Goal: Task Accomplishment & Management: Manage account settings

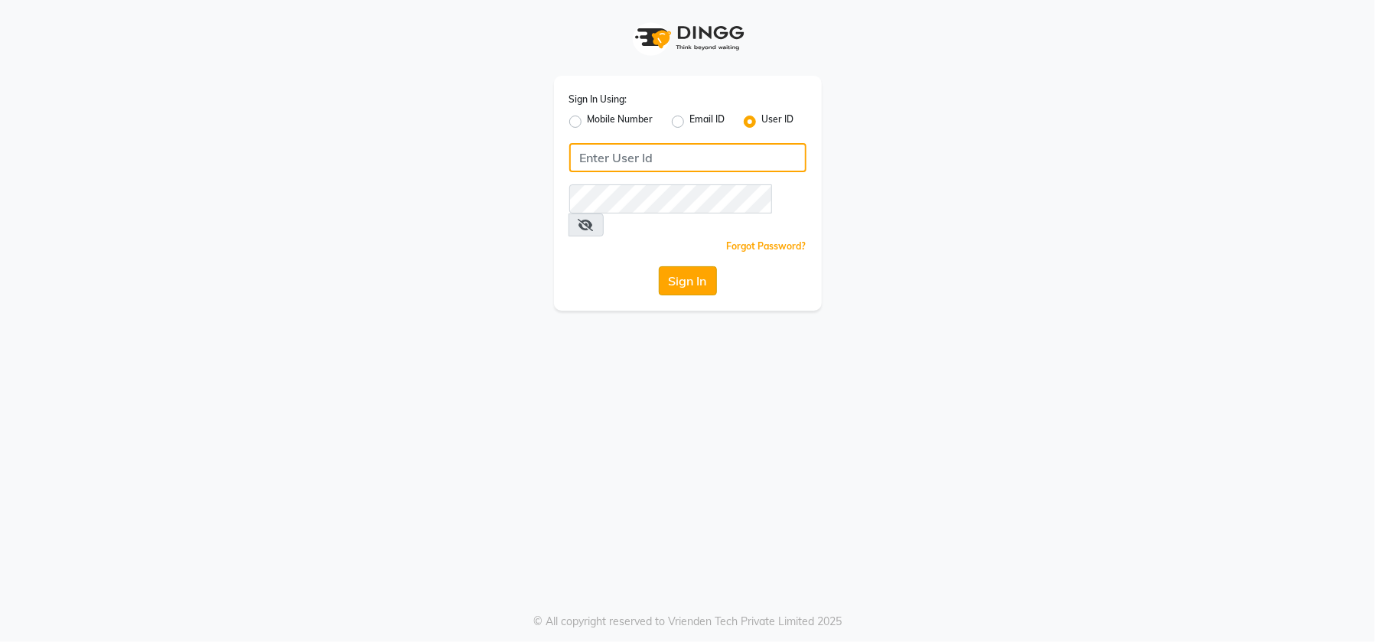
type input "emporiosalon"
click at [692, 266] on button "Sign In" at bounding box center [688, 280] width 58 height 29
click at [708, 266] on button "Sign In" at bounding box center [688, 280] width 58 height 29
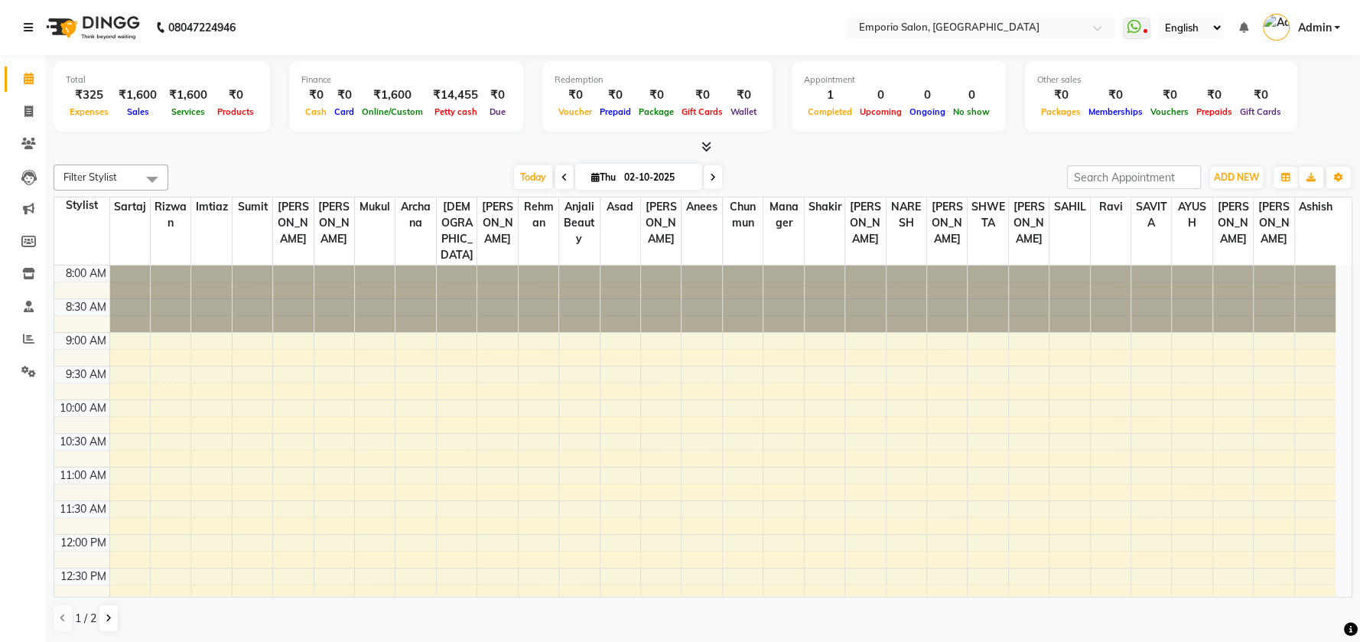
click at [26, 28] on icon at bounding box center [28, 27] width 9 height 11
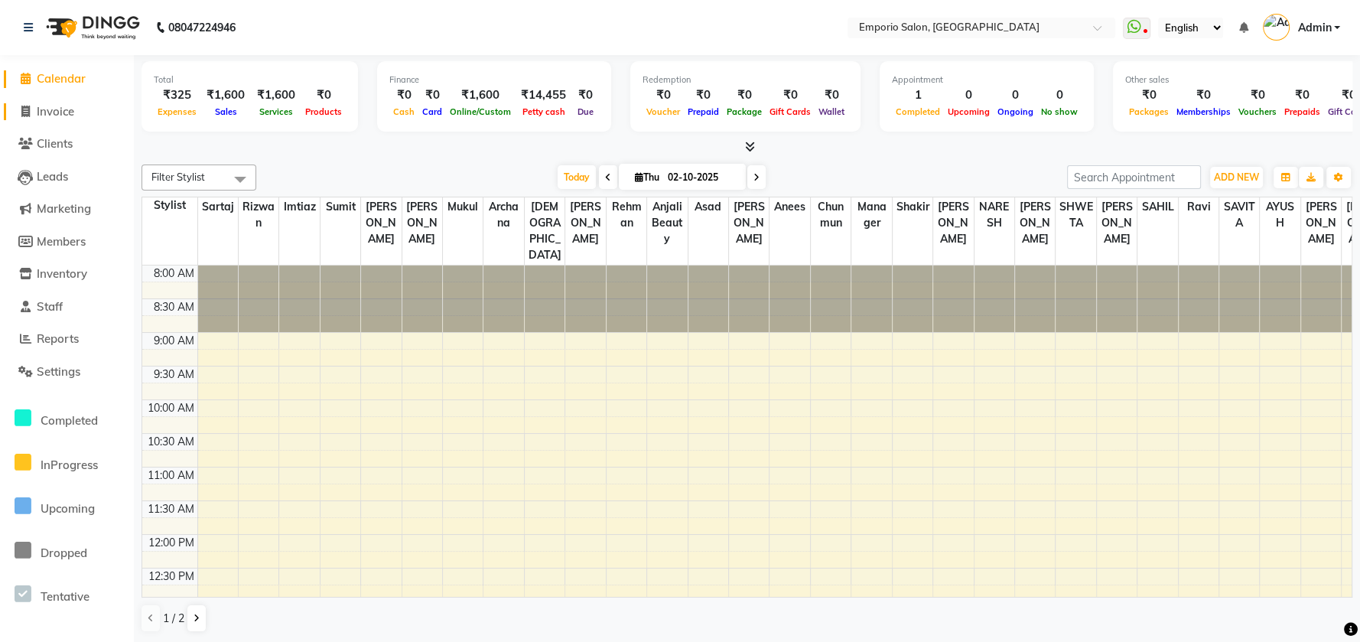
click at [50, 116] on span "Invoice" at bounding box center [55, 111] width 37 height 15
select select "service"
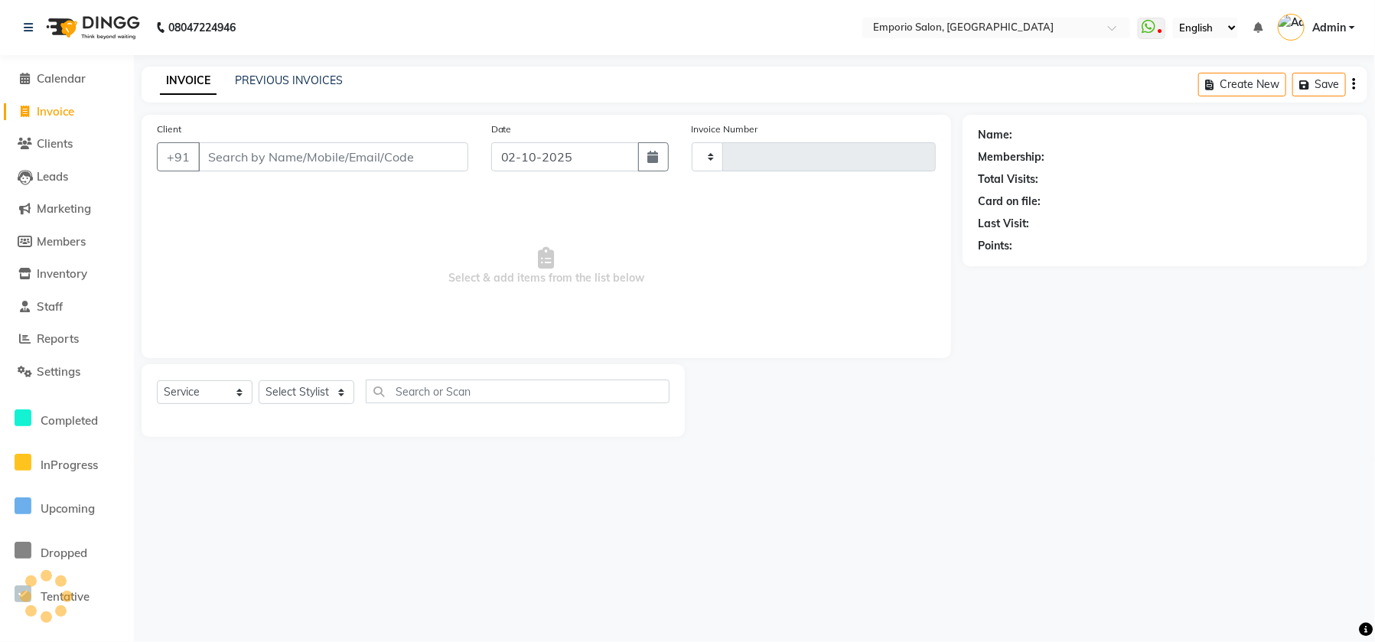
type input "5907"
select select "6332"
click at [344, 413] on div "Select Service Product Membership Package Voucher Prepaid Gift Card Select Styl…" at bounding box center [413, 397] width 513 height 36
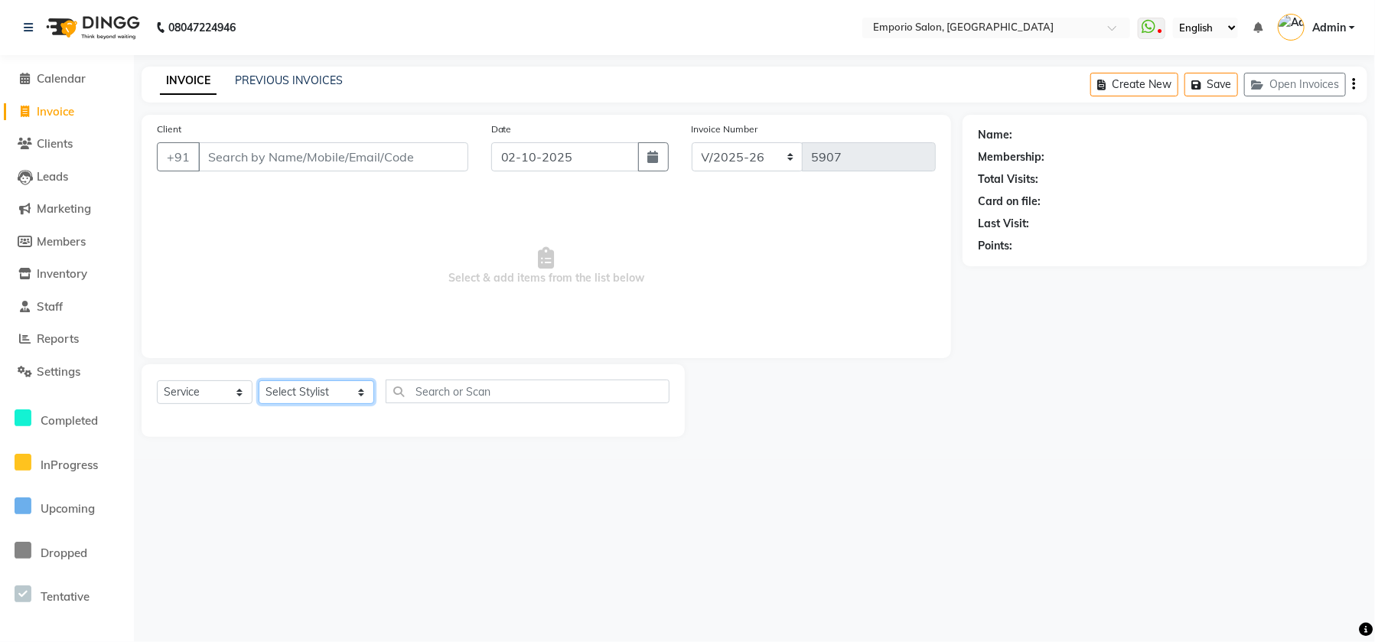
click at [340, 399] on select "Select Stylist Anees Anjali beauty Archana Asad ashish AYUSH chunmun Imtiaz Ish…" at bounding box center [317, 392] width 116 height 24
click at [259, 380] on select "Select Stylist Anees Anjali beauty Archana Asad ashish AYUSH chunmun Imtiaz Ish…" at bounding box center [317, 392] width 116 height 24
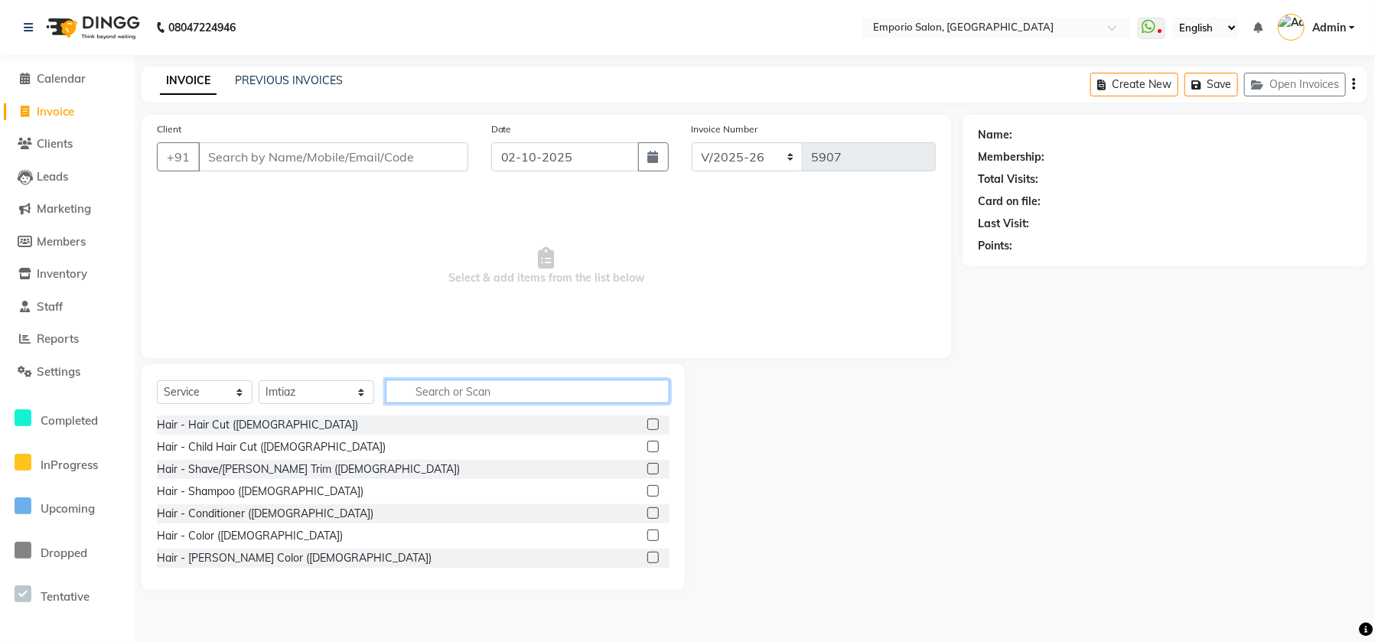
click at [386, 379] on input "text" at bounding box center [528, 391] width 284 height 24
click at [321, 379] on div "Select Service Product Membership Package Voucher Prepaid Gift Card Select Styl…" at bounding box center [413, 397] width 513 height 36
drag, startPoint x: 321, startPoint y: 395, endPoint x: 321, endPoint y: 380, distance: 14.5
click at [321, 389] on select "Select Stylist Anees Anjali beauty Archana Asad ashish AYUSH chunmun Imtiaz Ish…" at bounding box center [317, 392] width 116 height 24
select select "78664"
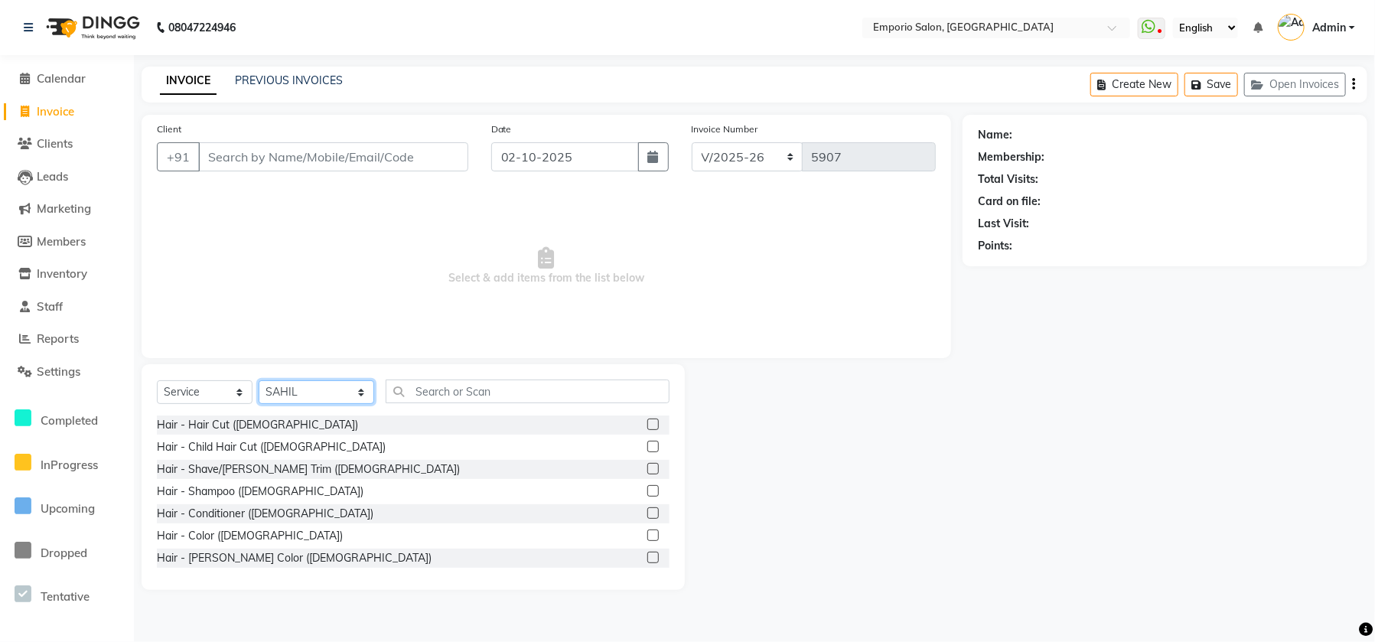
click at [259, 380] on select "Select Stylist Anees Anjali beauty Archana Asad ashish AYUSH chunmun Imtiaz Ish…" at bounding box center [317, 392] width 116 height 24
click at [411, 392] on input "text" at bounding box center [528, 391] width 284 height 24
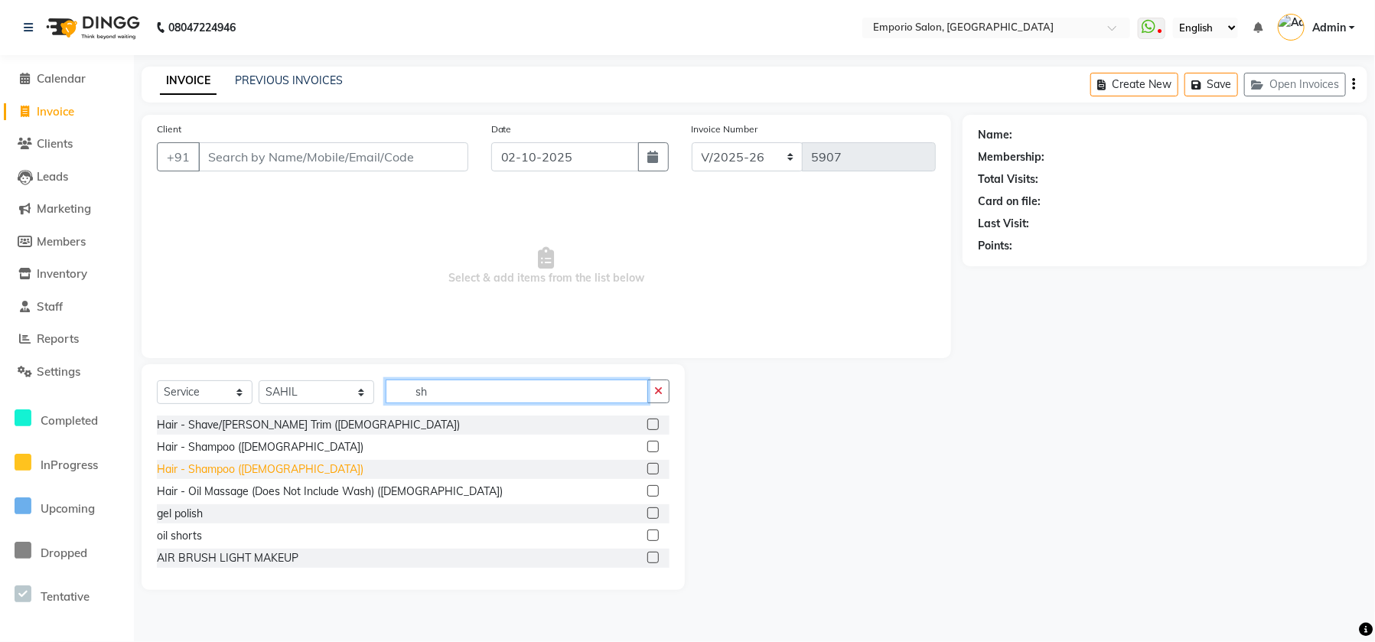
type input "sh"
click at [226, 468] on div "Hair - Shampoo (Female)" at bounding box center [260, 469] width 207 height 16
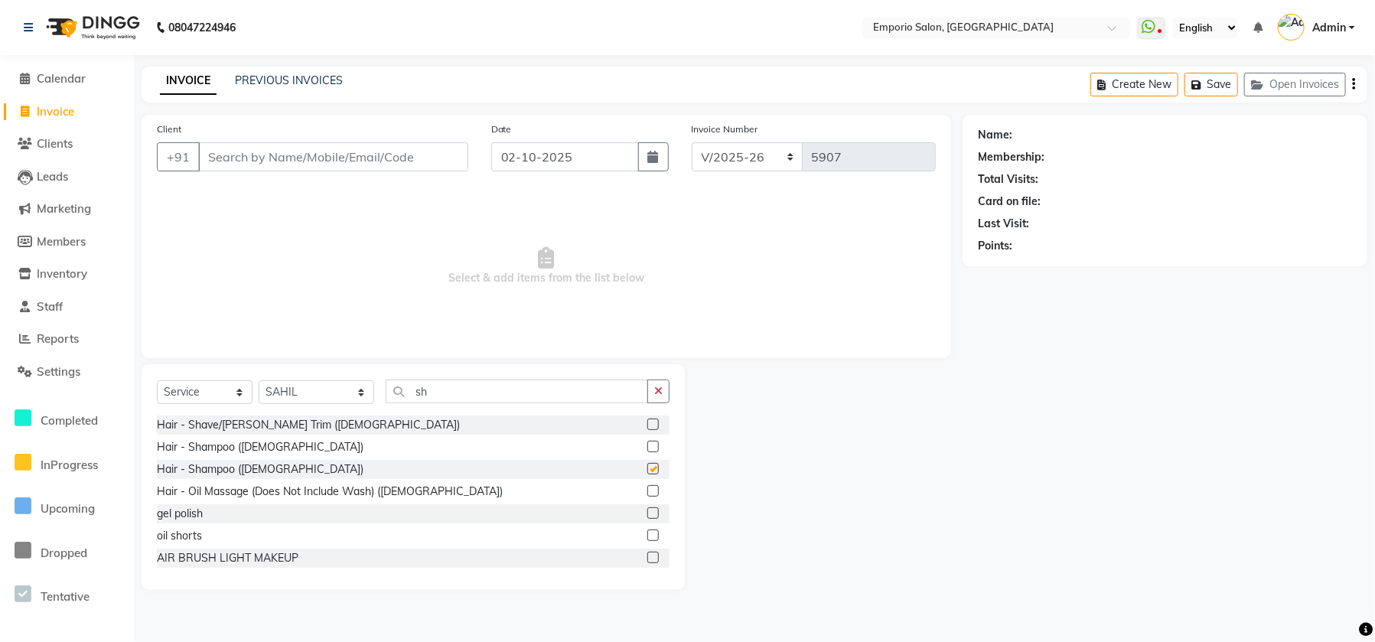
checkbox input "false"
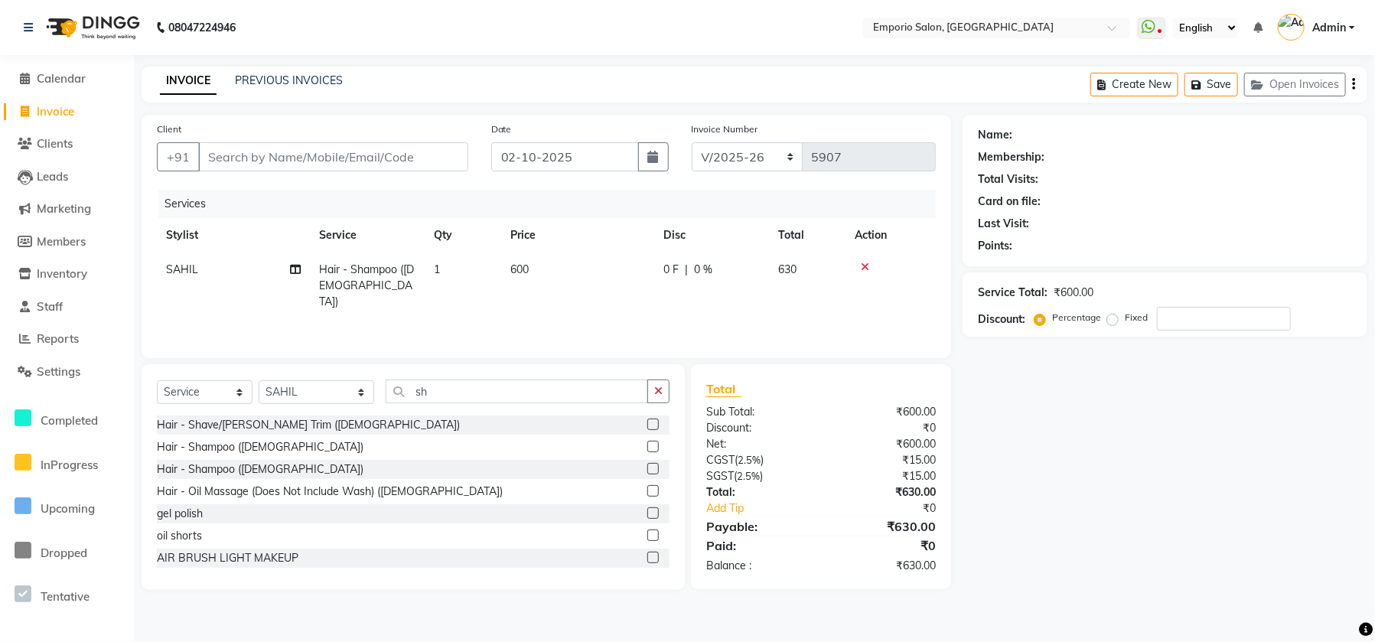
click at [571, 275] on td "600" at bounding box center [577, 285] width 153 height 67
select select "78664"
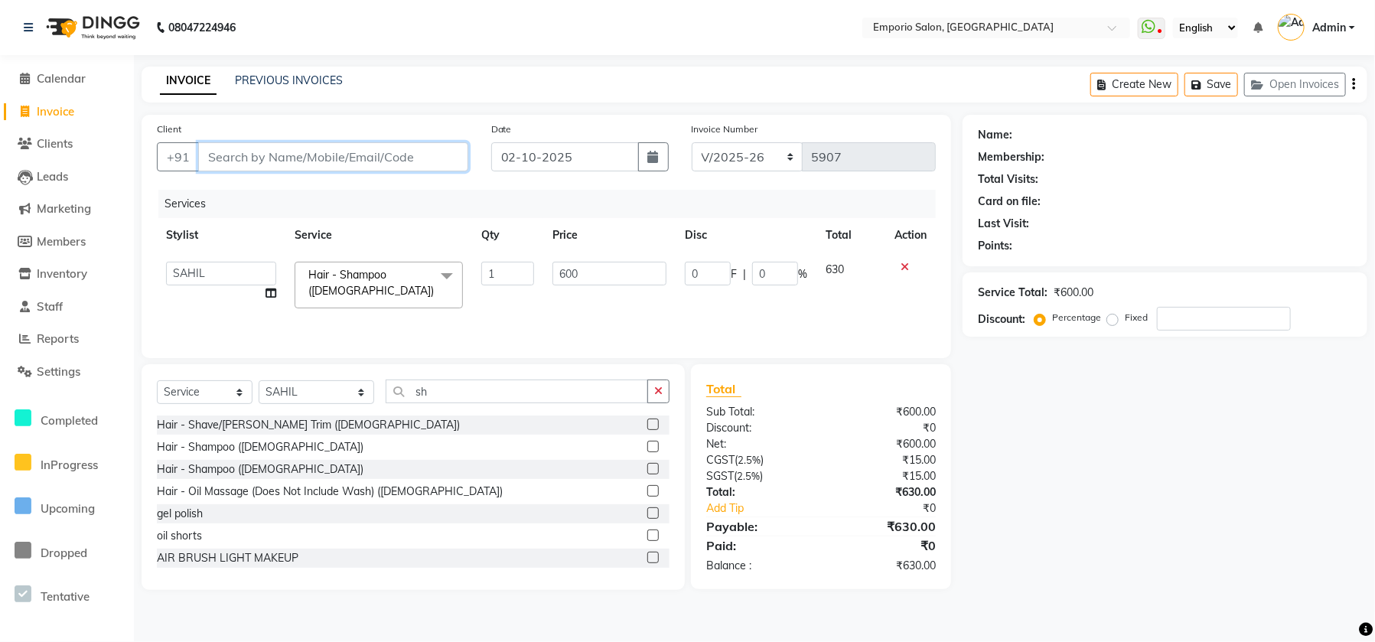
click at [442, 160] on input "Client" at bounding box center [333, 156] width 270 height 29
type input "9"
type input "0"
type input "99999999999"
click at [615, 275] on input "60099" at bounding box center [609, 274] width 114 height 24
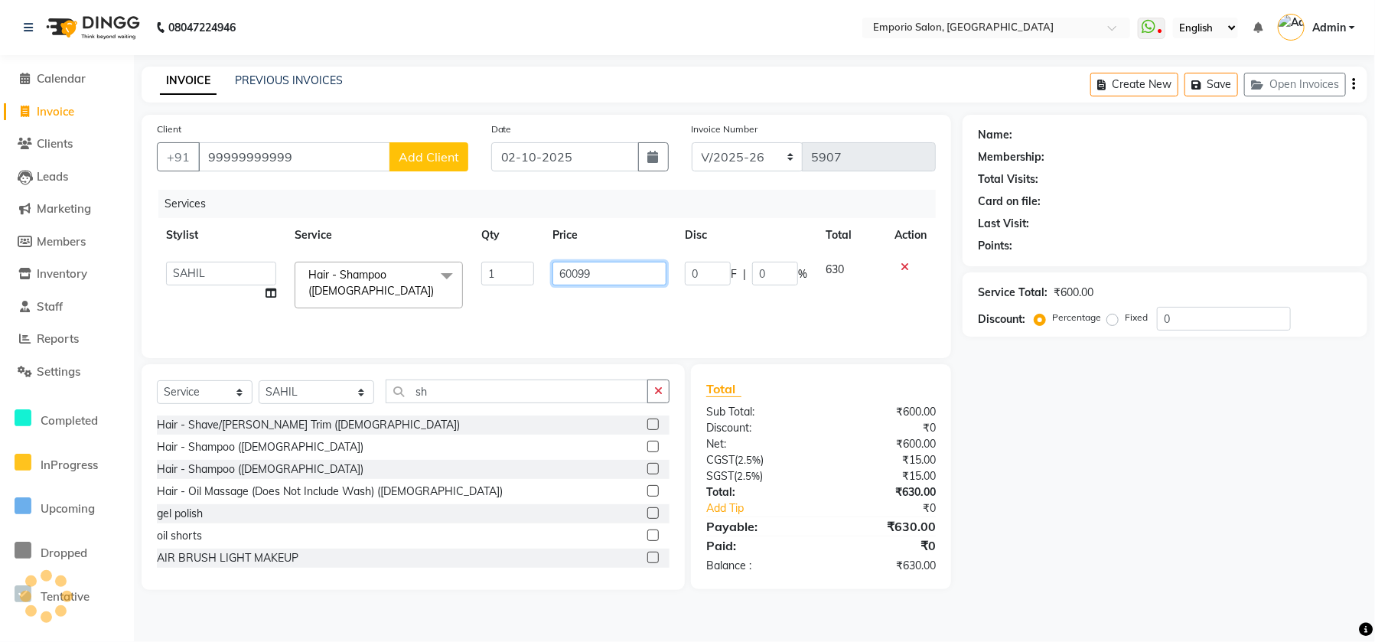
click at [615, 275] on input "60099" at bounding box center [609, 274] width 114 height 24
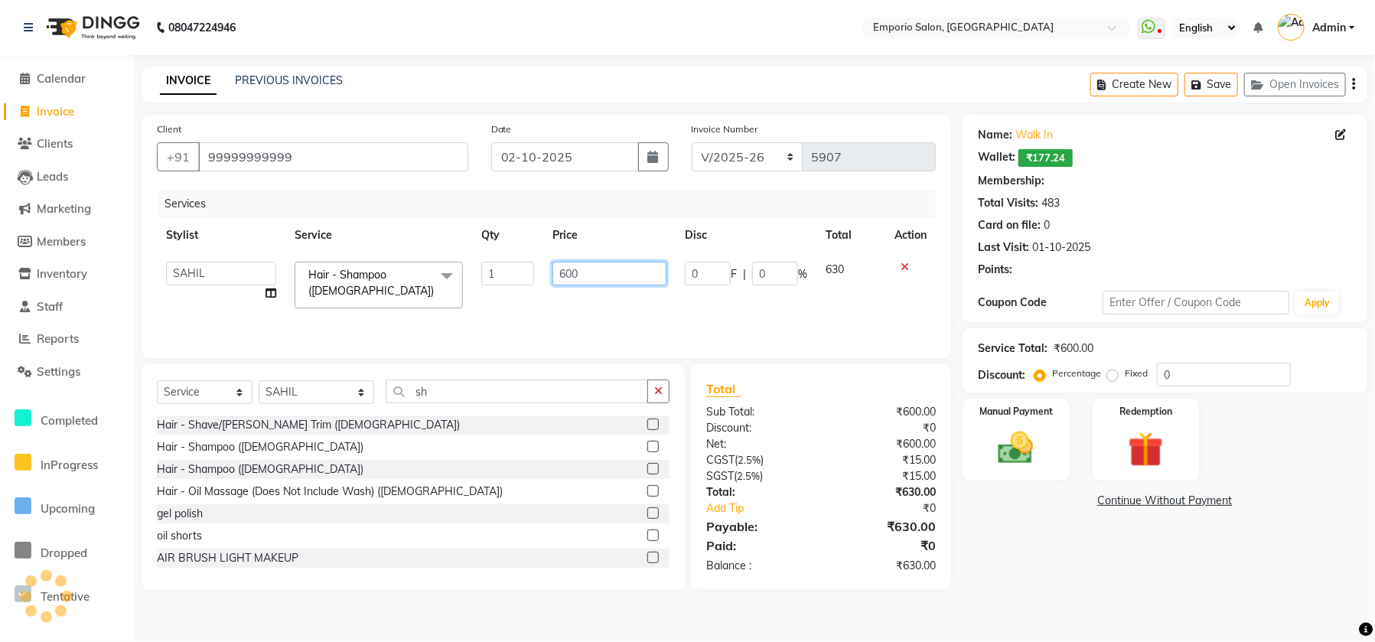
type input "60"
select select "1: Object"
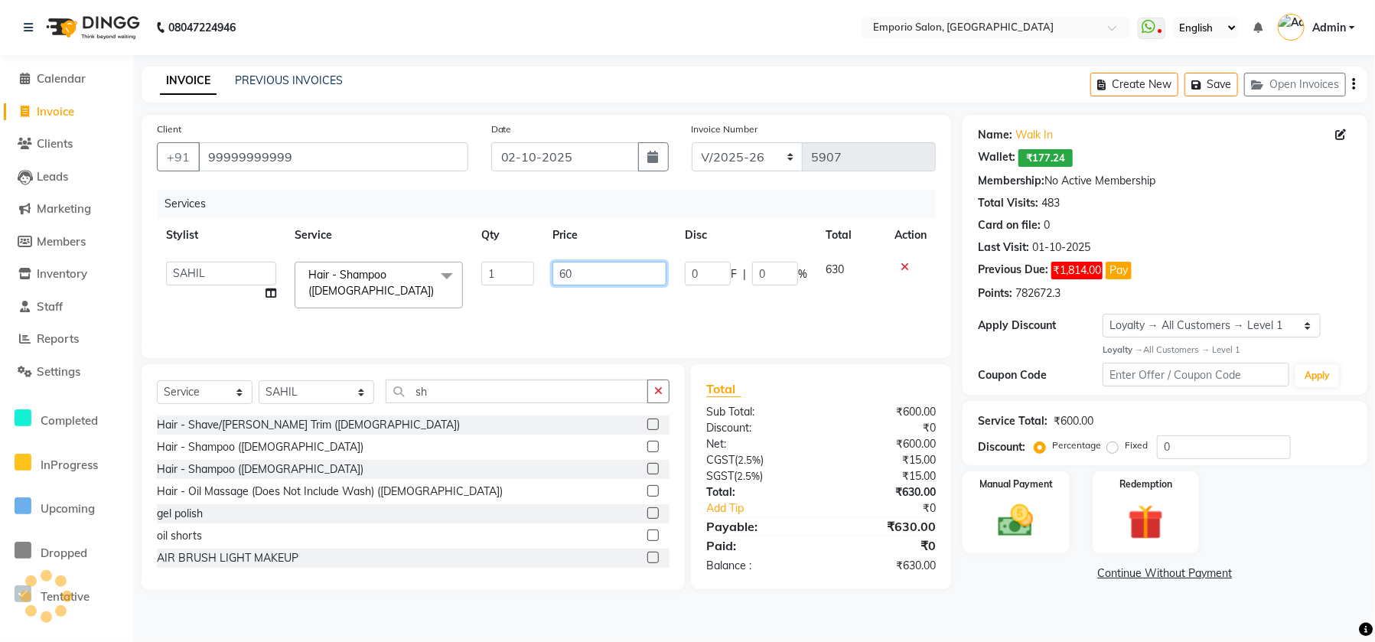
type input "6"
type input "530"
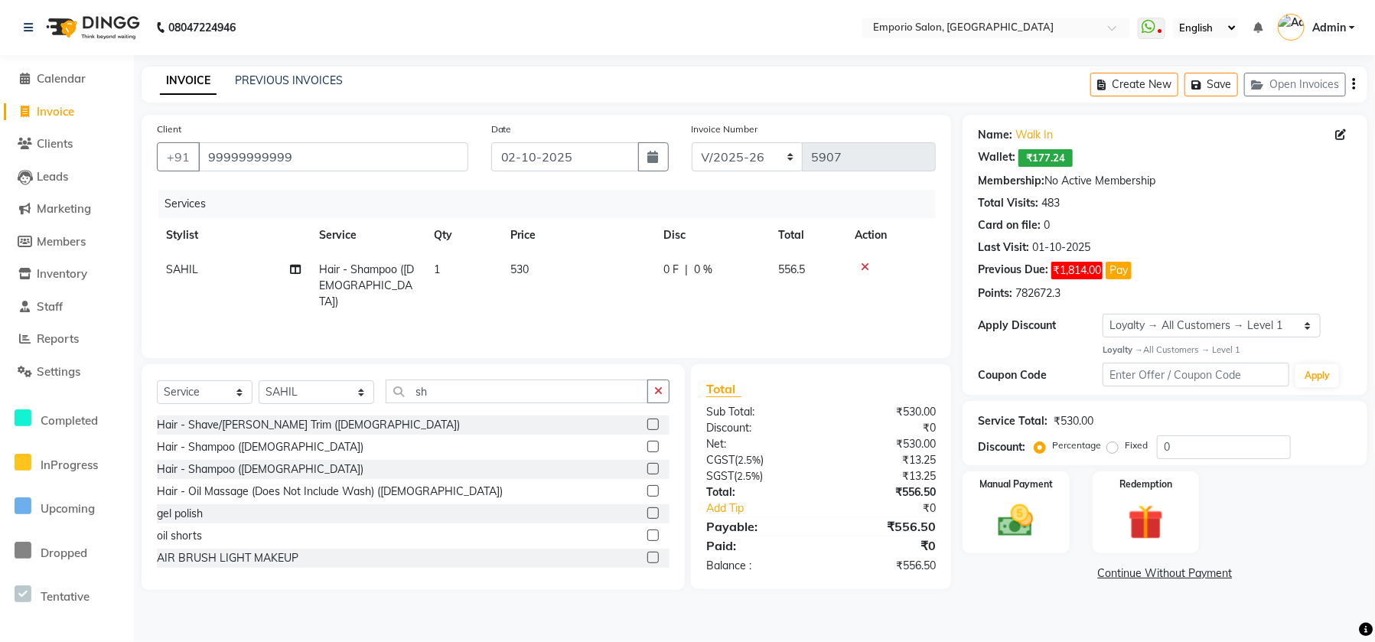
click at [659, 311] on div "Services Stylist Service Qty Price Disc Total Action SAHIL Hair - Shampoo (Fema…" at bounding box center [546, 266] width 779 height 153
click at [604, 275] on td "530" at bounding box center [577, 285] width 153 height 67
select select "78664"
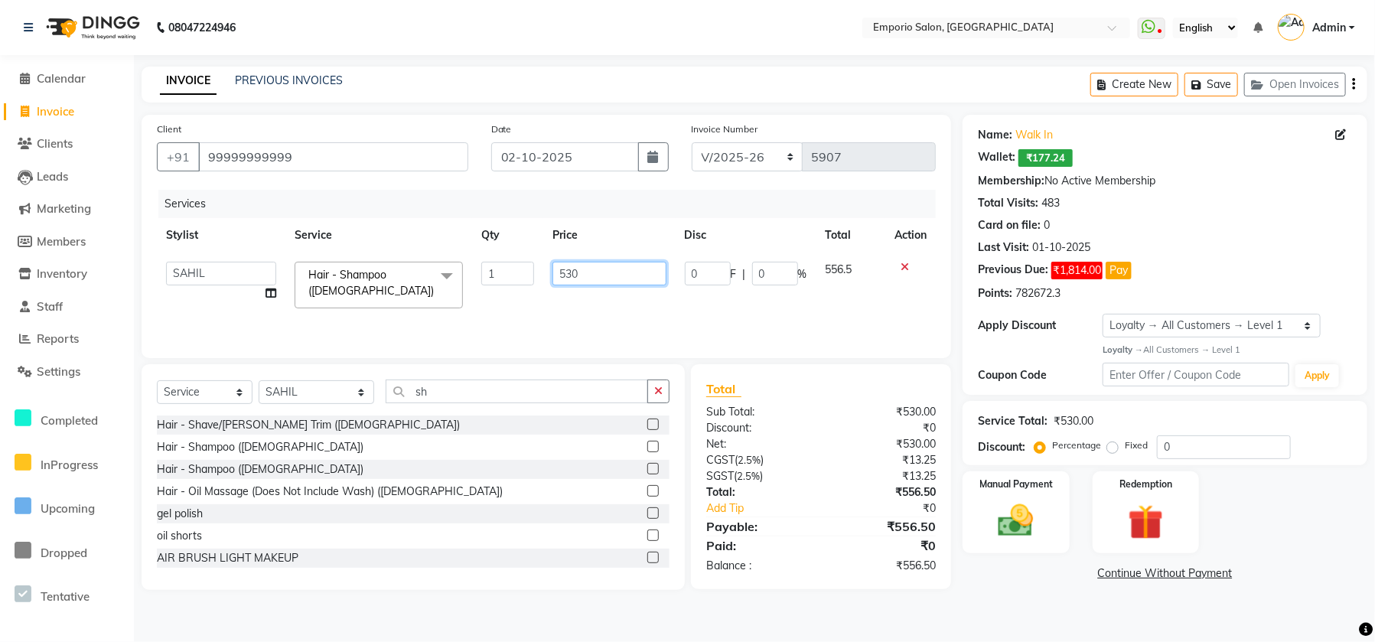
click at [603, 274] on input "530" at bounding box center [609, 274] width 114 height 24
type input "550"
click at [659, 287] on tr "Anees Anjali beauty Archana Asad ashish AYUSH chunmun Imtiaz Ishu Kanika Manage…" at bounding box center [546, 284] width 779 height 65
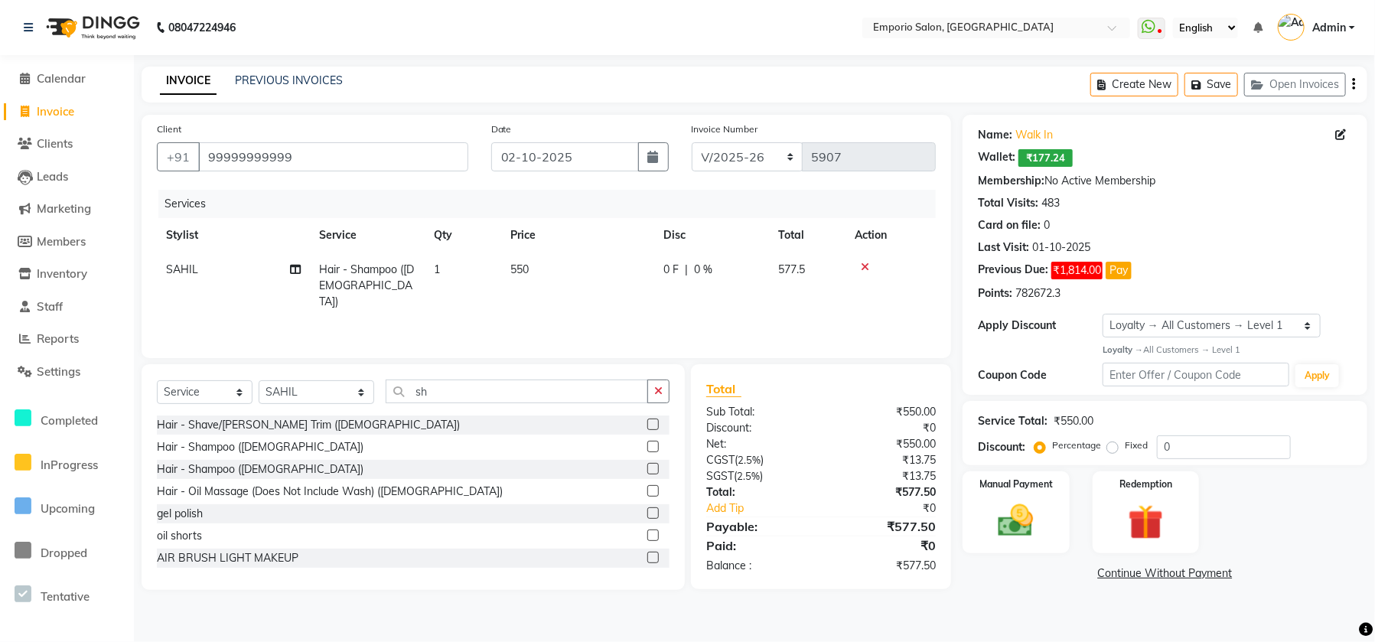
drag, startPoint x: 579, startPoint y: 248, endPoint x: 587, endPoint y: 270, distance: 23.5
click at [585, 266] on table "Stylist Service Qty Price Disc Total Action SAHIL Hair - Shampoo (Female) 1 550…" at bounding box center [546, 268] width 779 height 101
click at [587, 270] on td "550" at bounding box center [577, 285] width 153 height 67
select select "78664"
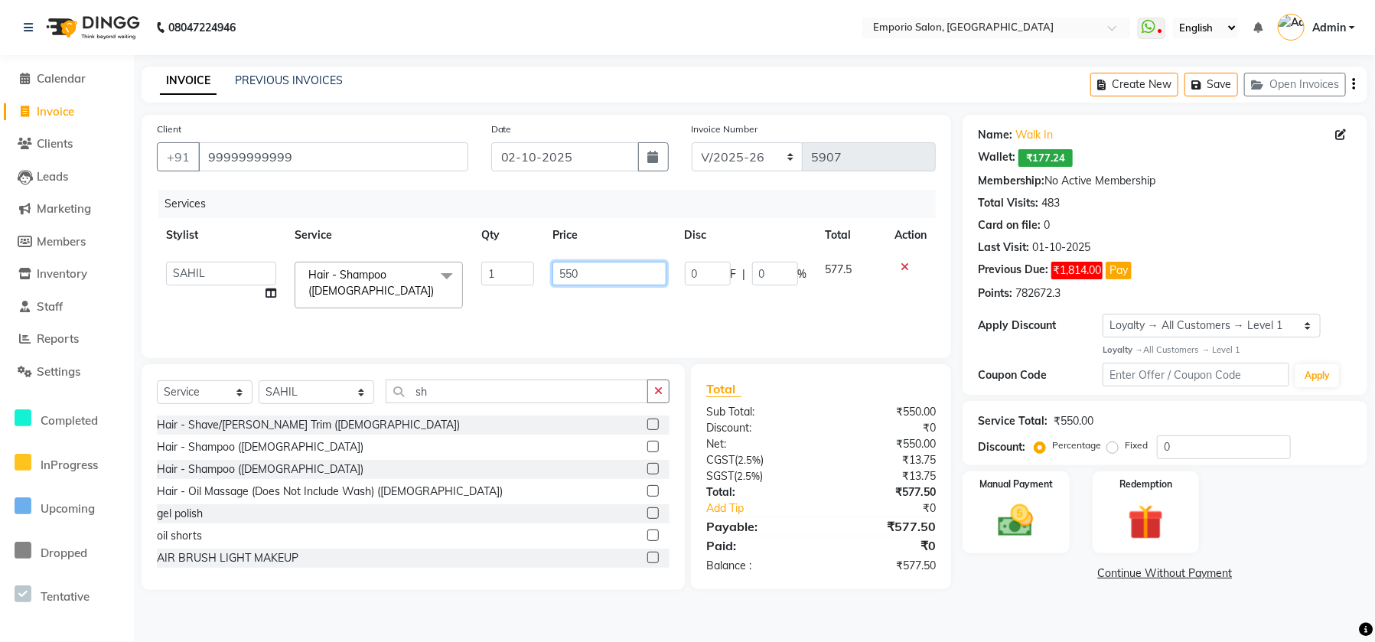
click at [587, 270] on input "550" at bounding box center [609, 274] width 114 height 24
type input "560"
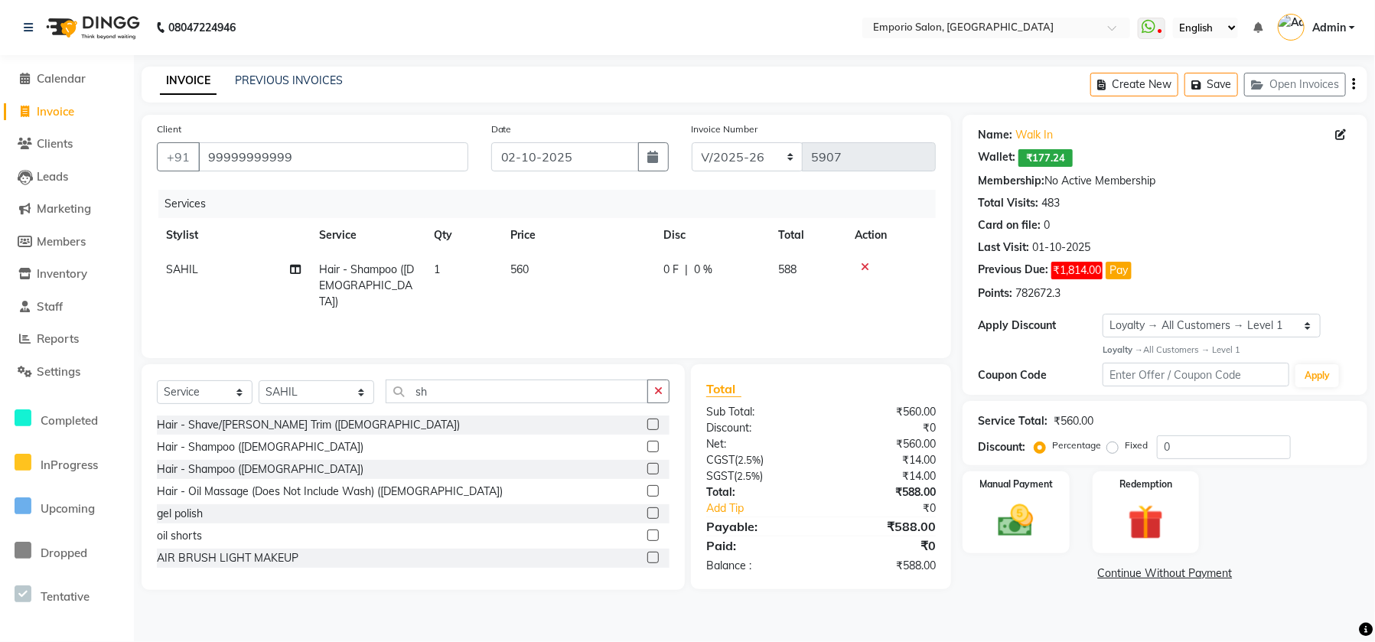
click at [643, 327] on div "Services Stylist Service Qty Price Disc Total Action SAHIL Hair - Shampoo (Fema…" at bounding box center [546, 266] width 779 height 153
drag, startPoint x: 774, startPoint y: 399, endPoint x: 646, endPoint y: 295, distance: 164.9
click at [766, 388] on div "Total Sub Total: ₹560.00 Discount: ₹0 Net: ₹560.00 CGST ( 2.5% ) ₹14.00 SGST ( …" at bounding box center [821, 476] width 230 height 194
click at [617, 281] on td "560" at bounding box center [577, 285] width 153 height 67
select select "78664"
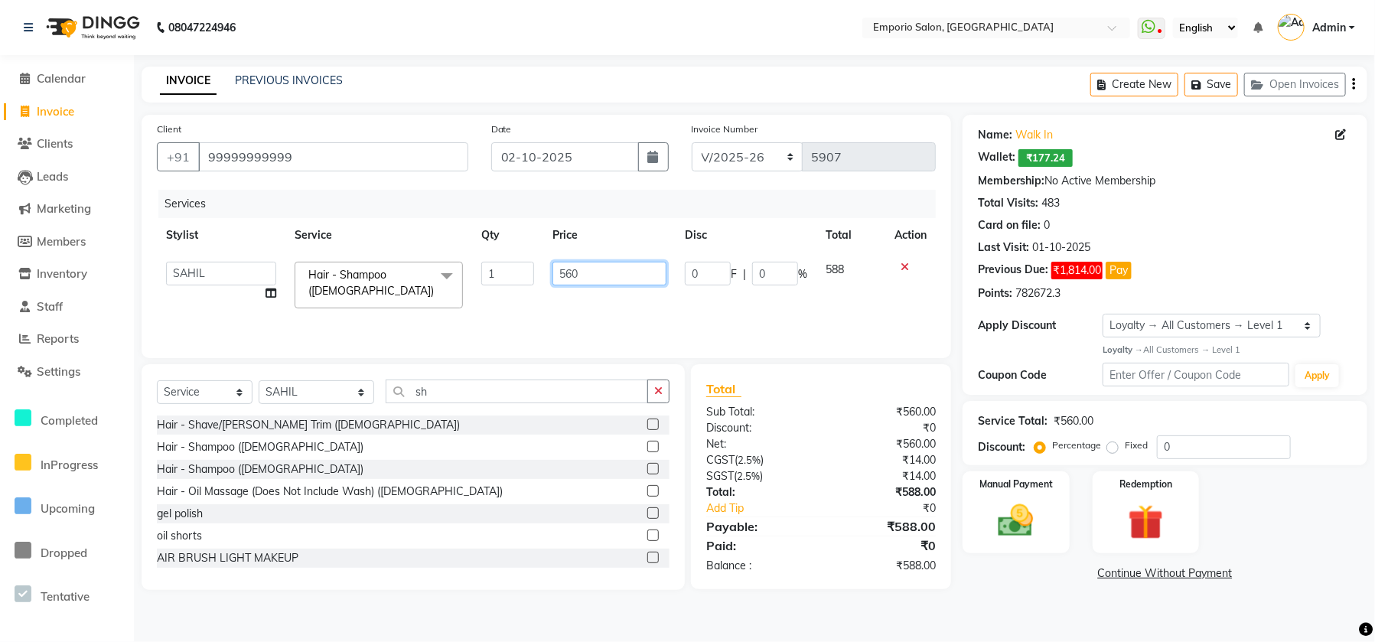
click at [614, 272] on input "560" at bounding box center [609, 274] width 114 height 24
type input "570"
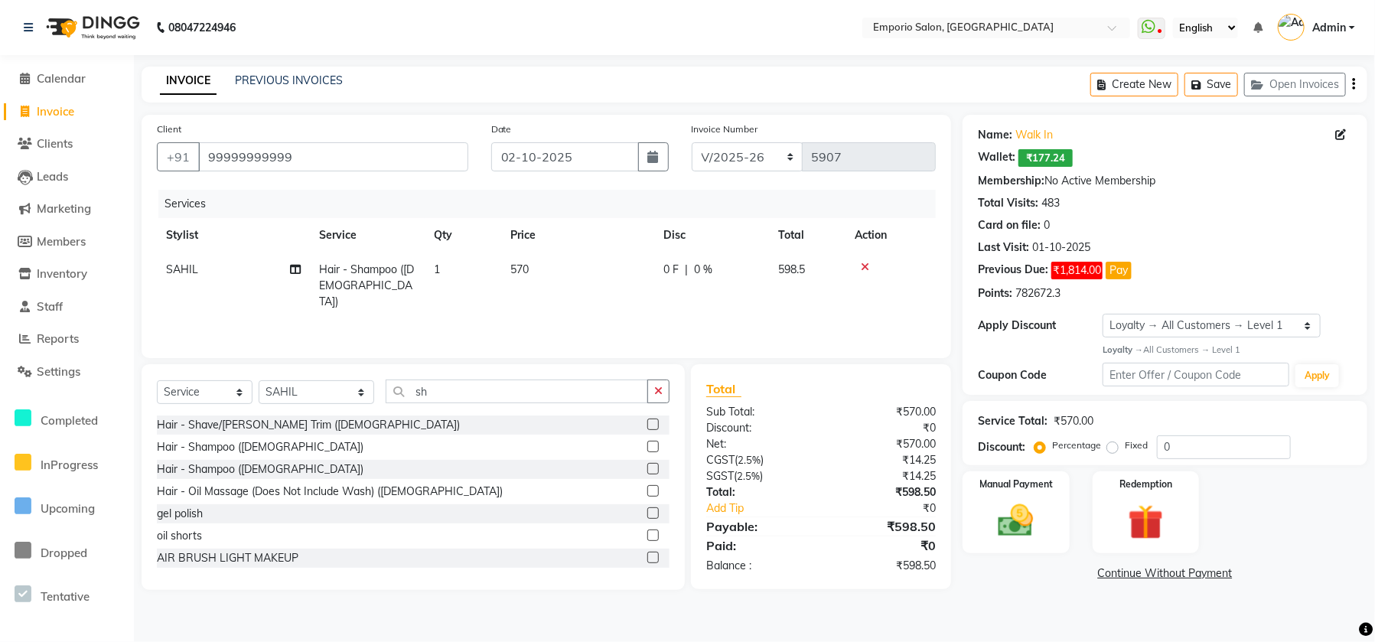
click at [689, 312] on div "Services Stylist Service Qty Price Disc Total Action SAHIL Hair - Shampoo (Fema…" at bounding box center [546, 266] width 779 height 153
click at [607, 267] on td "570" at bounding box center [577, 285] width 153 height 67
select select "78664"
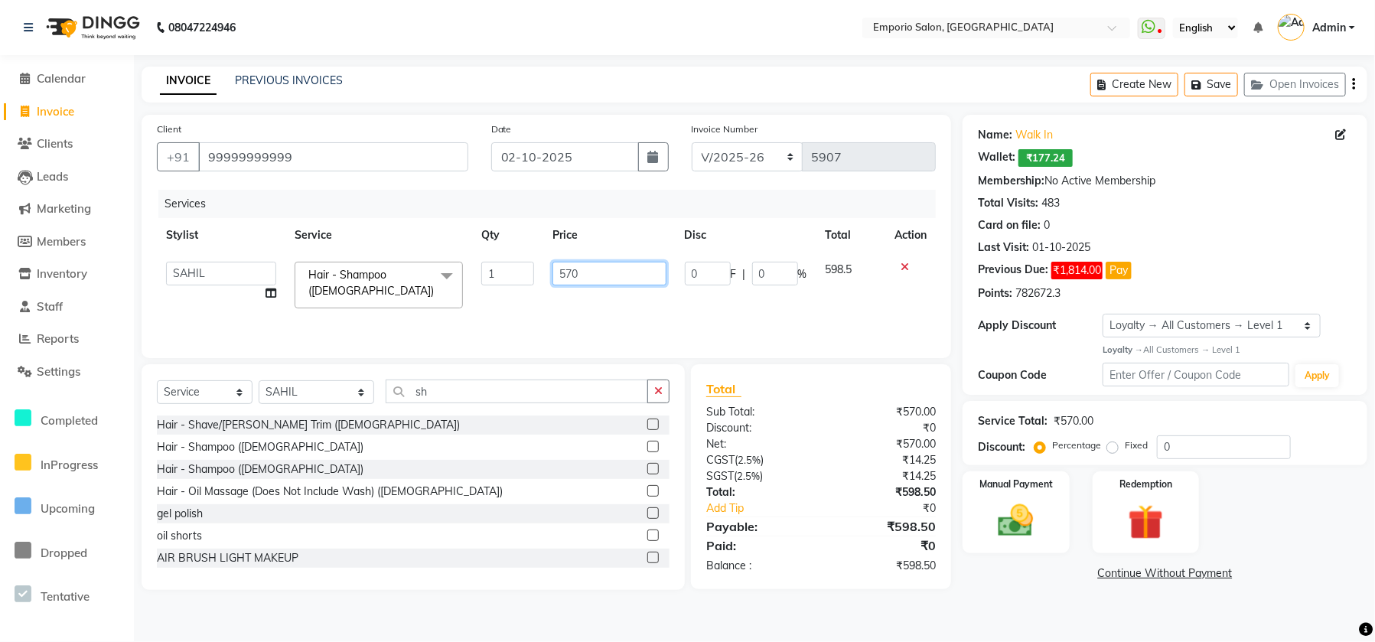
click at [607, 267] on input "570" at bounding box center [609, 274] width 114 height 24
type input "500"
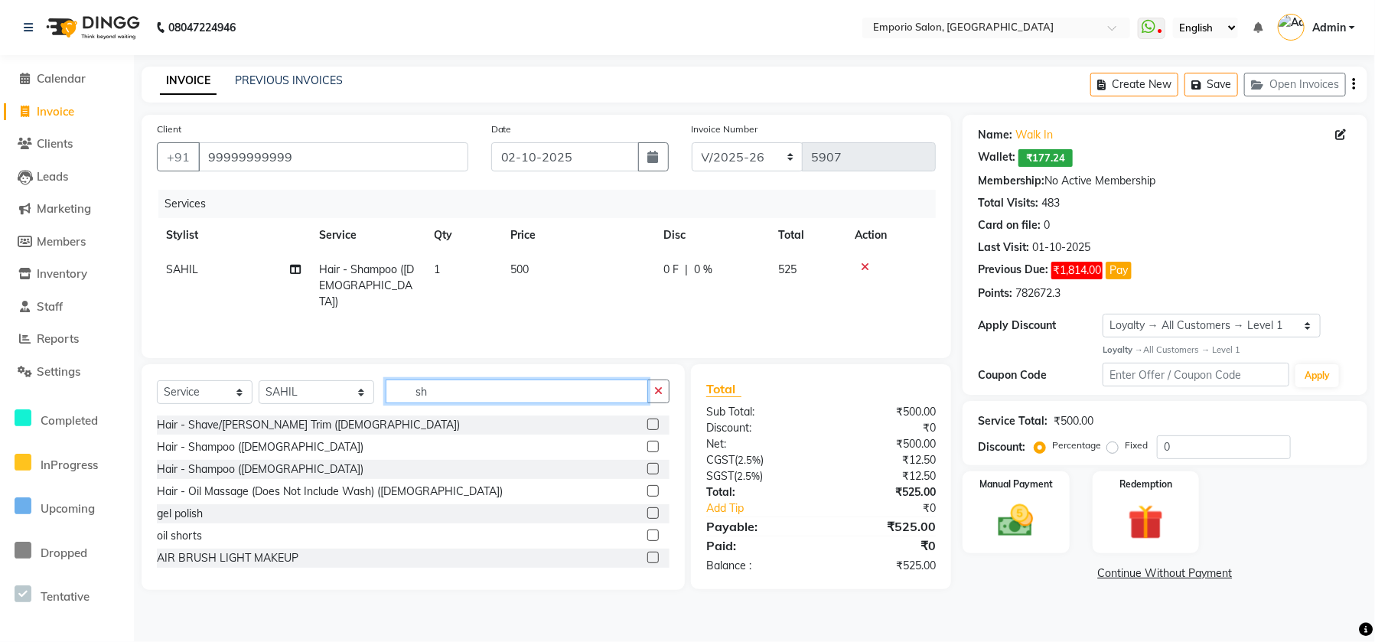
click at [634, 388] on input "sh" at bounding box center [517, 391] width 262 height 24
click at [1019, 510] on img at bounding box center [1016, 521] width 60 height 42
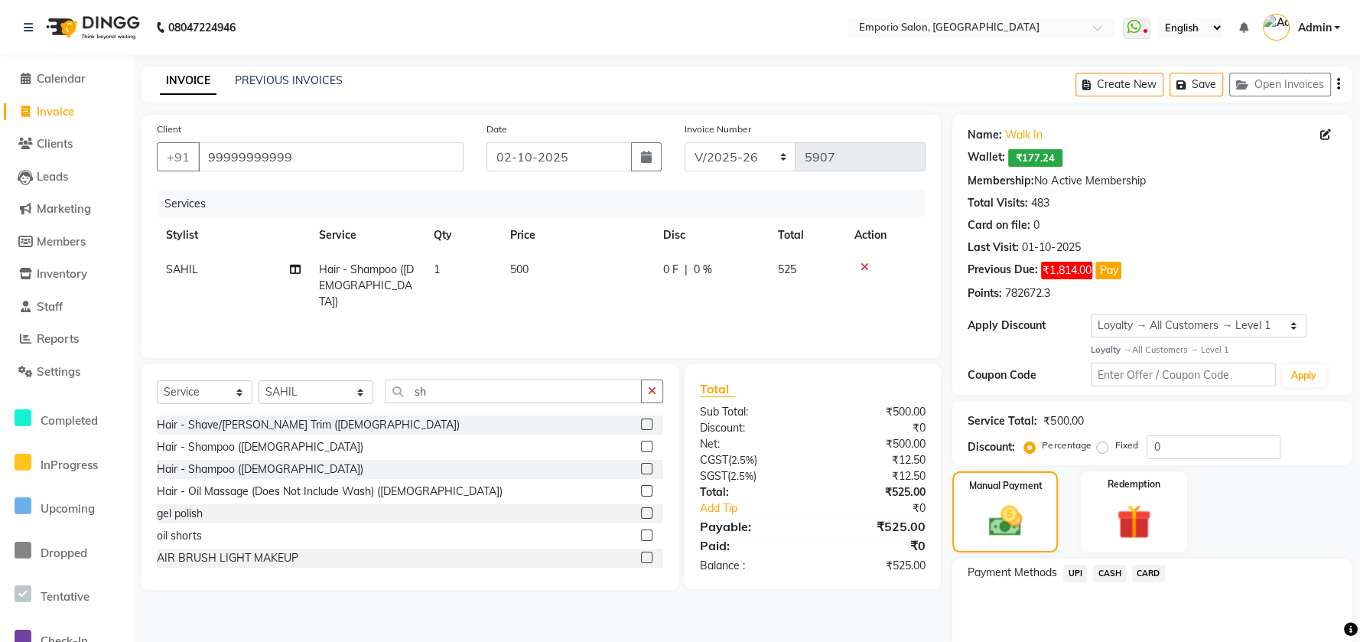
click at [1104, 572] on span "CASH" at bounding box center [1109, 574] width 33 height 18
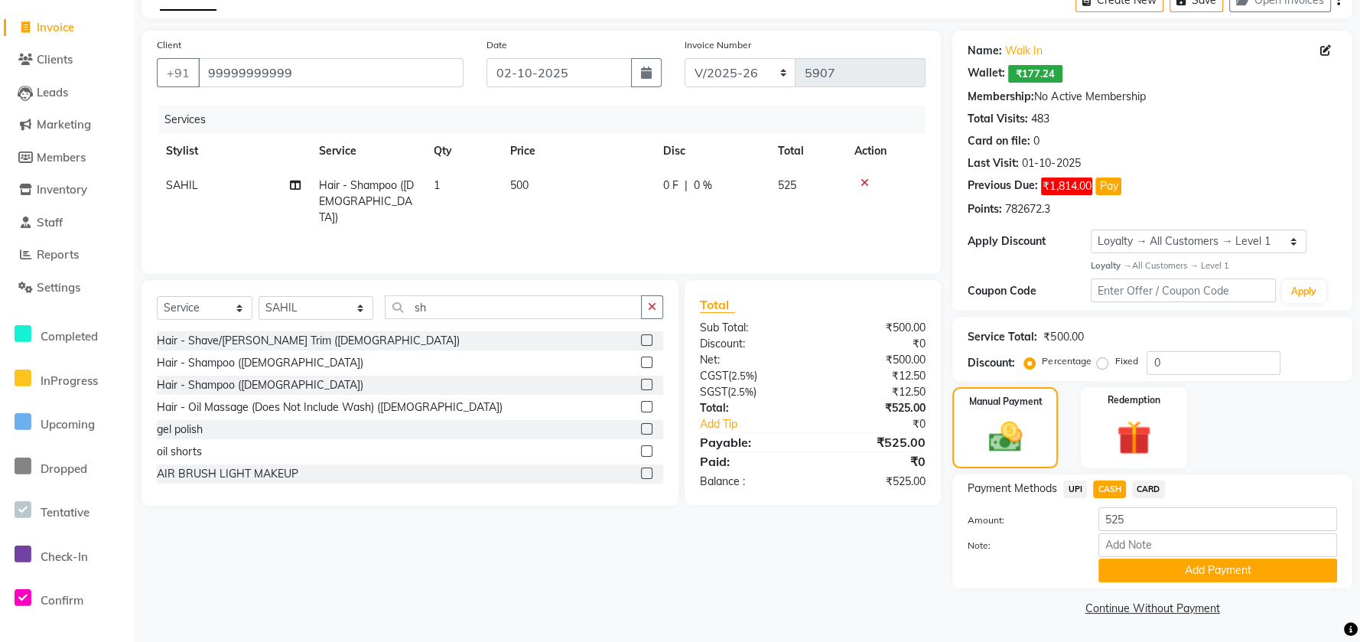
click at [1102, 566] on button "Add Payment" at bounding box center [1218, 571] width 239 height 24
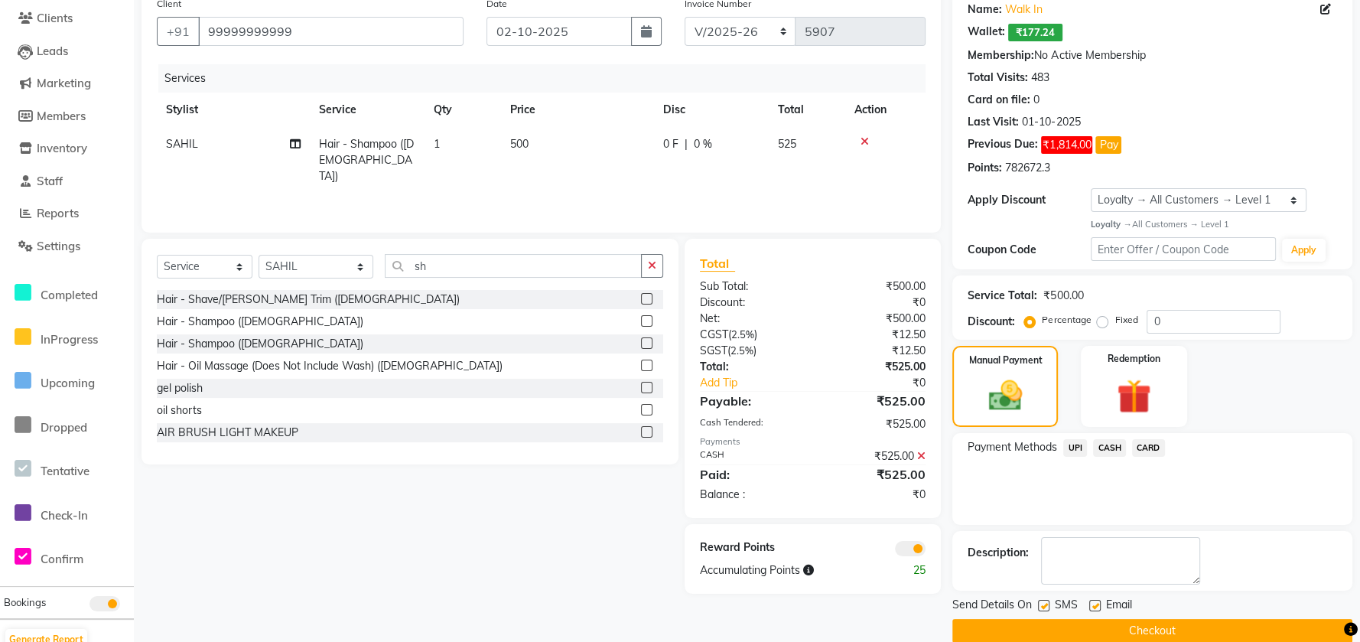
scroll to position [148, 0]
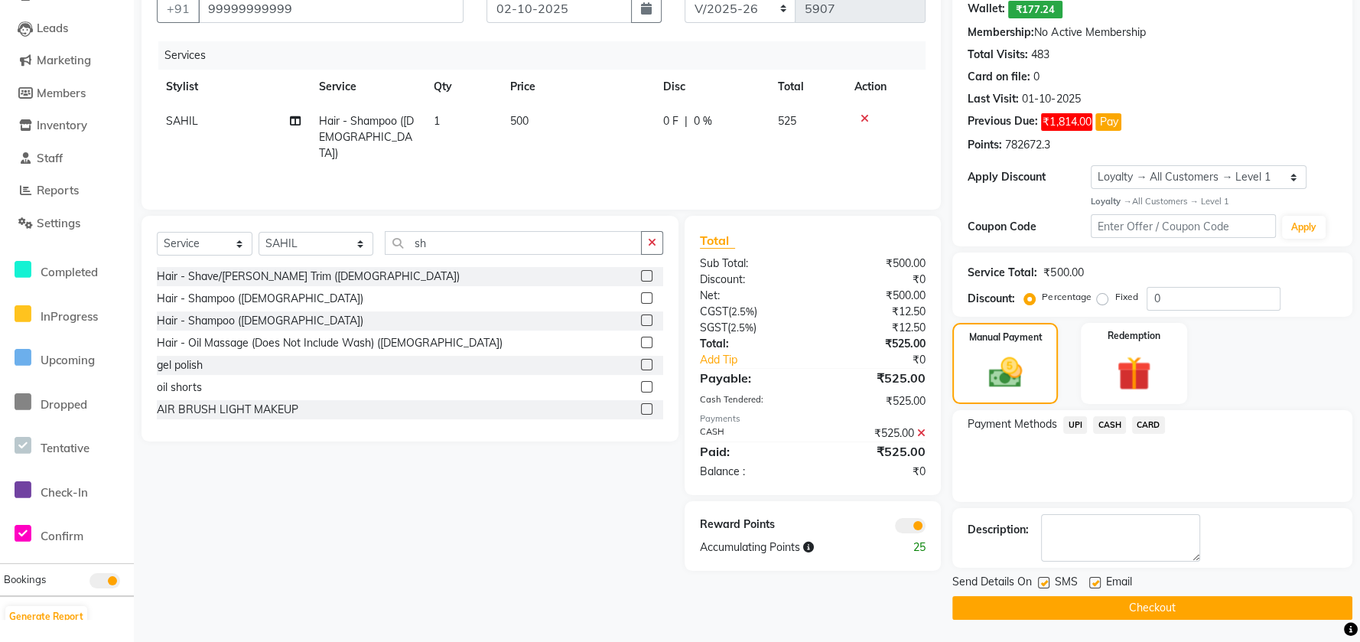
click at [1097, 601] on button "Checkout" at bounding box center [1153, 608] width 400 height 24
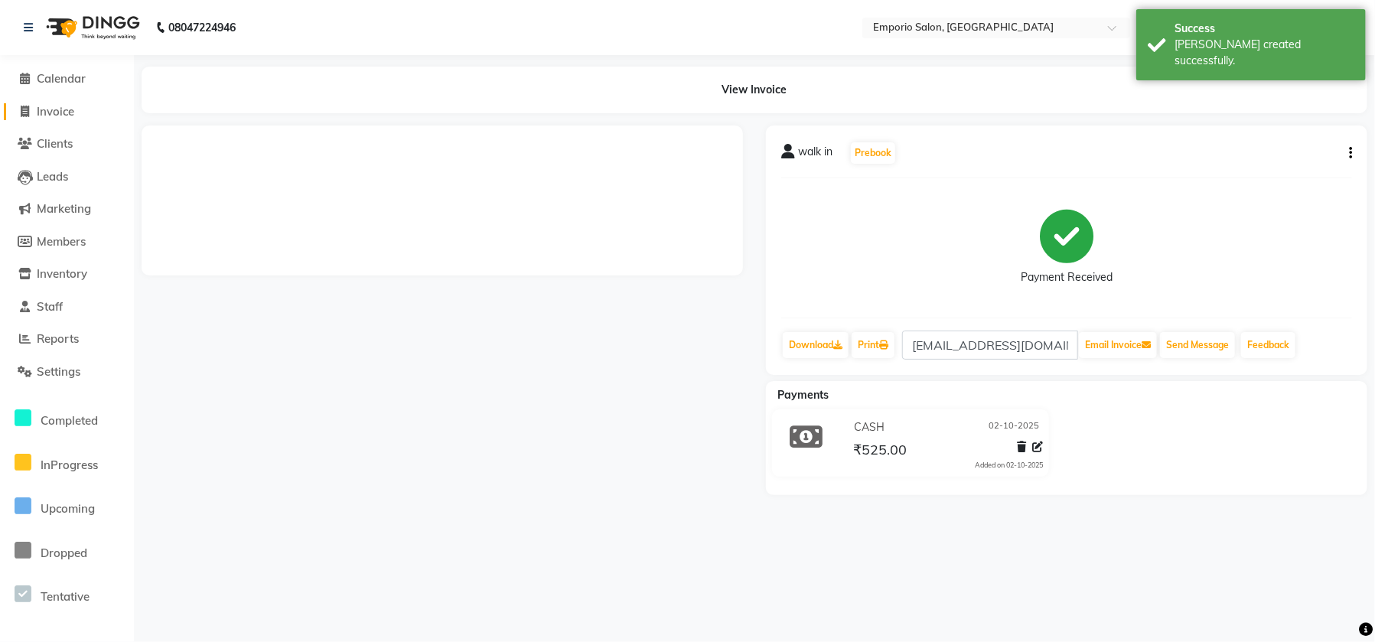
click at [61, 106] on span "Invoice" at bounding box center [55, 111] width 37 height 15
select select "6332"
select select "service"
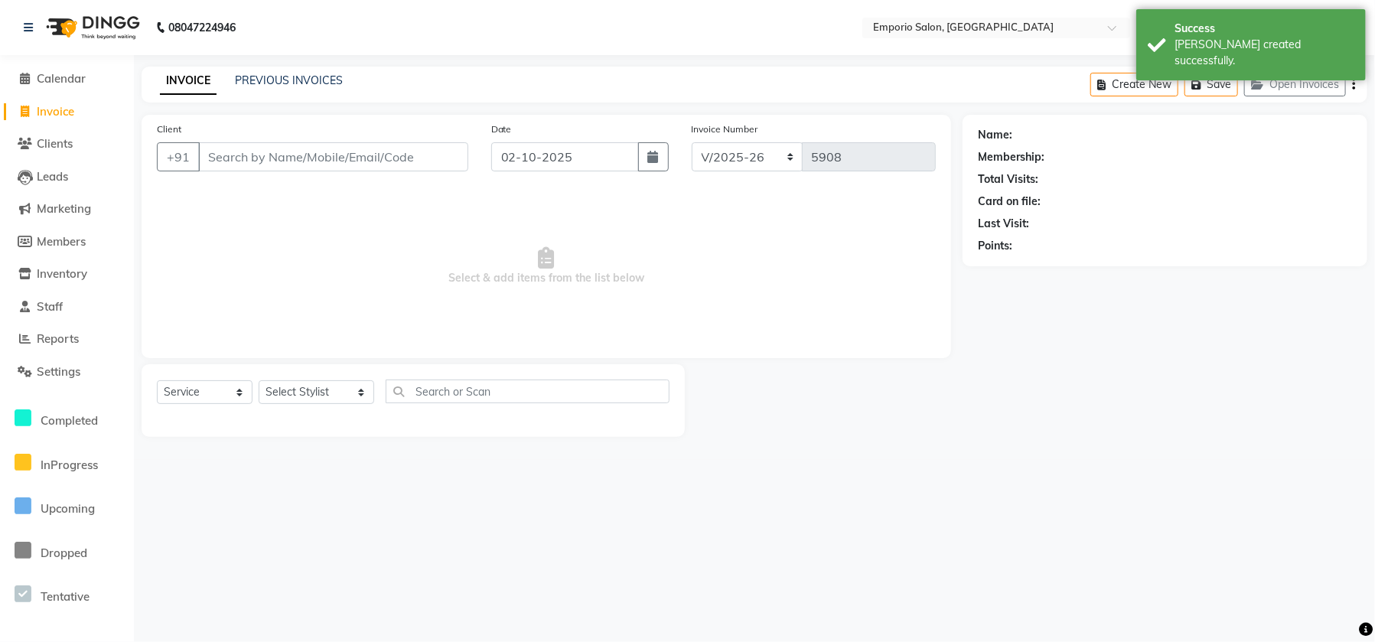
click at [322, 405] on div "Select Service Product Membership Package Voucher Prepaid Gift Card Select Styl…" at bounding box center [413, 397] width 513 height 36
click at [322, 392] on select "Select Stylist Anees Anjali beauty Archana Asad ashish AYUSH chunmun Imtiaz Ish…" at bounding box center [317, 392] width 116 height 24
click at [259, 380] on select "Select Stylist Anees Anjali beauty Archana Asad ashish AYUSH chunmun Imtiaz Ish…" at bounding box center [317, 392] width 116 height 24
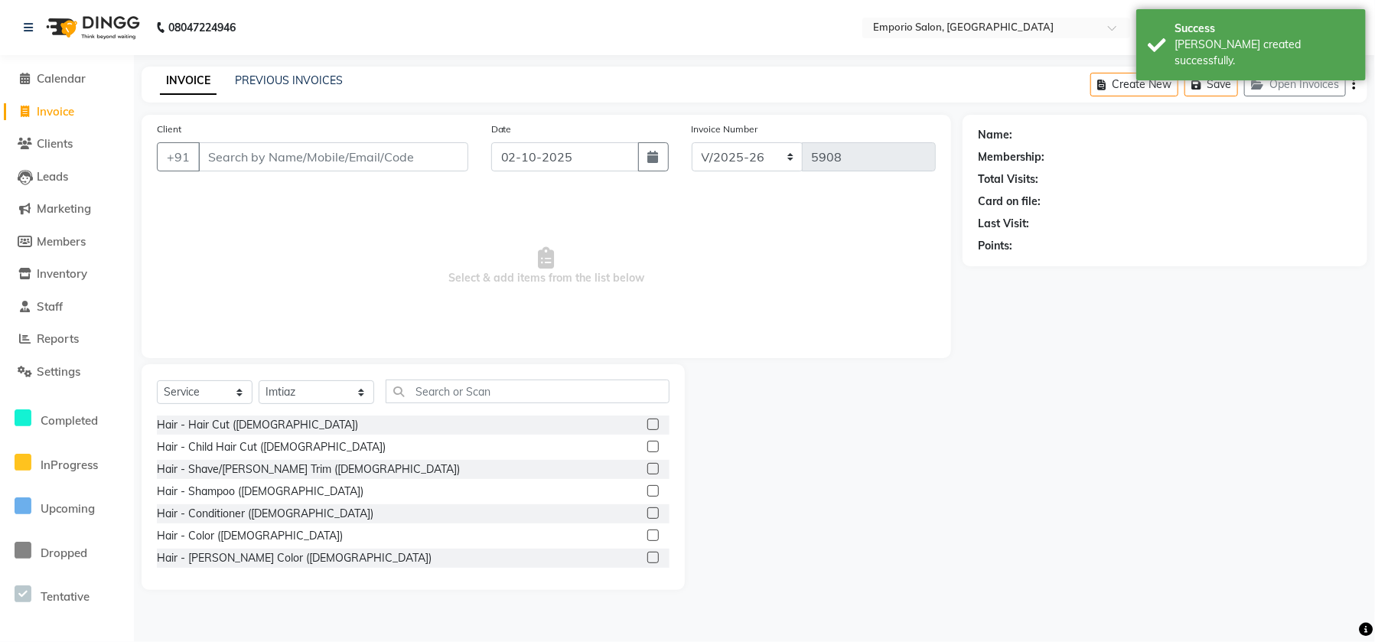
click at [326, 405] on div "Select Service Product Membership Package Voucher Prepaid Gift Card Select Styl…" at bounding box center [413, 397] width 513 height 36
click at [325, 387] on select "Select Stylist Anees Anjali beauty Archana Asad ashish AYUSH chunmun Imtiaz Ish…" at bounding box center [317, 392] width 116 height 24
select select "47511"
click at [259, 380] on select "Select Stylist Anees Anjali beauty Archana Asad ashish AYUSH chunmun Imtiaz Ish…" at bounding box center [317, 392] width 116 height 24
click at [386, 389] on input "text" at bounding box center [528, 391] width 284 height 24
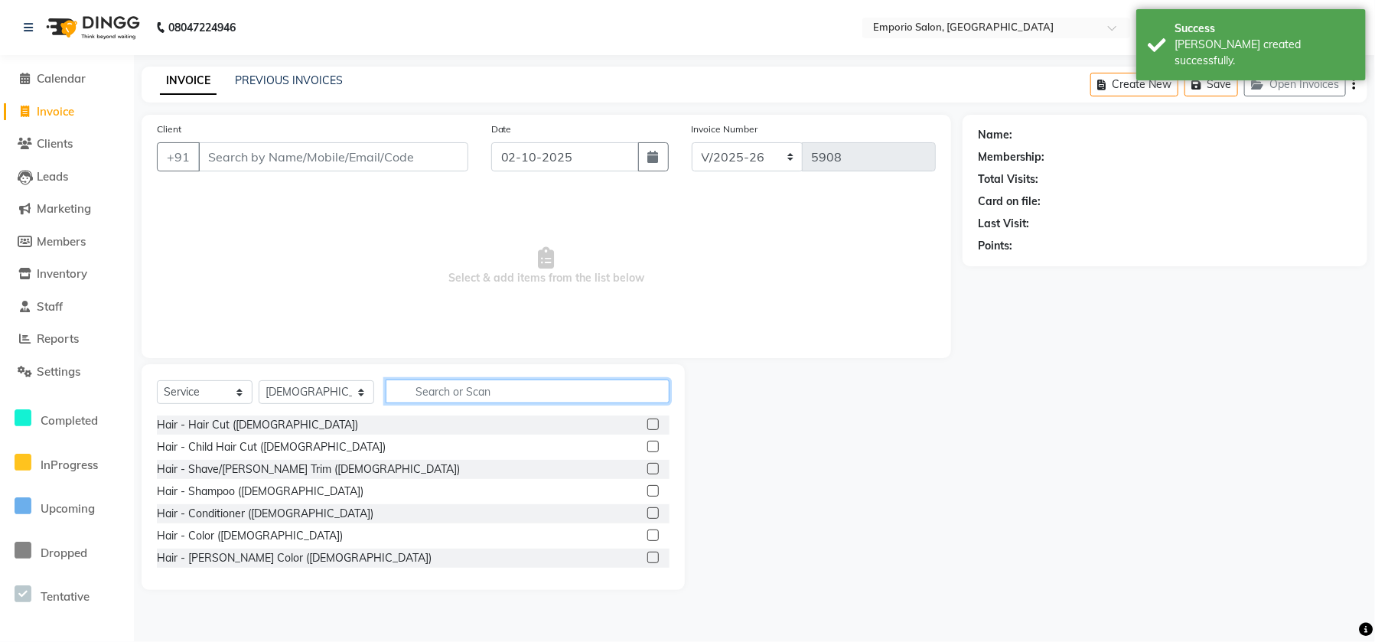
click at [389, 389] on input "text" at bounding box center [528, 391] width 284 height 24
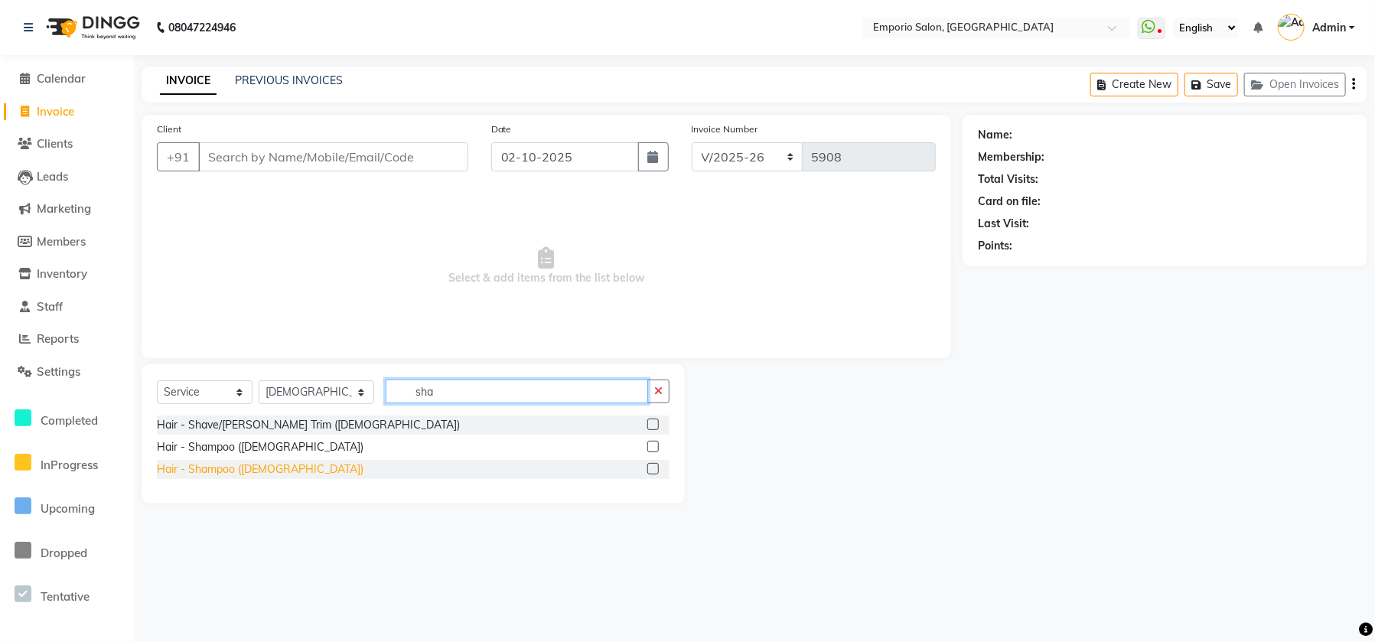
type input "sha"
click at [222, 464] on div "Hair - Shampoo (Female)" at bounding box center [260, 469] width 207 height 16
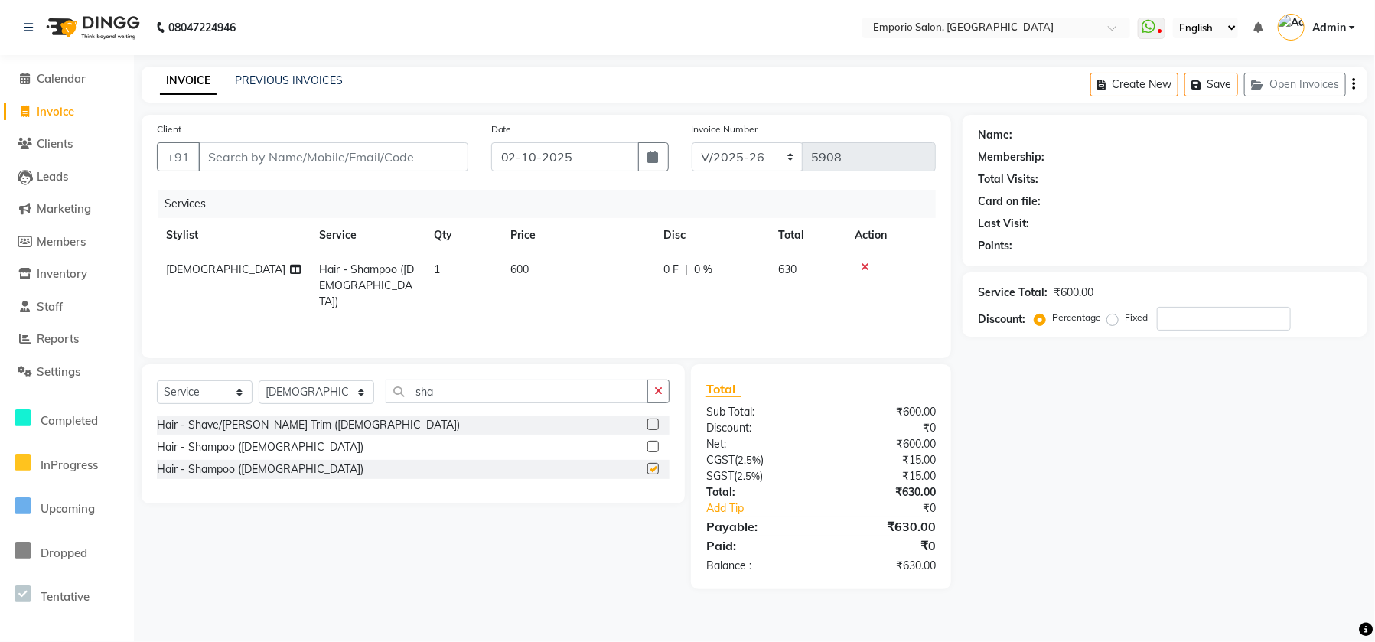
checkbox input "false"
click at [560, 272] on td "600" at bounding box center [577, 285] width 153 height 67
select select "47511"
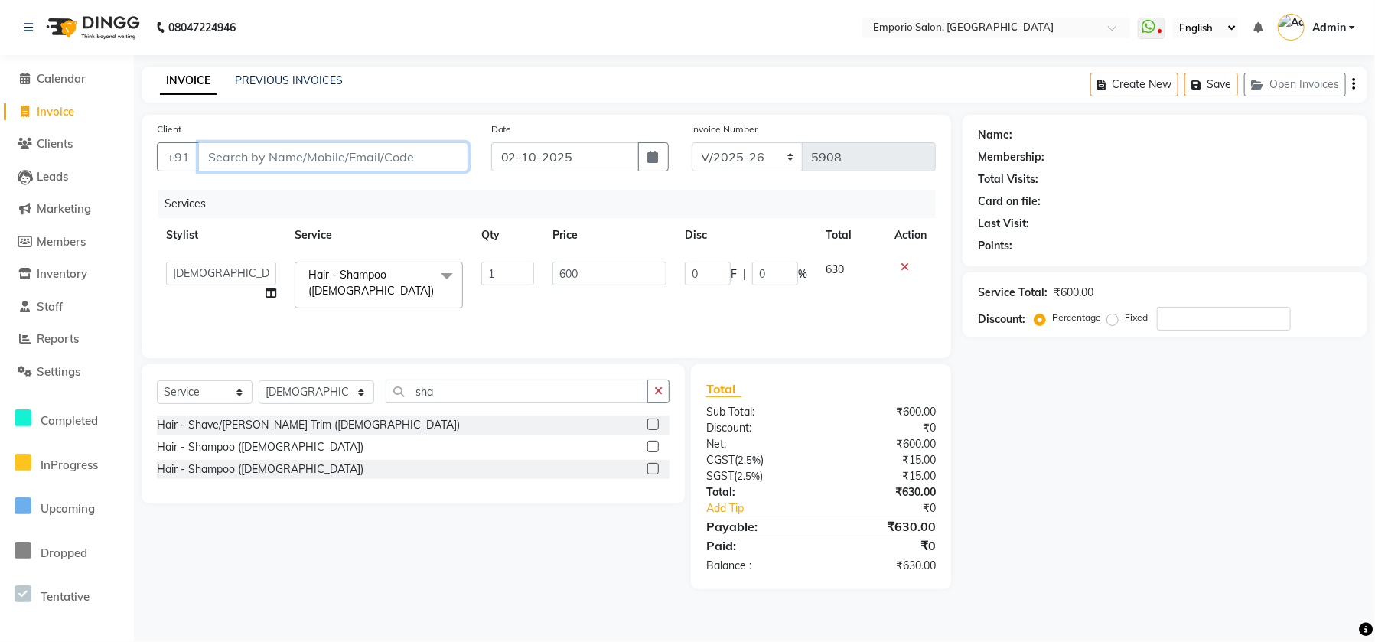
click at [418, 142] on input "Client" at bounding box center [333, 156] width 270 height 29
type input "9"
type input "0"
type input "99999999999999"
type input "6009"
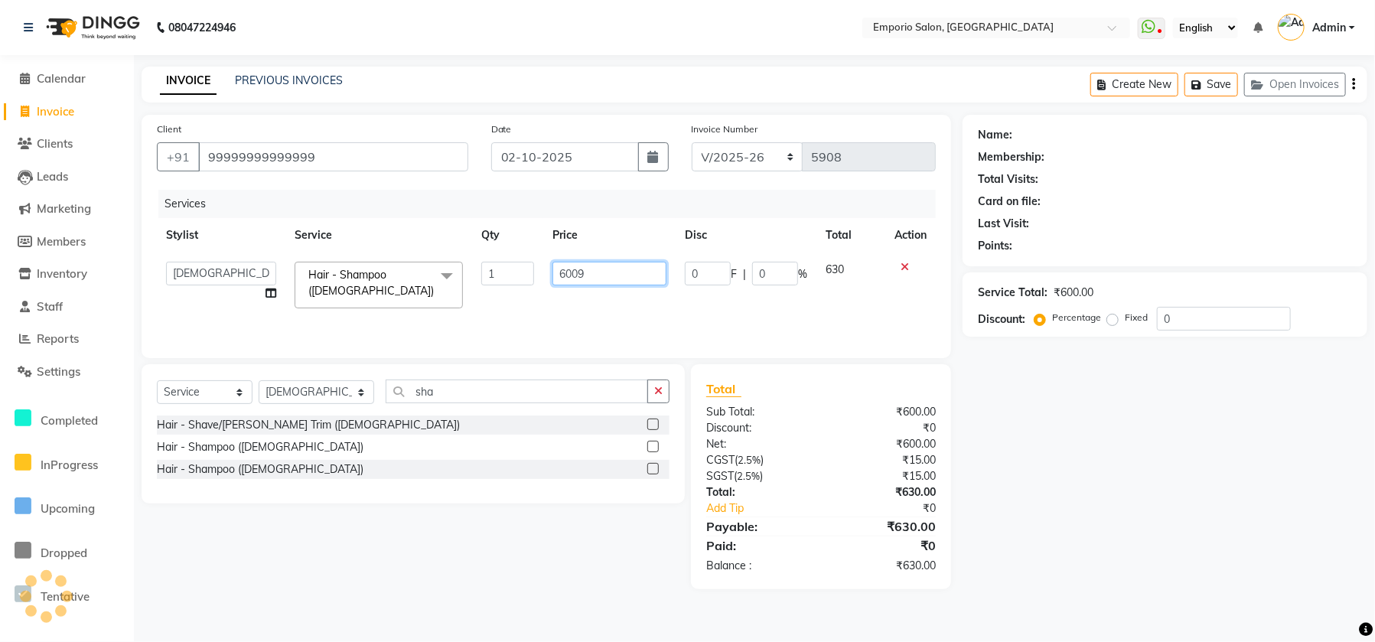
select select "1: Object"
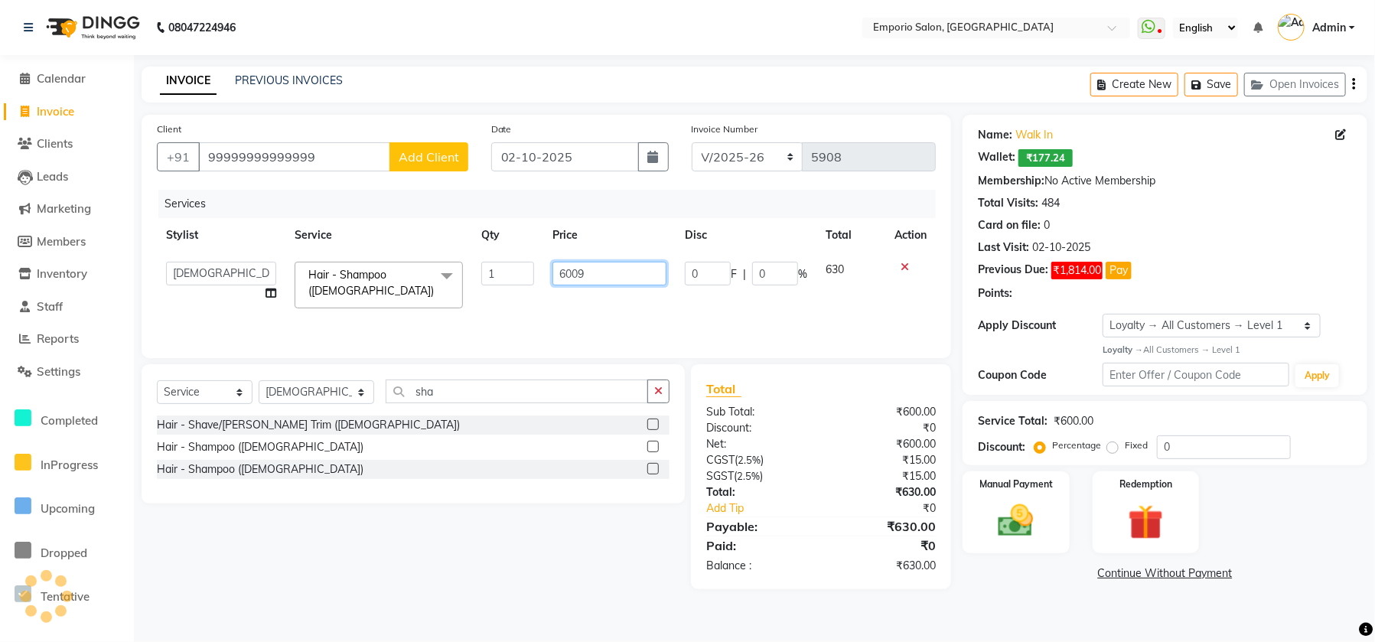
click at [611, 277] on input "6009" at bounding box center [609, 274] width 114 height 24
type input "6"
type input "800"
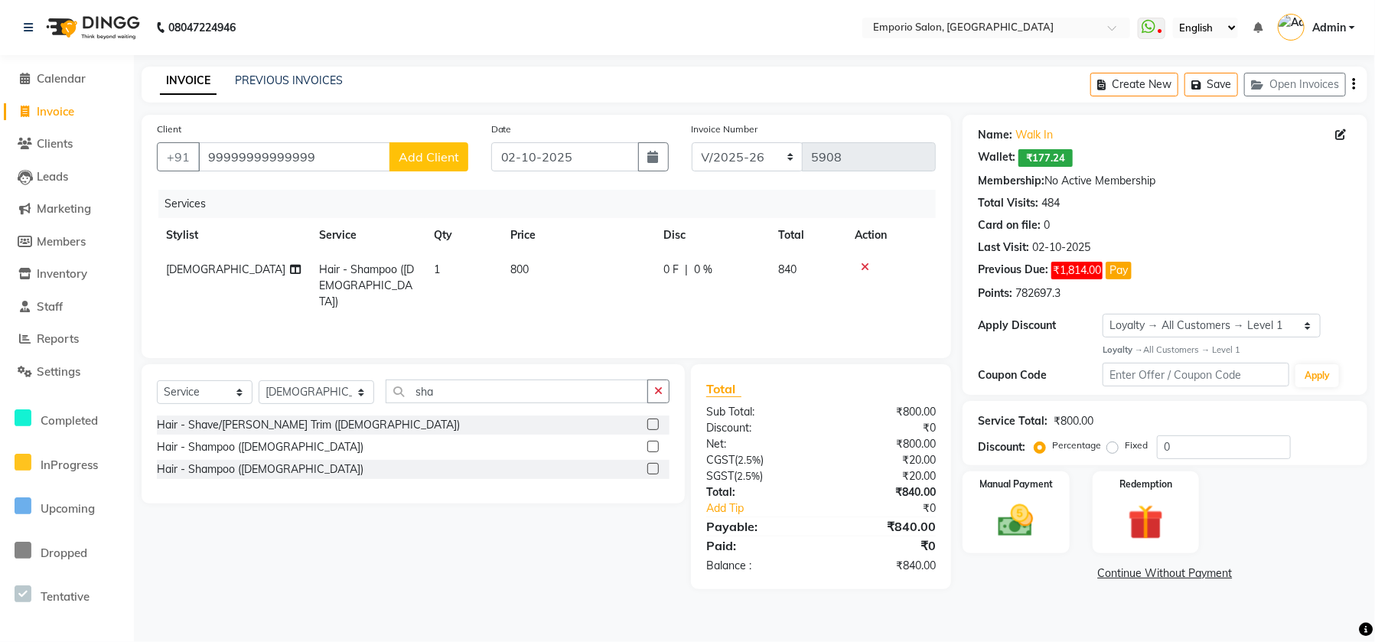
click at [700, 322] on div "Services Stylist Service Qty Price Disc Total Action Ishu Hair - Shampoo (Femal…" at bounding box center [546, 266] width 779 height 153
click at [1014, 510] on img at bounding box center [1016, 521] width 60 height 42
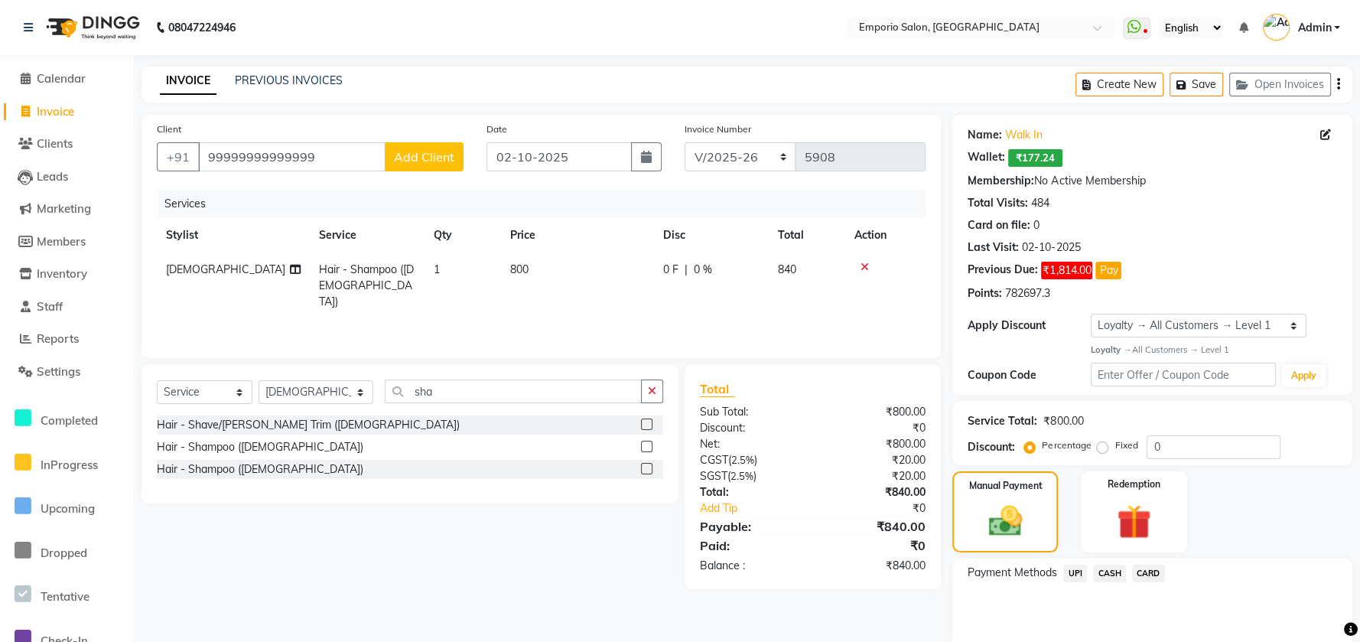
click at [1074, 580] on span "UPI" at bounding box center [1075, 574] width 24 height 18
click at [1105, 572] on span "CASH" at bounding box center [1109, 574] width 33 height 18
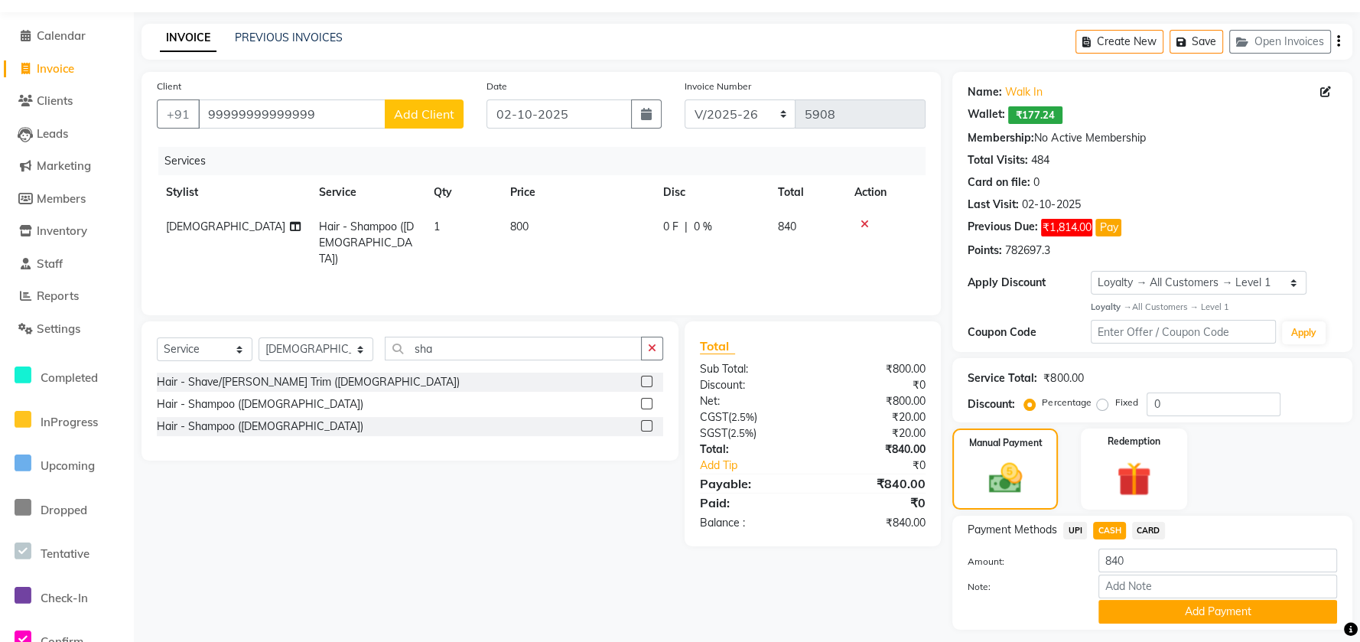
scroll to position [84, 0]
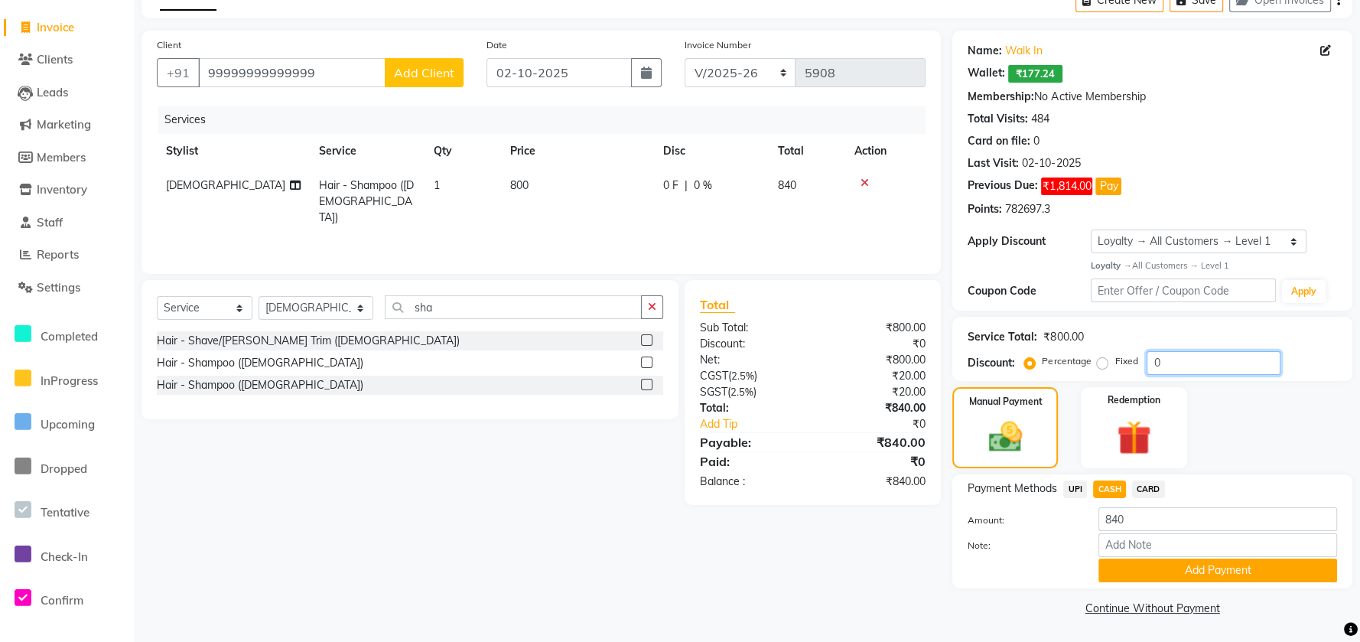
click at [1188, 360] on input "0" at bounding box center [1214, 363] width 134 height 24
type input "20"
click at [1132, 490] on span "CARD" at bounding box center [1148, 489] width 33 height 18
type input "672"
click at [1096, 488] on span "CASH" at bounding box center [1109, 489] width 33 height 18
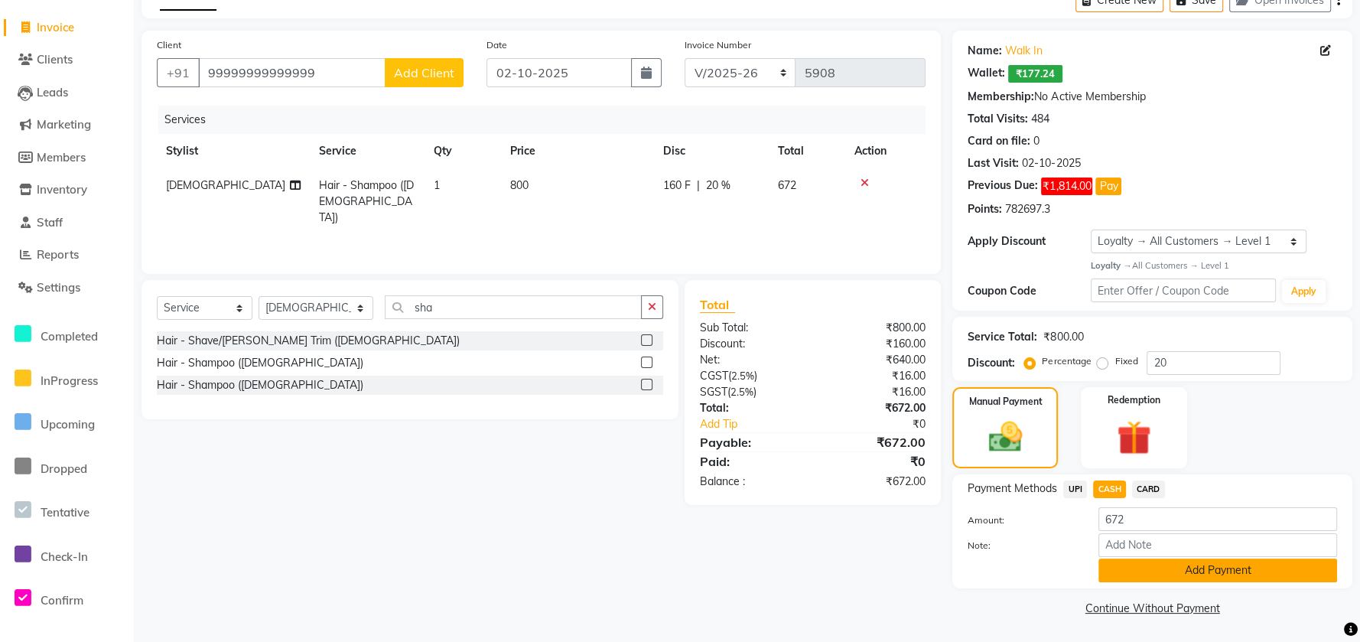
click at [1125, 574] on button "Add Payment" at bounding box center [1218, 571] width 239 height 24
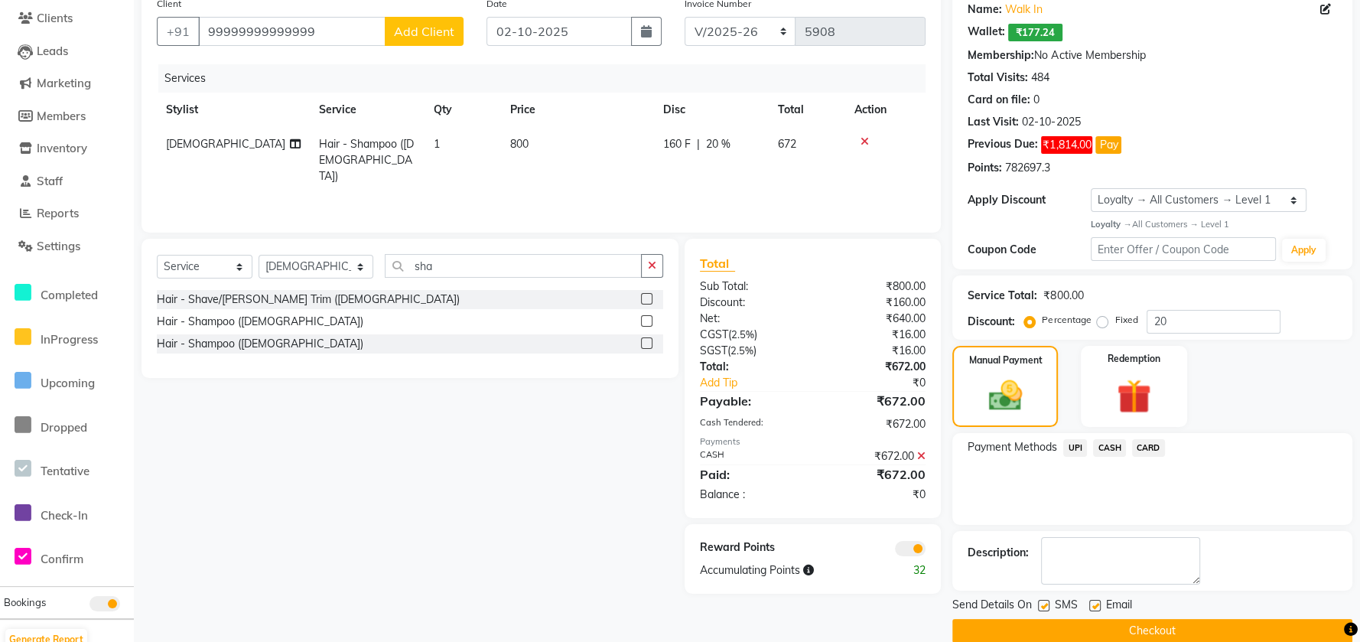
scroll to position [148, 0]
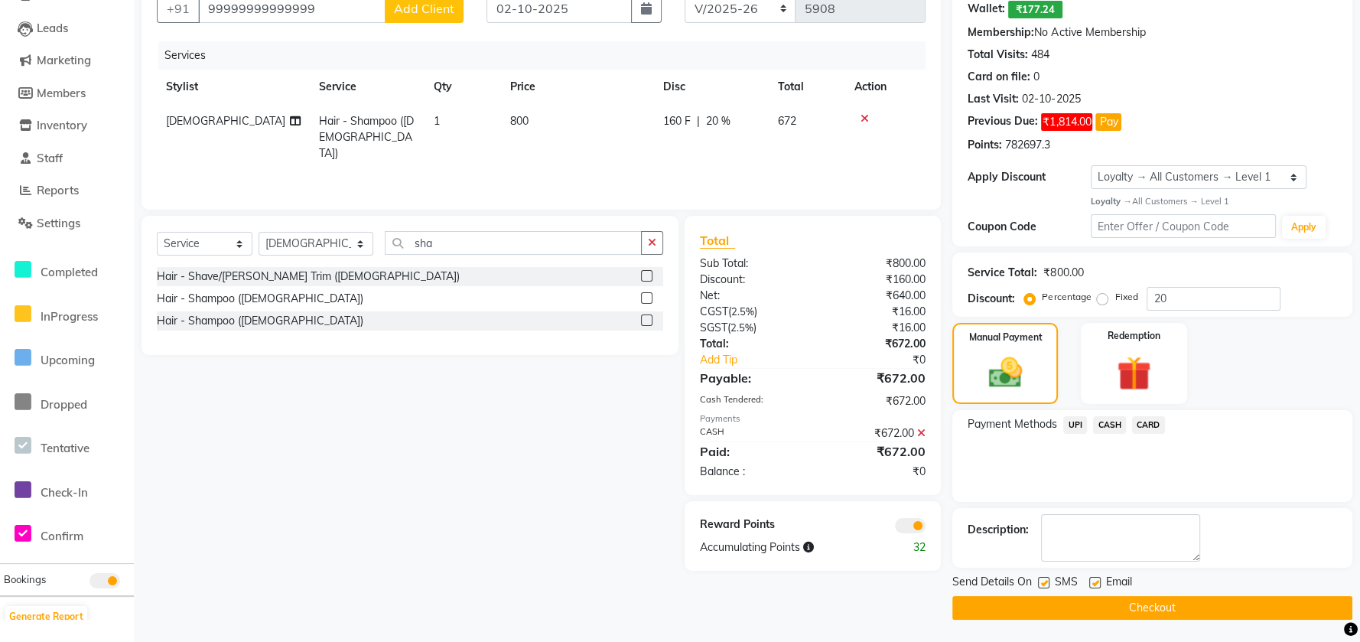
click at [1127, 605] on button "Checkout" at bounding box center [1153, 608] width 400 height 24
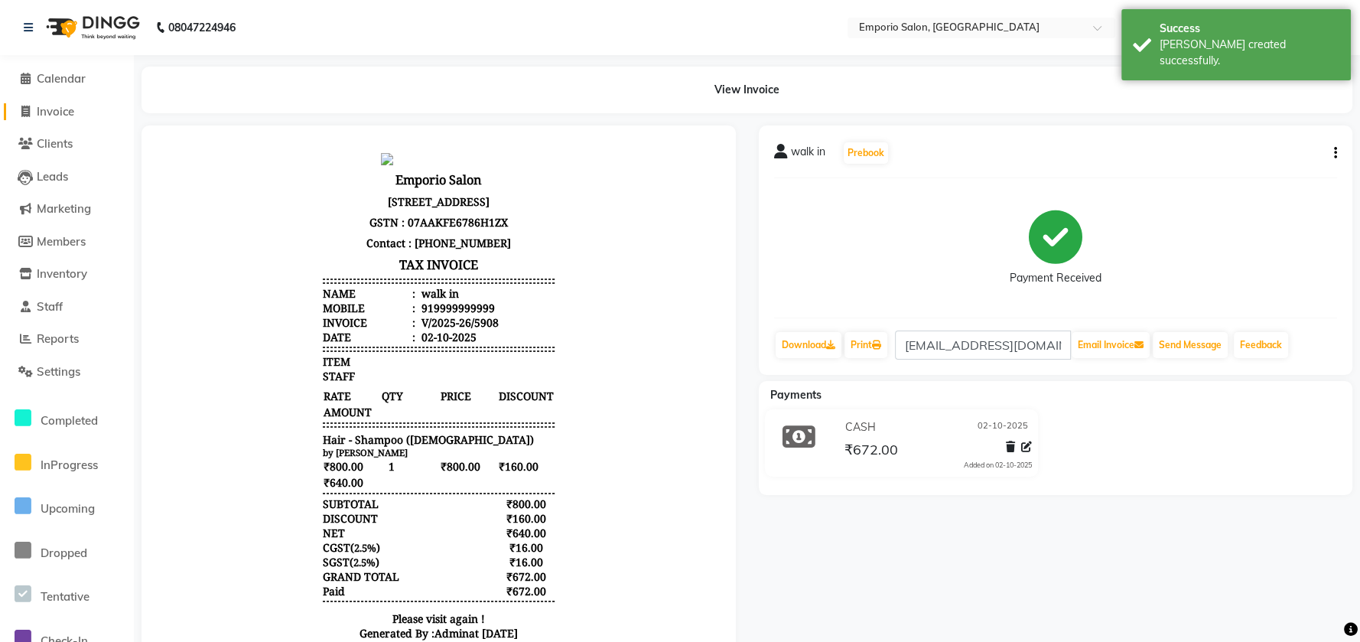
click at [50, 106] on span "Invoice" at bounding box center [55, 111] width 37 height 15
select select "service"
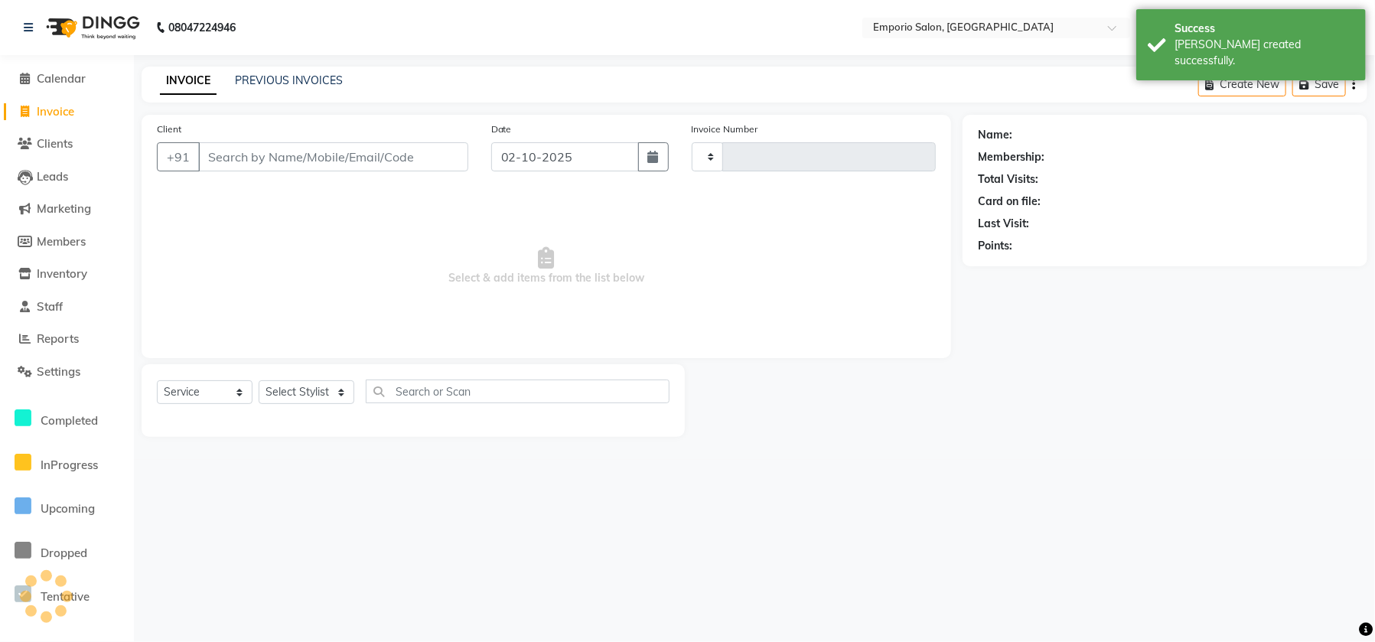
type input "5909"
select select "6332"
click at [321, 390] on select "Select Stylist Anees Anjali beauty Archana Asad ashish AYUSH chunmun Imtiaz Ish…" at bounding box center [317, 392] width 116 height 24
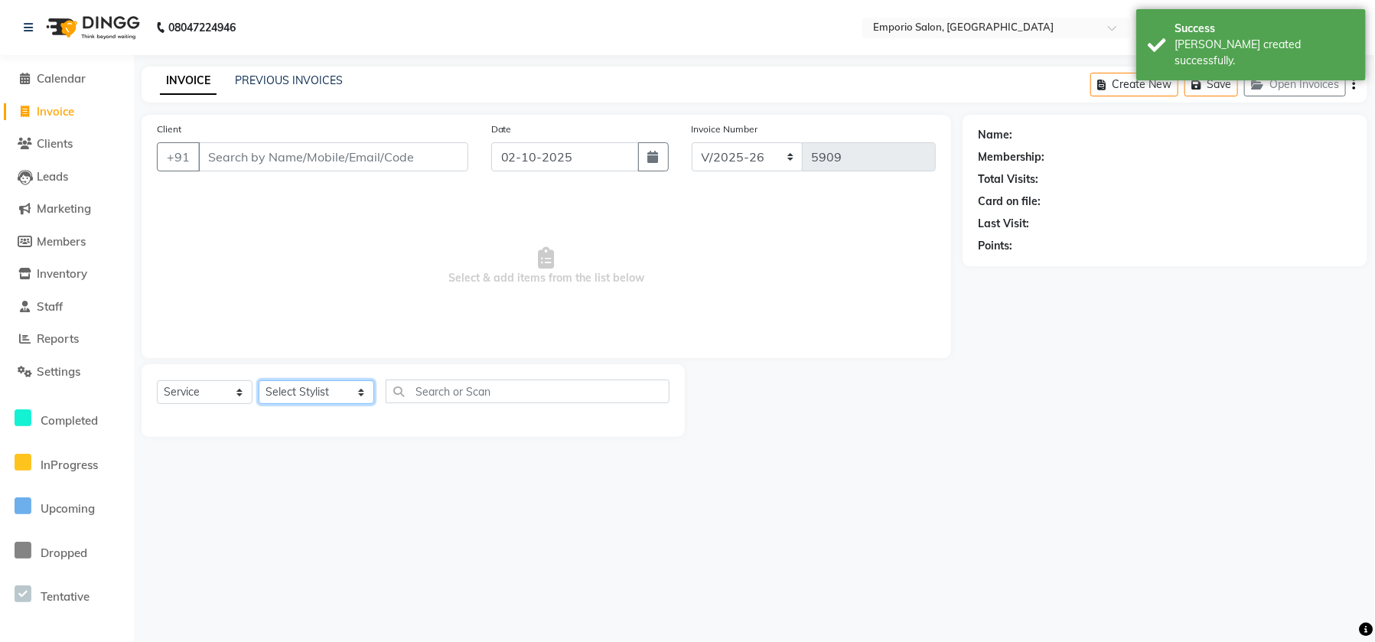
select select "47510"
click at [259, 380] on select "Select Stylist Anees Anjali beauty Archana Asad ashish AYUSH chunmun Imtiaz Ish…" at bounding box center [317, 392] width 116 height 24
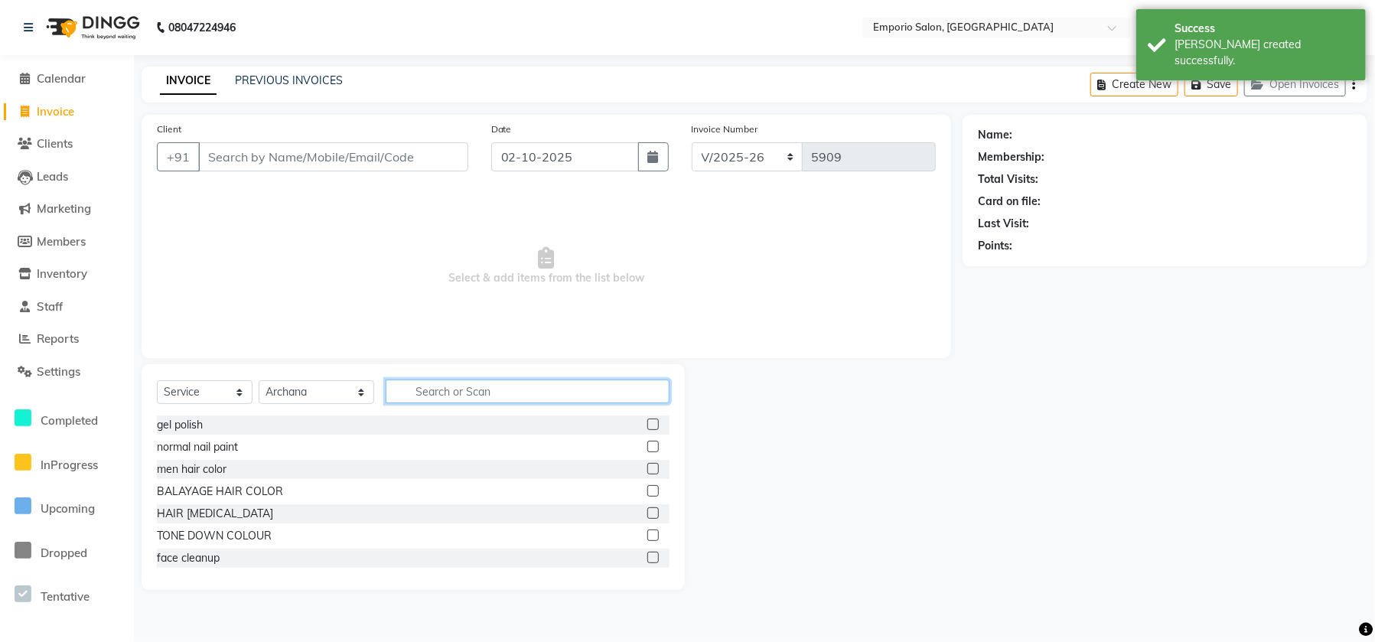
click at [418, 391] on input "text" at bounding box center [528, 391] width 284 height 24
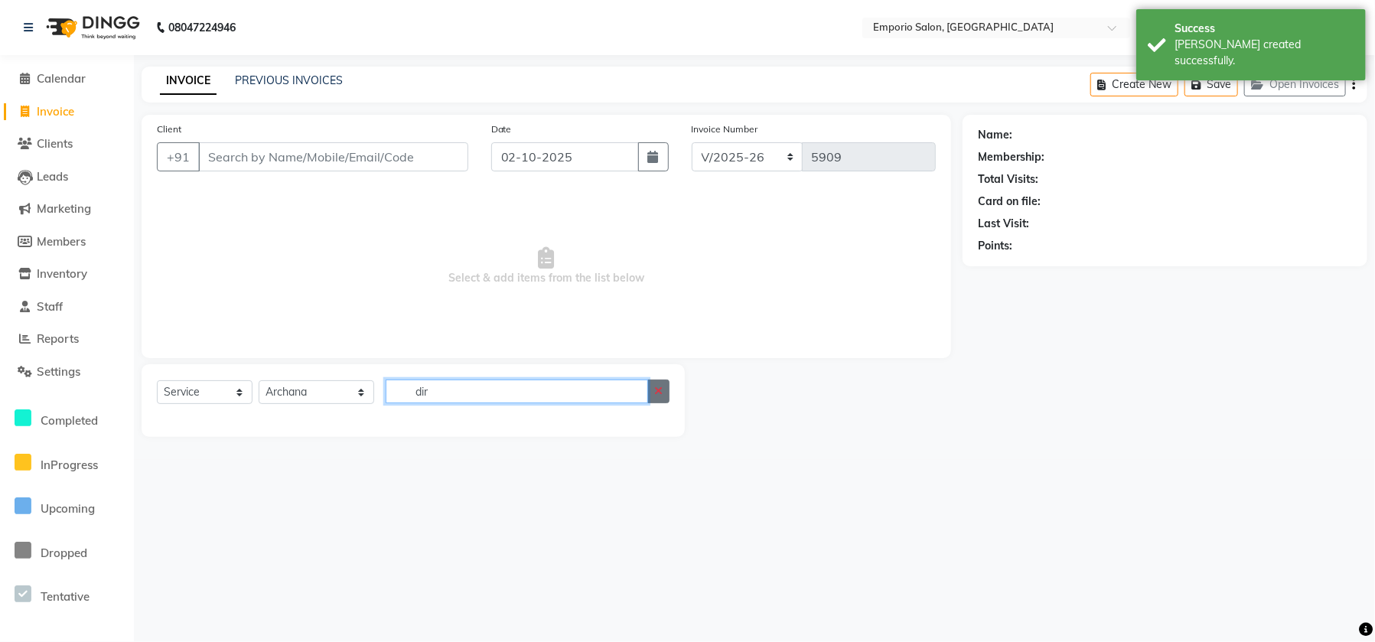
type input "dir"
click at [650, 392] on button "button" at bounding box center [658, 391] width 22 height 24
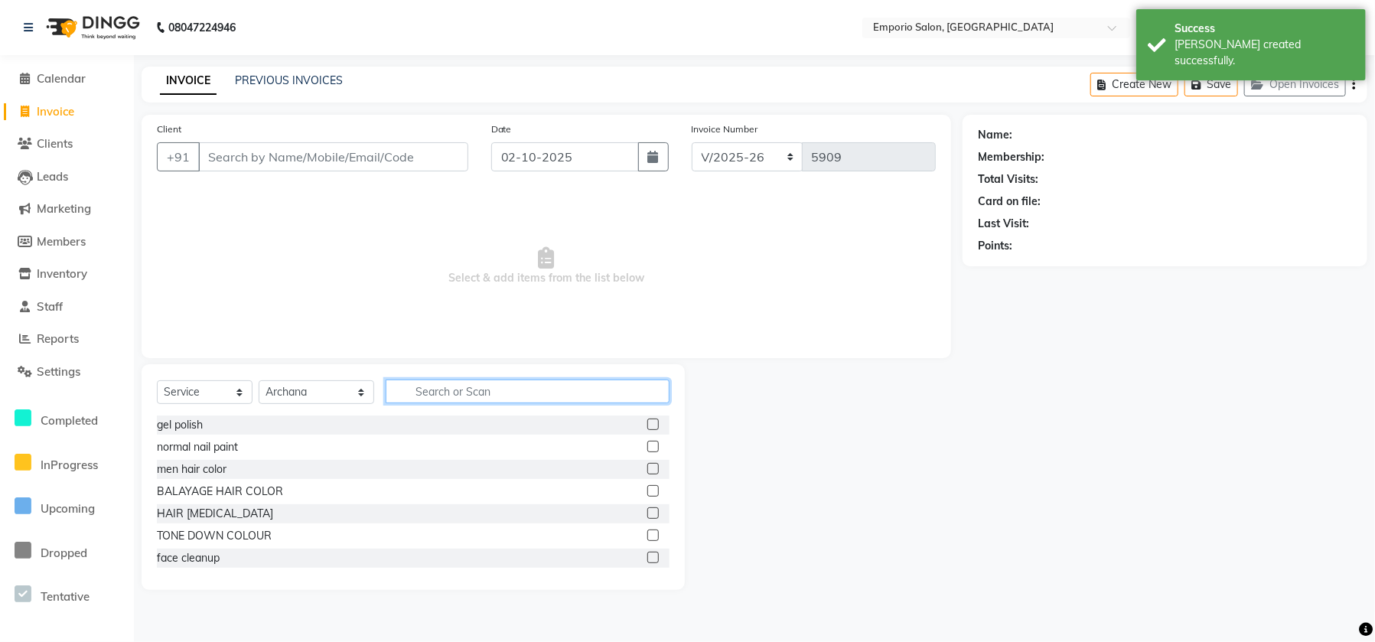
click at [545, 391] on input "text" at bounding box center [528, 391] width 284 height 24
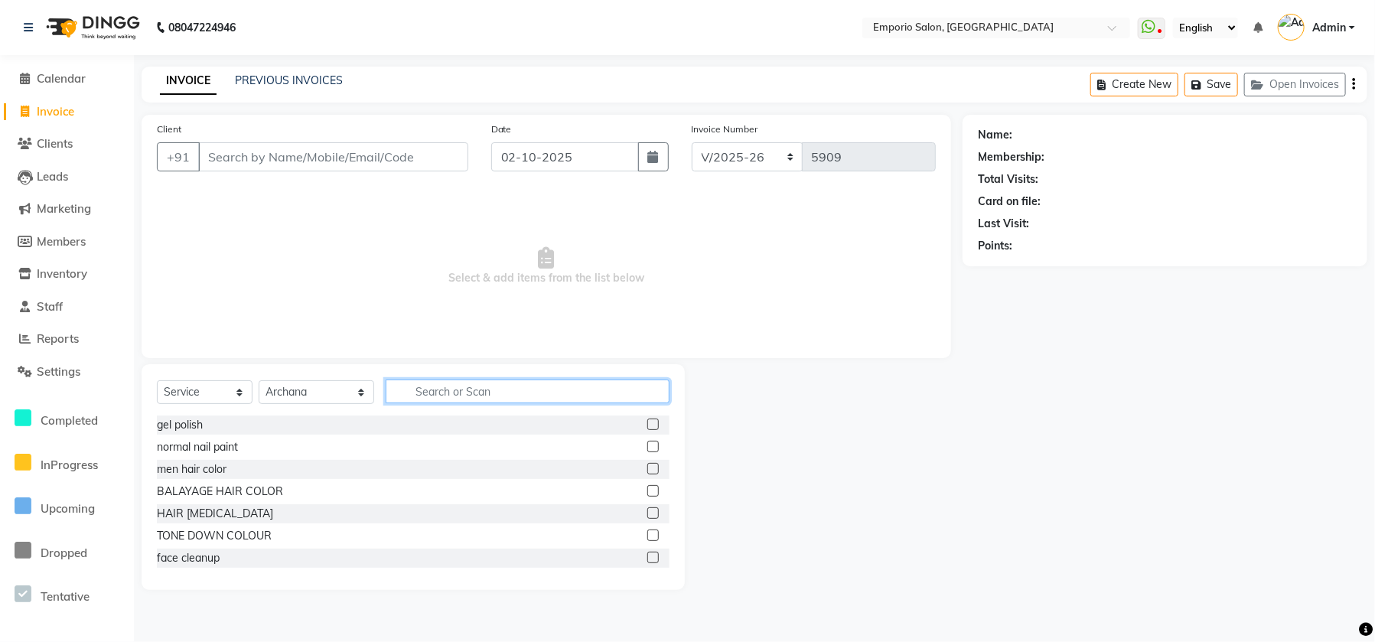
click at [545, 391] on input "text" at bounding box center [528, 391] width 284 height 24
drag, startPoint x: 545, startPoint y: 391, endPoint x: 470, endPoint y: 395, distance: 75.1
click at [481, 395] on input "text" at bounding box center [528, 391] width 284 height 24
click at [449, 397] on input "text" at bounding box center [528, 391] width 284 height 24
type input "fac"
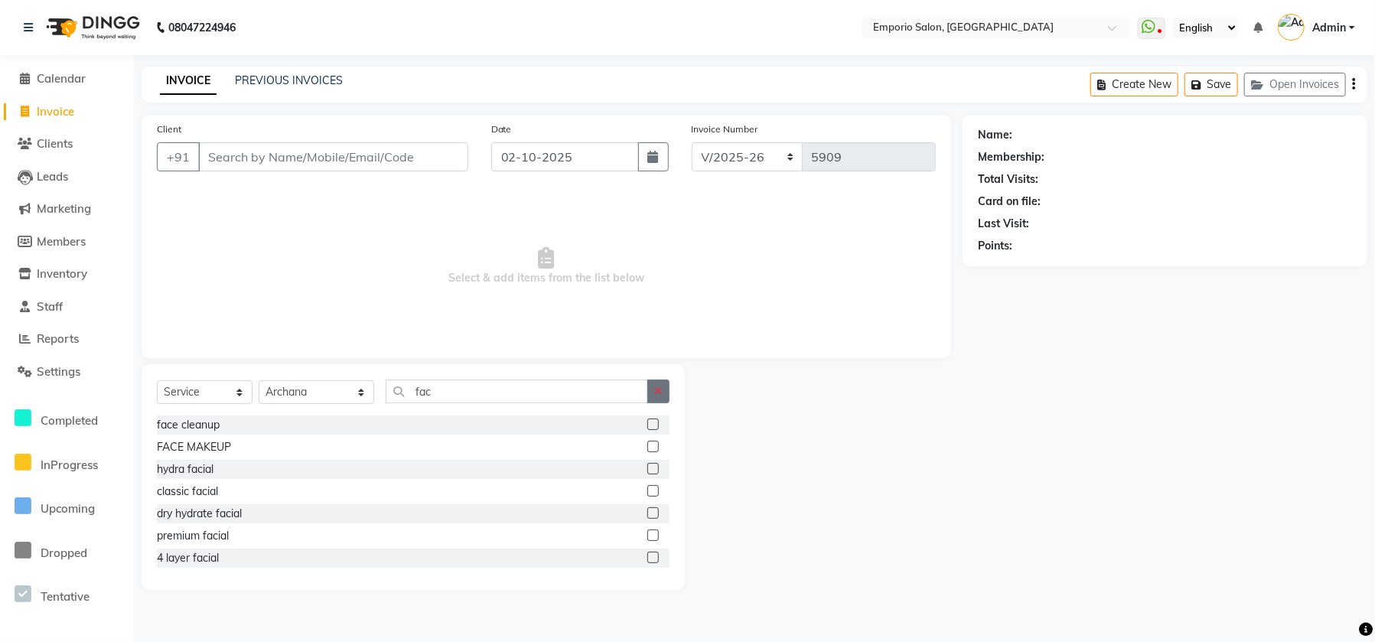
click at [663, 389] on button "button" at bounding box center [658, 391] width 22 height 24
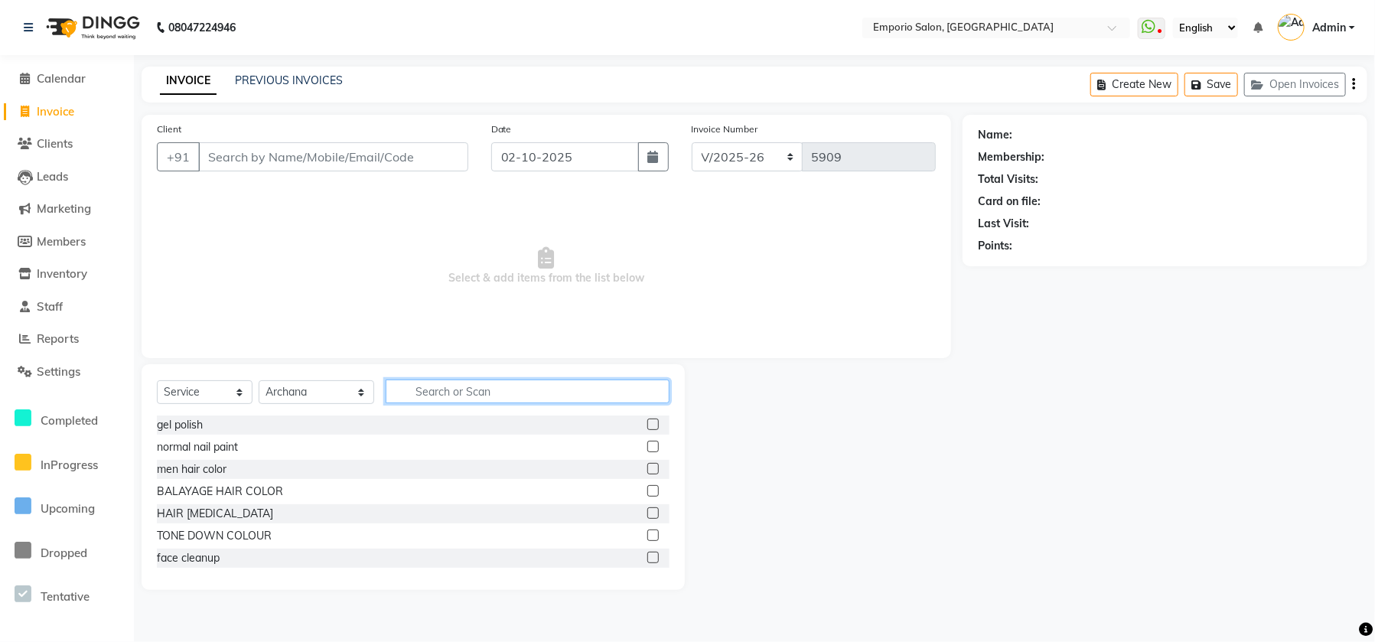
click at [603, 397] on input "text" at bounding box center [528, 391] width 284 height 24
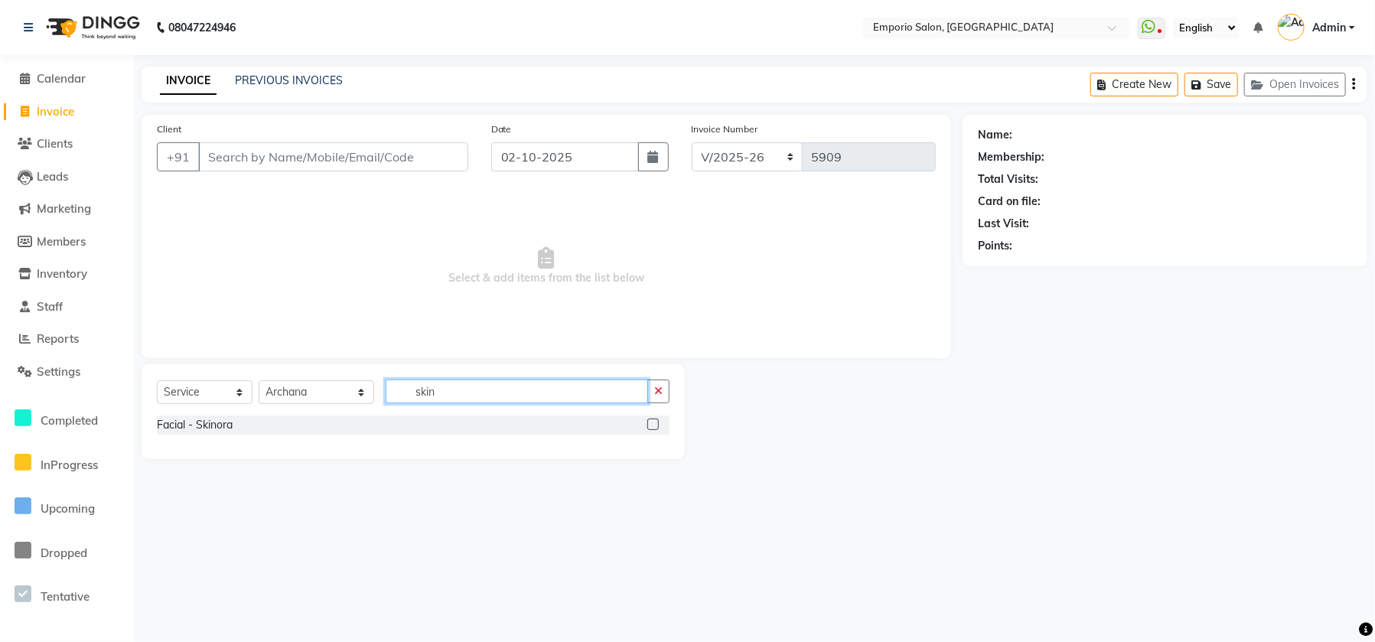
type input "skin"
click at [224, 415] on div "Facial - Skinora" at bounding box center [413, 424] width 513 height 19
click at [219, 422] on div "Facial - Skinora" at bounding box center [195, 425] width 76 height 16
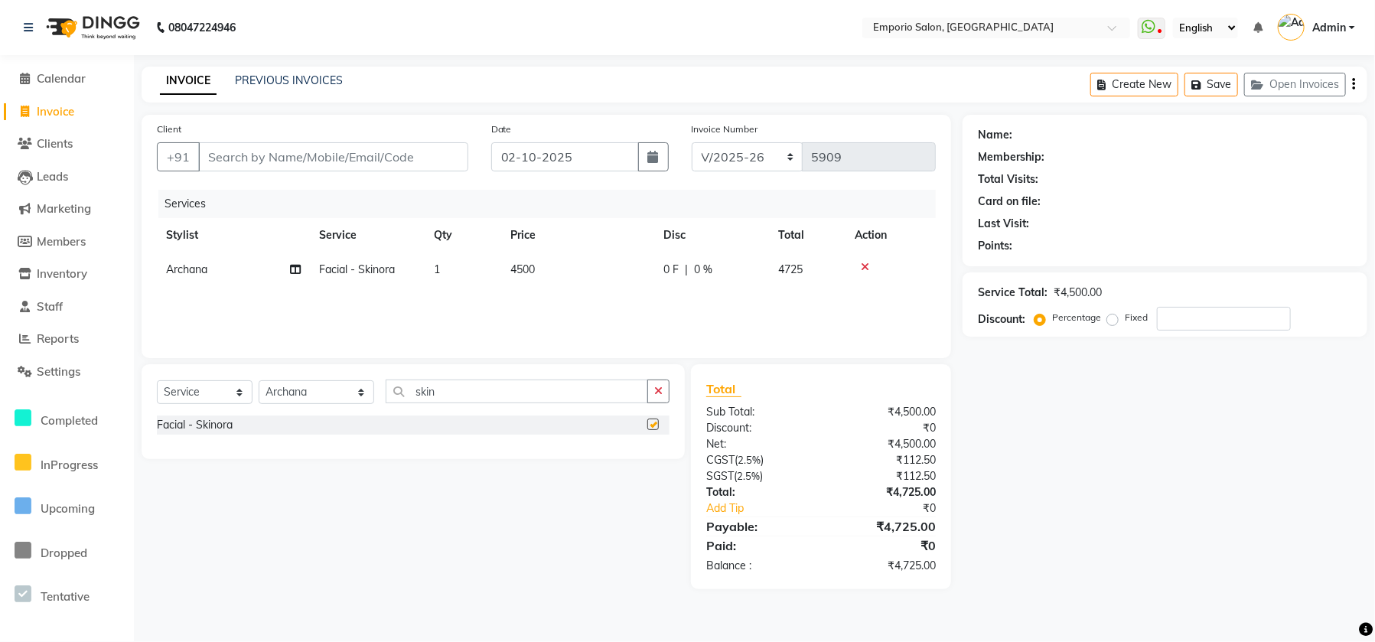
checkbox input "false"
click at [529, 296] on div "Services Stylist Service Qty Price Disc Total Action Archana Facial - Skinora 1…" at bounding box center [546, 266] width 779 height 153
click at [406, 150] on input "Client" at bounding box center [333, 156] width 270 height 29
type input "9"
type input "0"
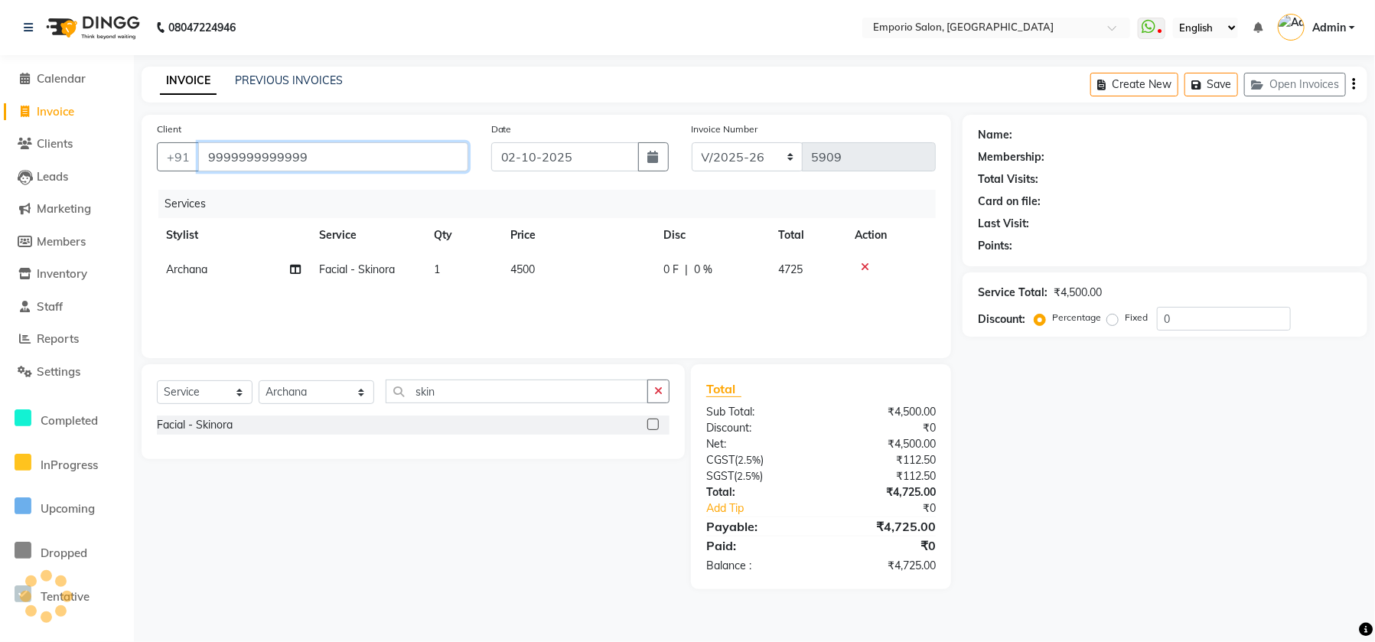
type input "9999999999999"
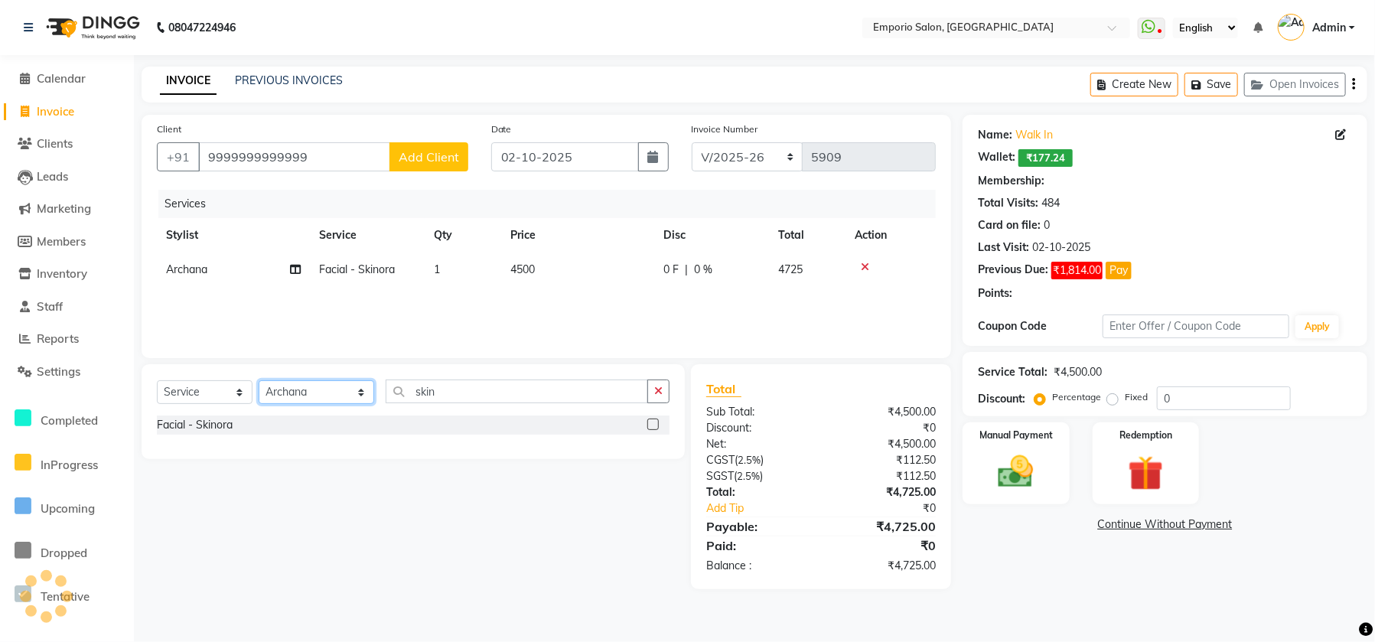
click at [322, 383] on select "Select Stylist Anees Anjali beauty Archana Asad ashish AYUSH chunmun Imtiaz Ish…" at bounding box center [317, 392] width 116 height 24
select select "1: Object"
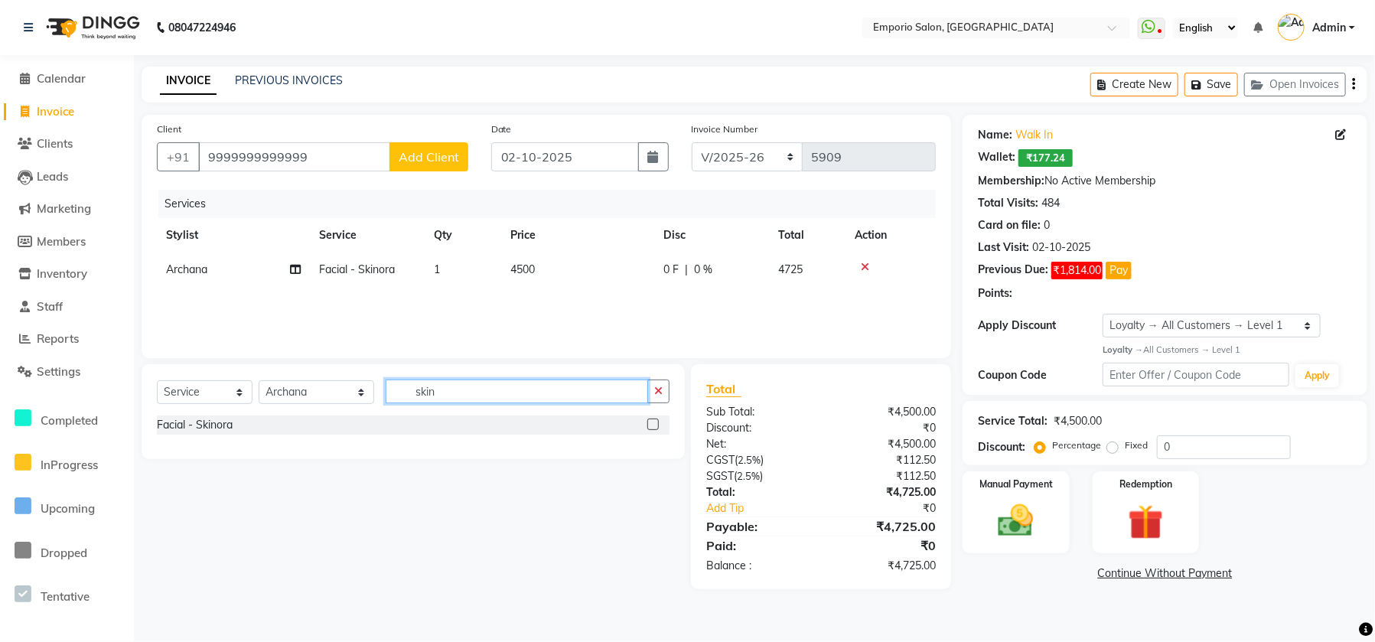
drag, startPoint x: 491, startPoint y: 399, endPoint x: 554, endPoint y: 387, distance: 63.9
click at [492, 399] on input "skin" at bounding box center [517, 391] width 262 height 24
drag, startPoint x: 652, startPoint y: 389, endPoint x: 572, endPoint y: 388, distance: 80.3
click at [648, 389] on button "button" at bounding box center [658, 391] width 22 height 24
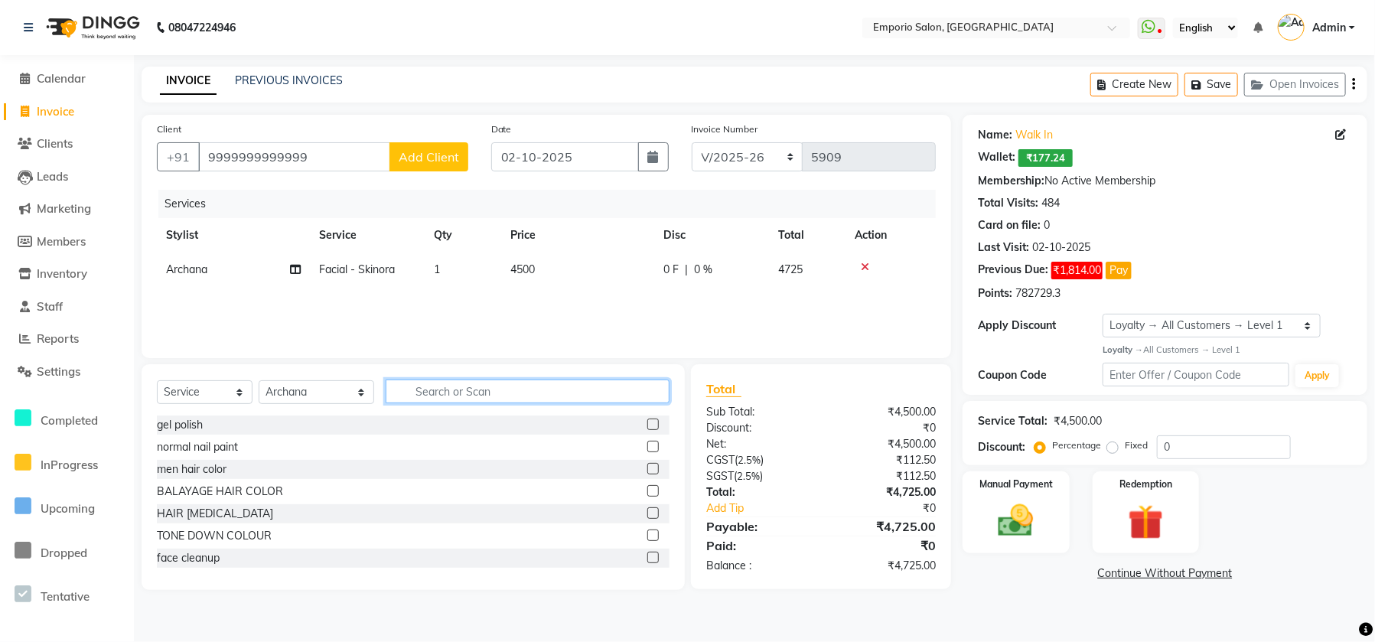
click at [571, 387] on input "text" at bounding box center [528, 391] width 284 height 24
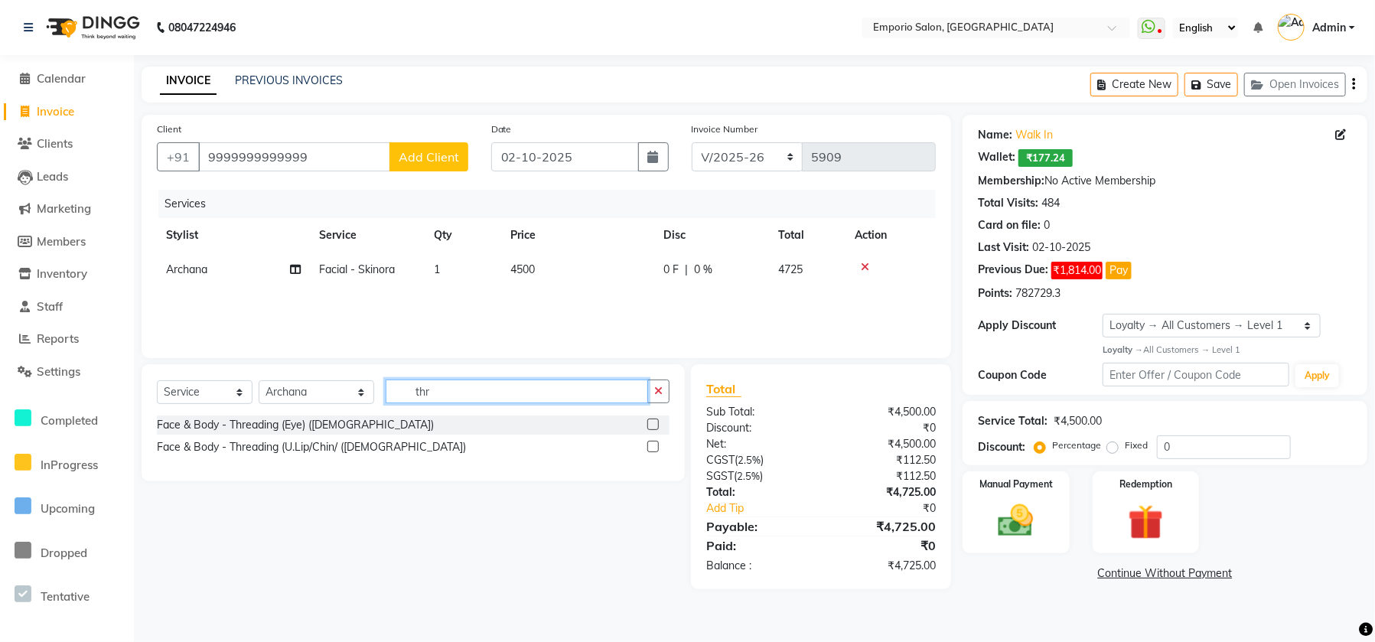
type input "thr"
click at [298, 434] on div "Face & Body - Threading (Eye) (Female)" at bounding box center [413, 424] width 513 height 19
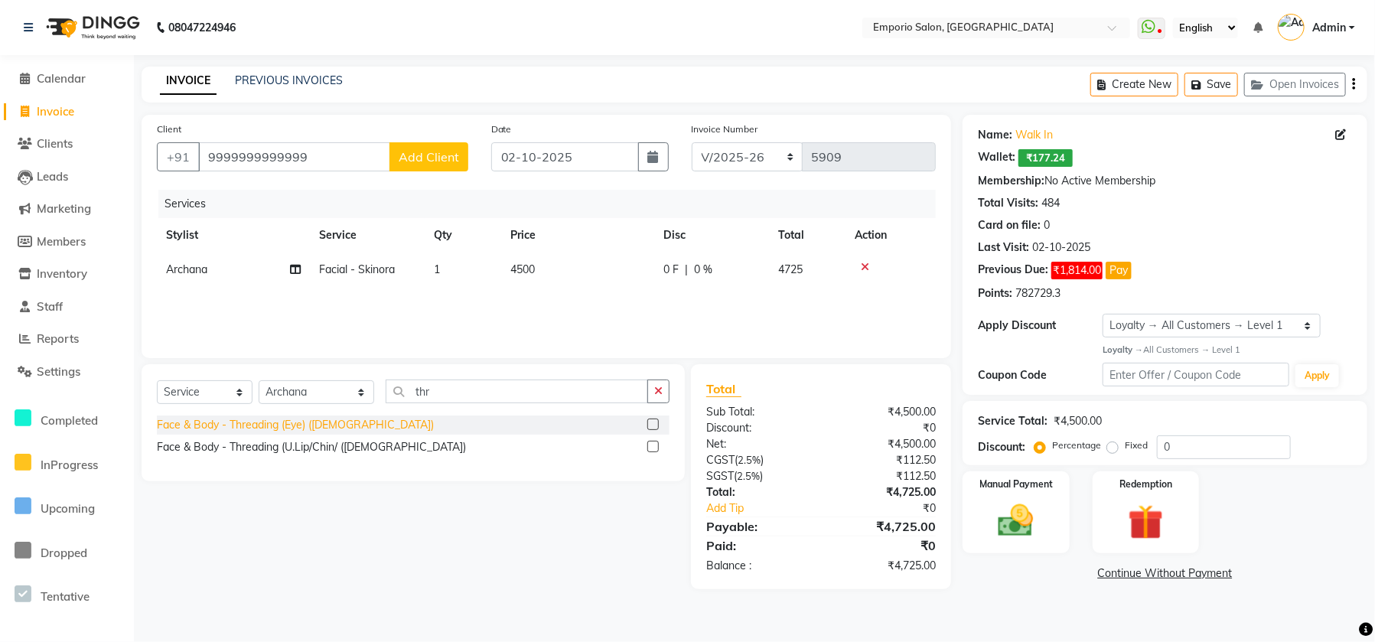
click at [289, 418] on div "Face & Body - Threading (Eye) (Female)" at bounding box center [295, 425] width 277 height 16
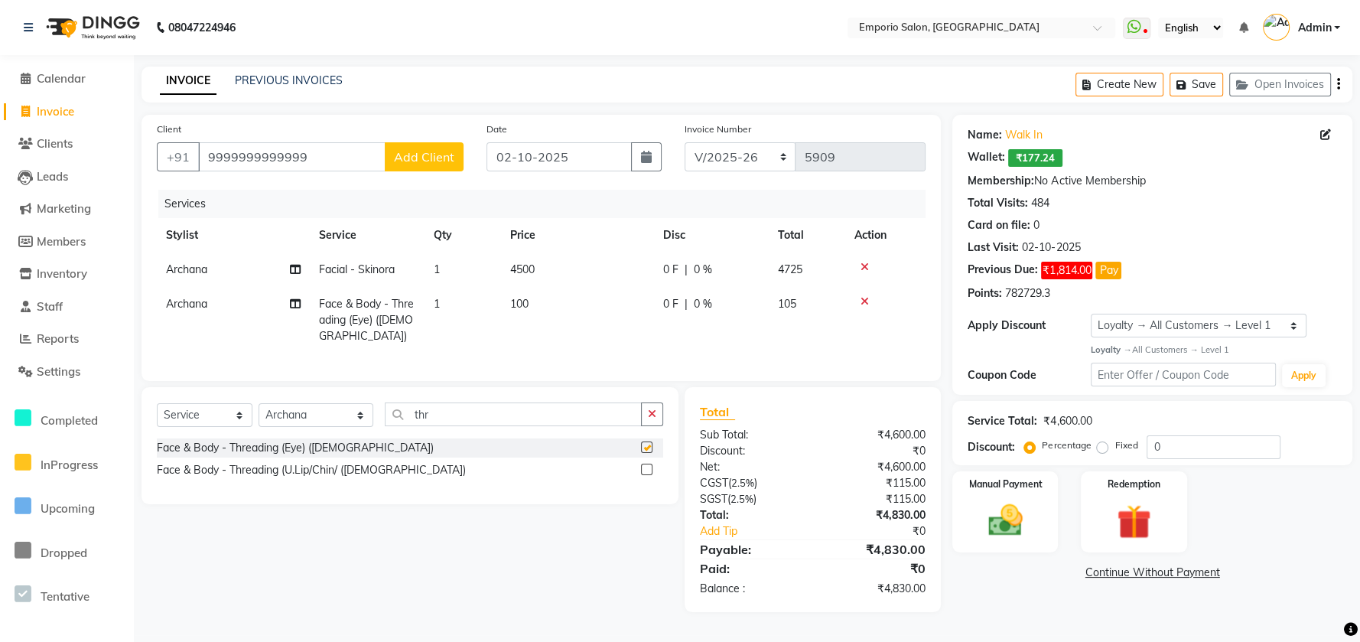
checkbox input "false"
click at [642, 310] on td "100" at bounding box center [577, 320] width 153 height 67
select select "47510"
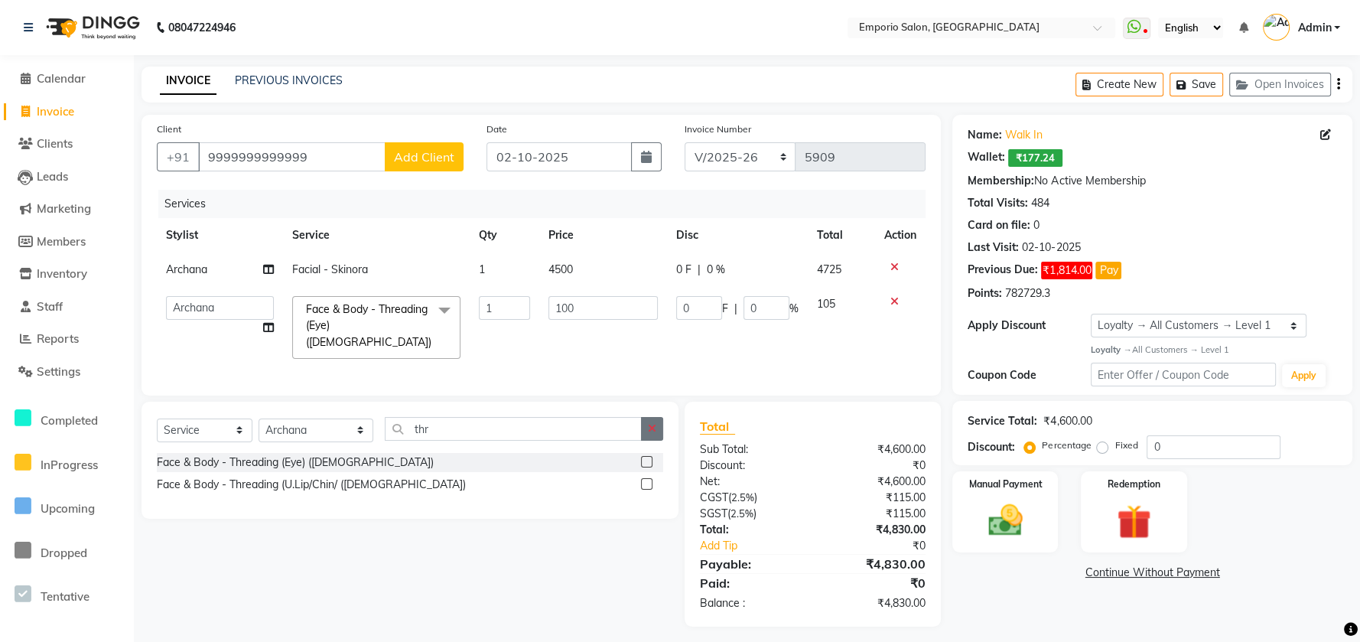
click at [650, 423] on icon "button" at bounding box center [652, 428] width 8 height 11
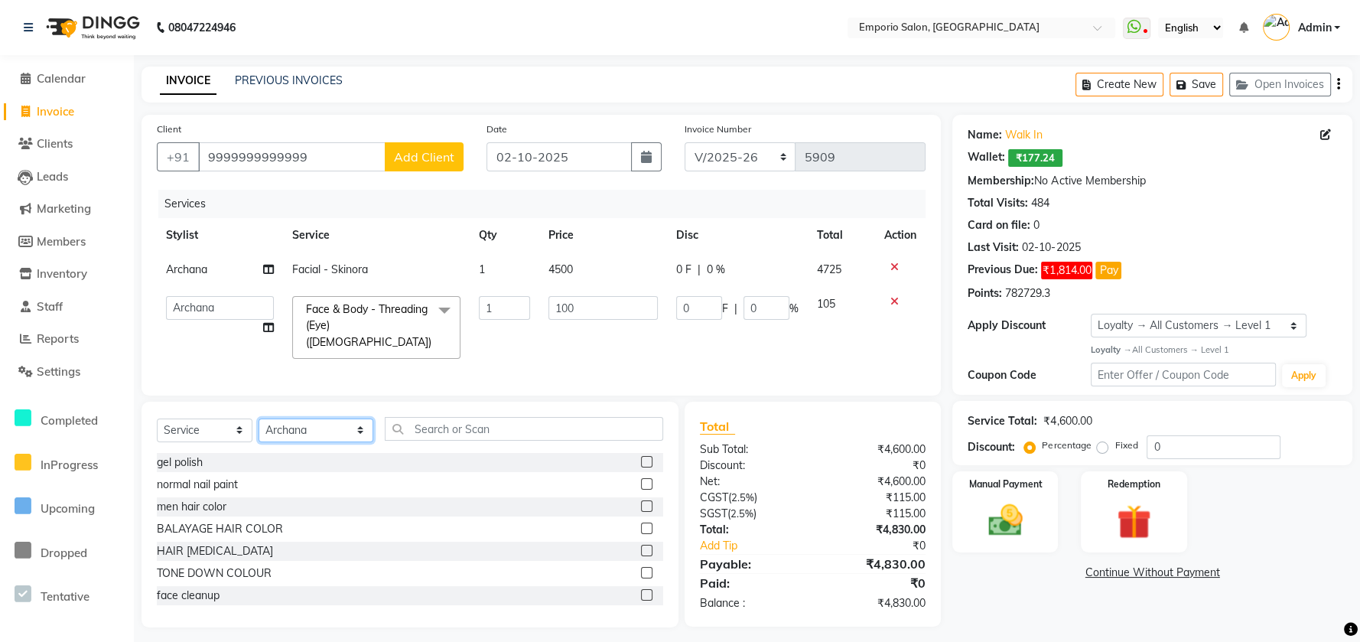
click at [327, 426] on select "Select Stylist Anees Anjali beauty Archana Asad ashish AYUSH chunmun Imtiaz Ish…" at bounding box center [316, 430] width 115 height 24
select select "53535"
click at [259, 418] on select "Select Stylist Anees Anjali beauty Archana Asad ashish AYUSH chunmun Imtiaz Ish…" at bounding box center [316, 430] width 115 height 24
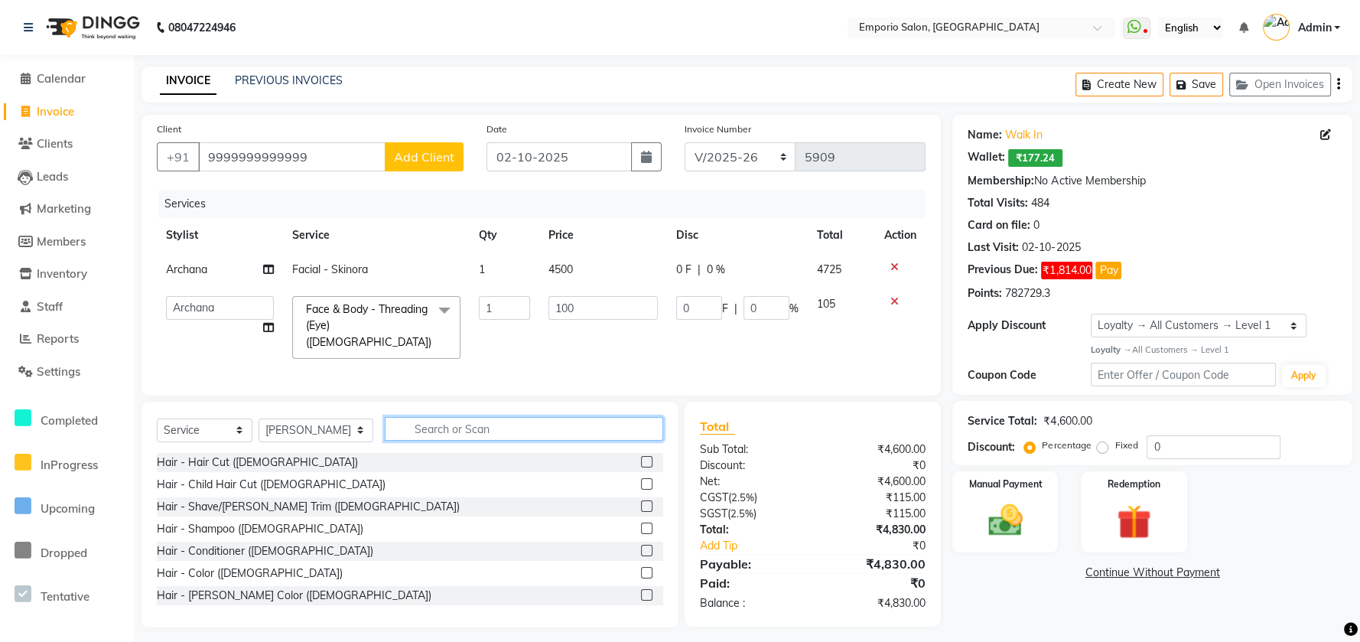
click at [414, 424] on input "text" at bounding box center [524, 429] width 278 height 24
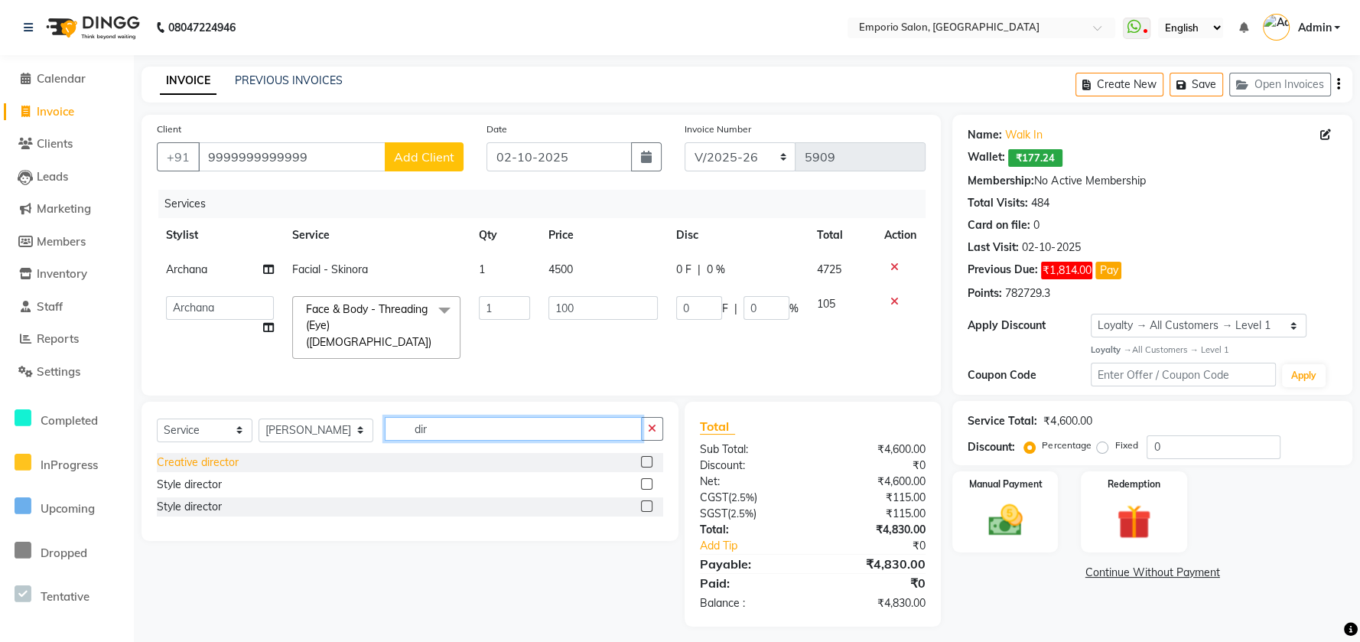
type input "dir"
click at [204, 465] on div "Creative director" at bounding box center [198, 462] width 82 height 16
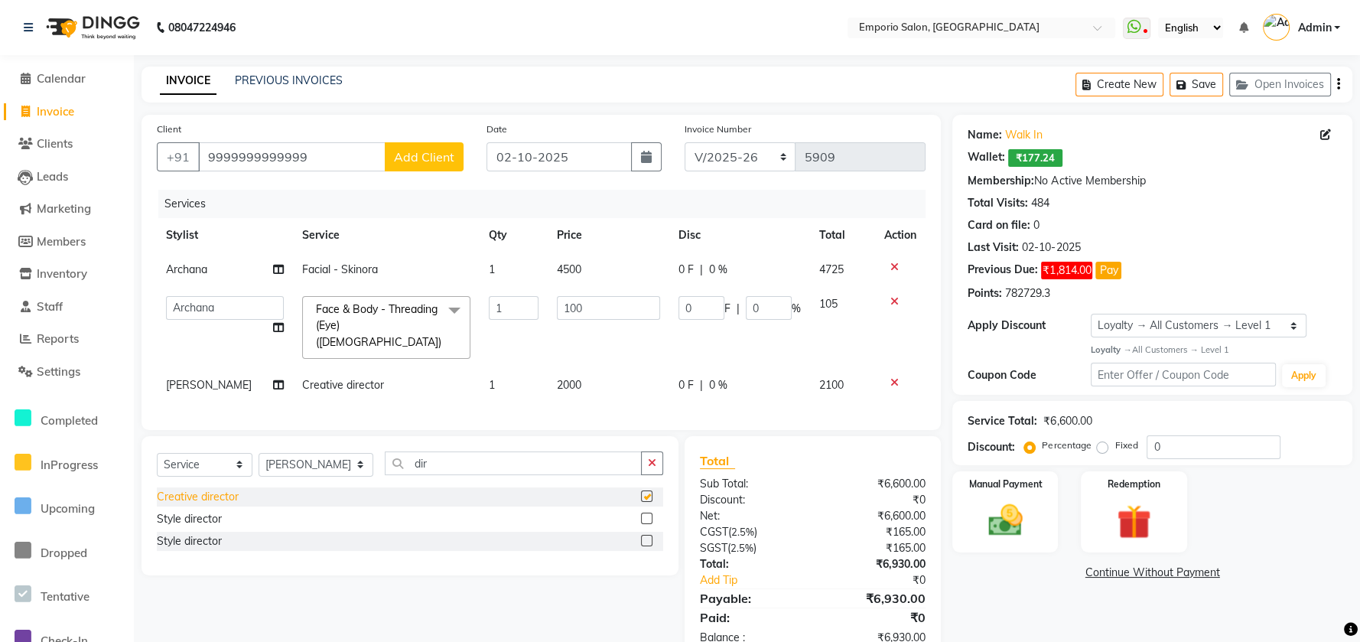
checkbox input "false"
click at [604, 378] on td "2000" at bounding box center [609, 385] width 122 height 34
select select "53535"
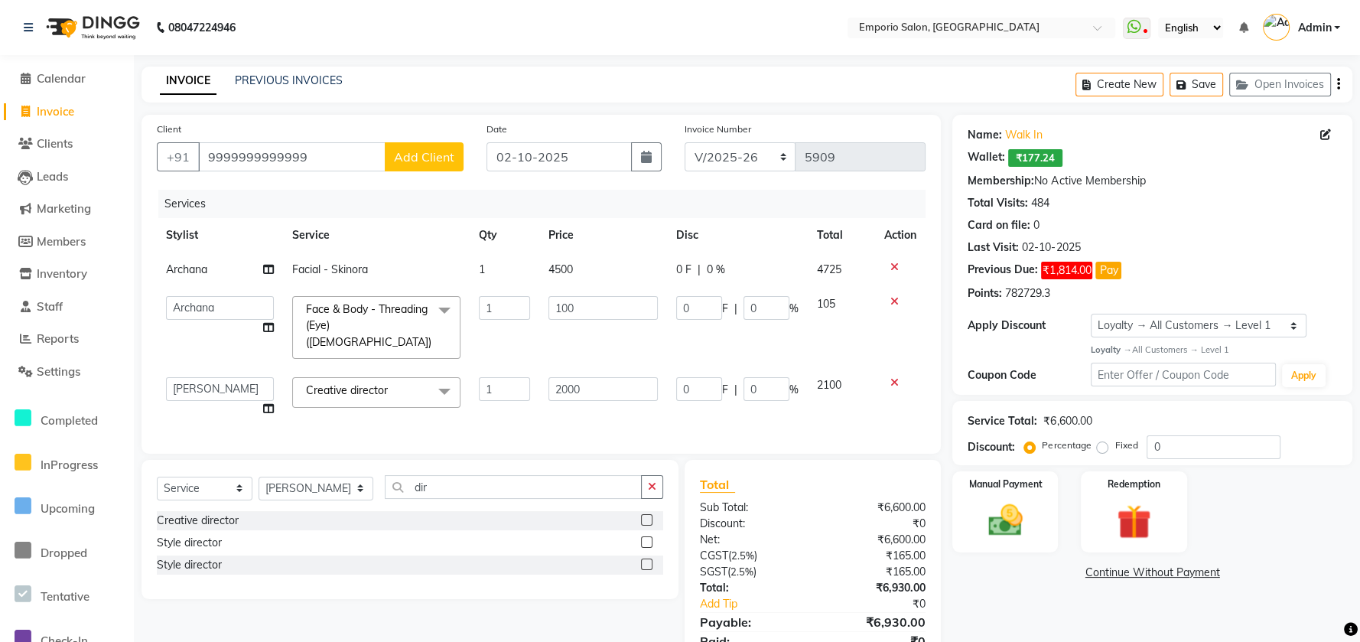
drag, startPoint x: 734, startPoint y: 370, endPoint x: 715, endPoint y: 370, distance: 18.4
click at [725, 377] on div "0 F | 0 %" at bounding box center [737, 389] width 122 height 24
click at [676, 377] on input "0" at bounding box center [699, 389] width 46 height 24
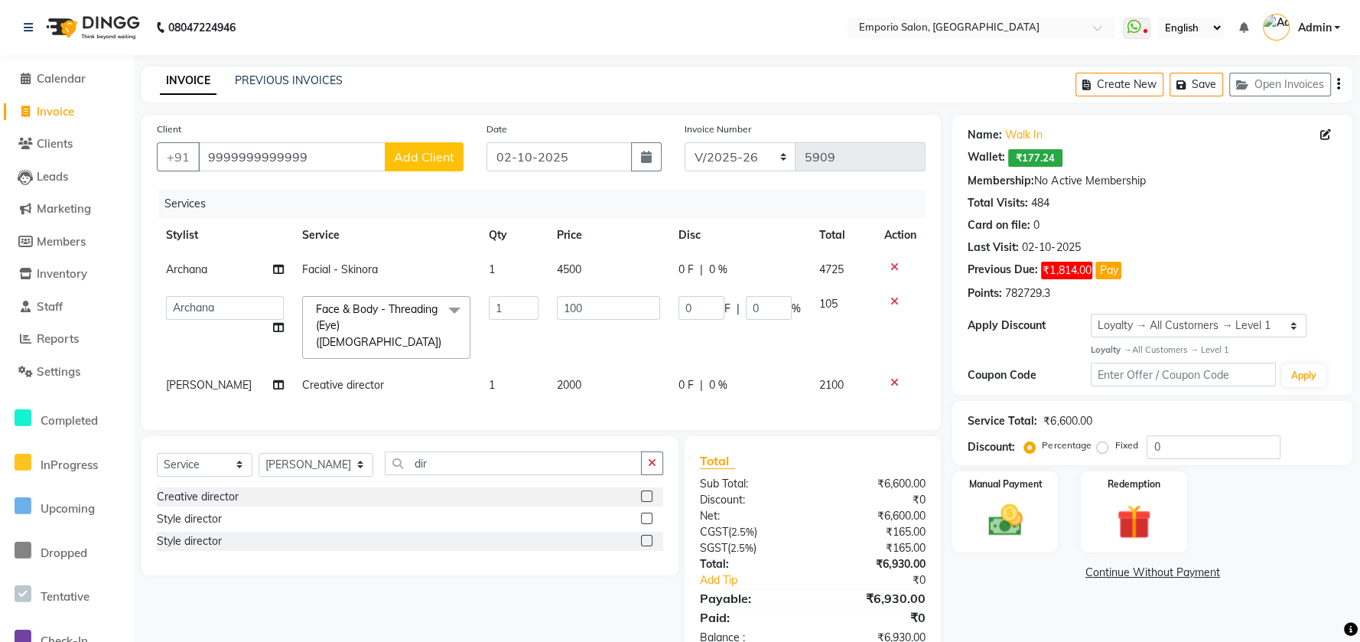
click at [611, 368] on td "2000" at bounding box center [609, 385] width 122 height 34
select select "53535"
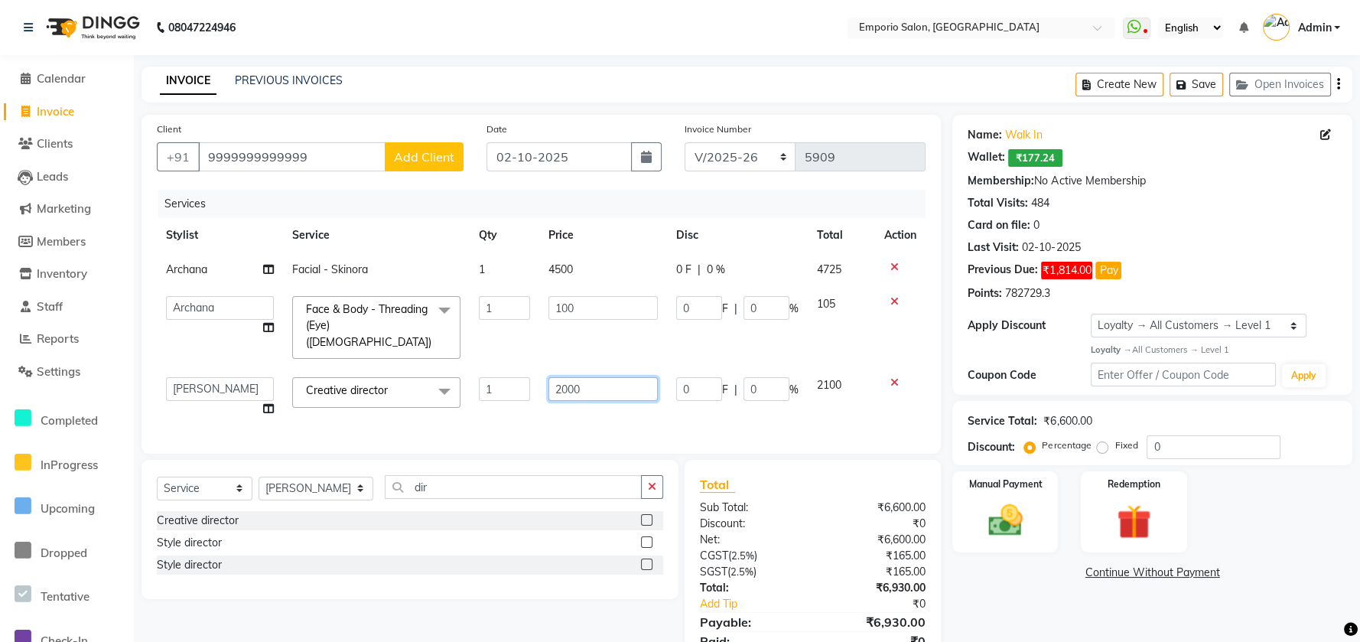
click at [604, 377] on input "2000" at bounding box center [603, 389] width 109 height 24
type input "2"
click at [597, 377] on input "number" at bounding box center [603, 389] width 109 height 24
type input "2500"
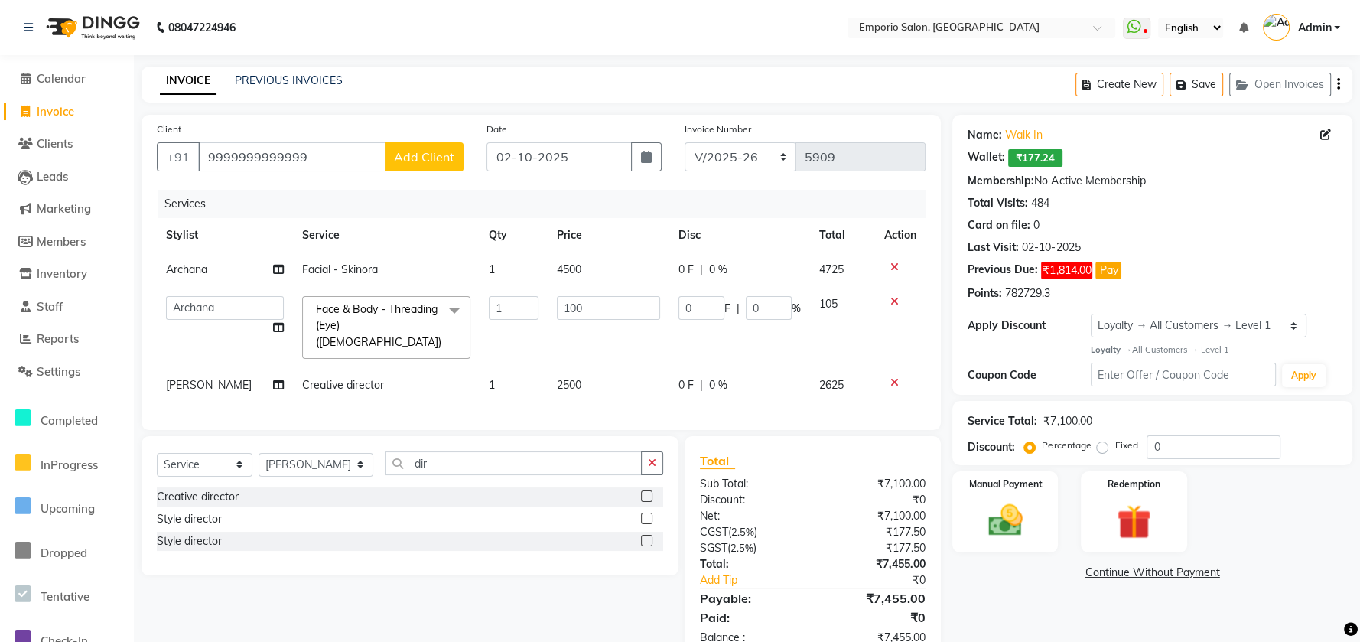
click at [636, 173] on div "Date 02-10-2025" at bounding box center [574, 152] width 198 height 63
click at [636, 299] on input "100" at bounding box center [608, 308] width 103 height 24
click at [639, 301] on input "100" at bounding box center [608, 308] width 103 height 24
click at [401, 283] on td "Facial - Skinora" at bounding box center [386, 269] width 187 height 34
select select "47510"
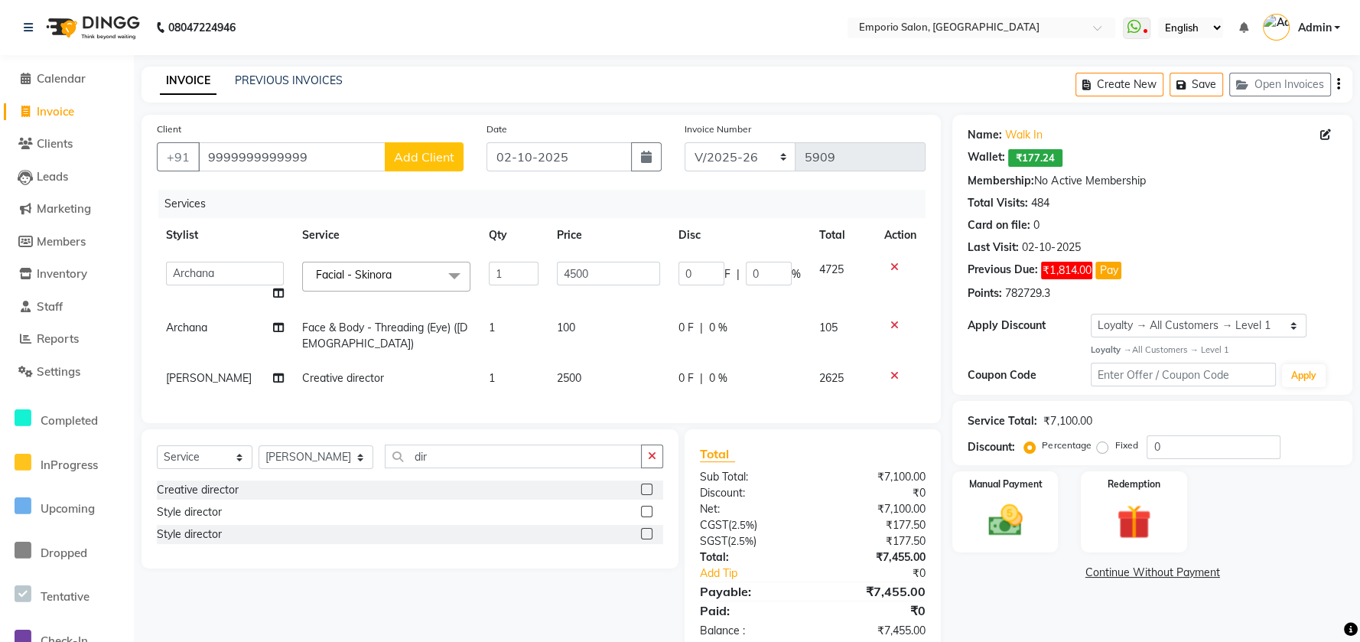
click at [625, 285] on td "4500" at bounding box center [609, 281] width 122 height 58
click at [601, 321] on td "100" at bounding box center [609, 336] width 122 height 50
select select "47510"
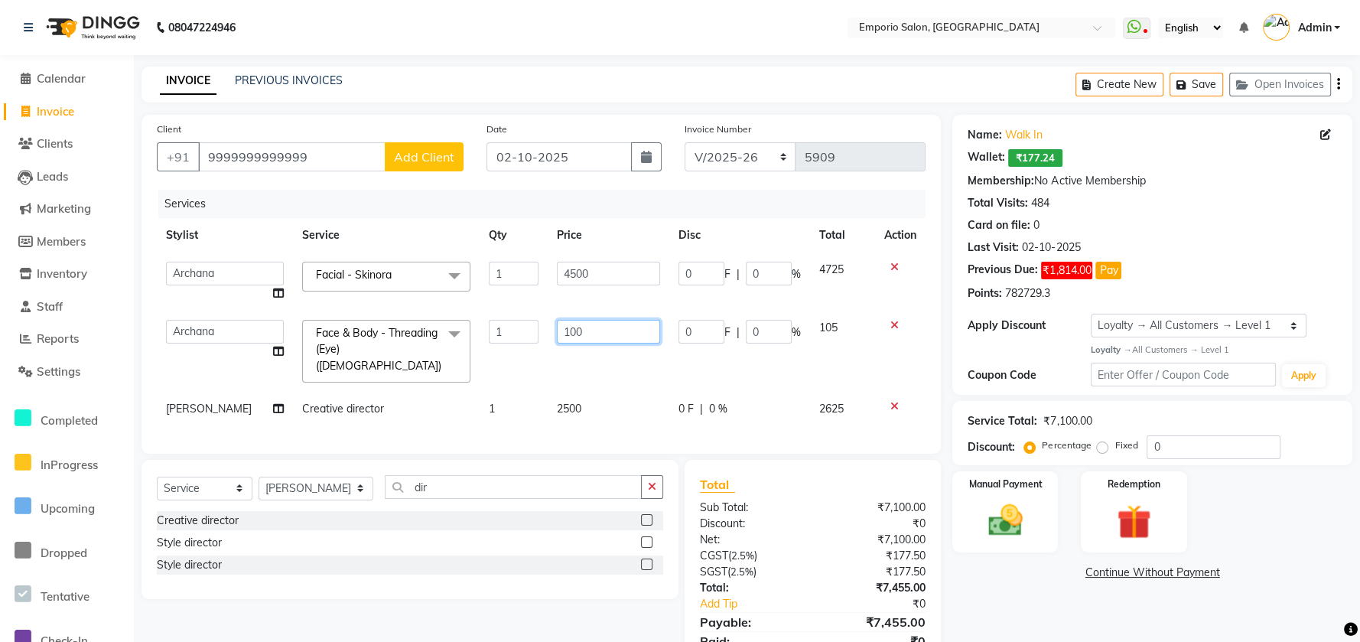
click at [646, 340] on input "100" at bounding box center [608, 332] width 103 height 24
click at [649, 392] on td "2500" at bounding box center [609, 409] width 122 height 34
select select "53535"
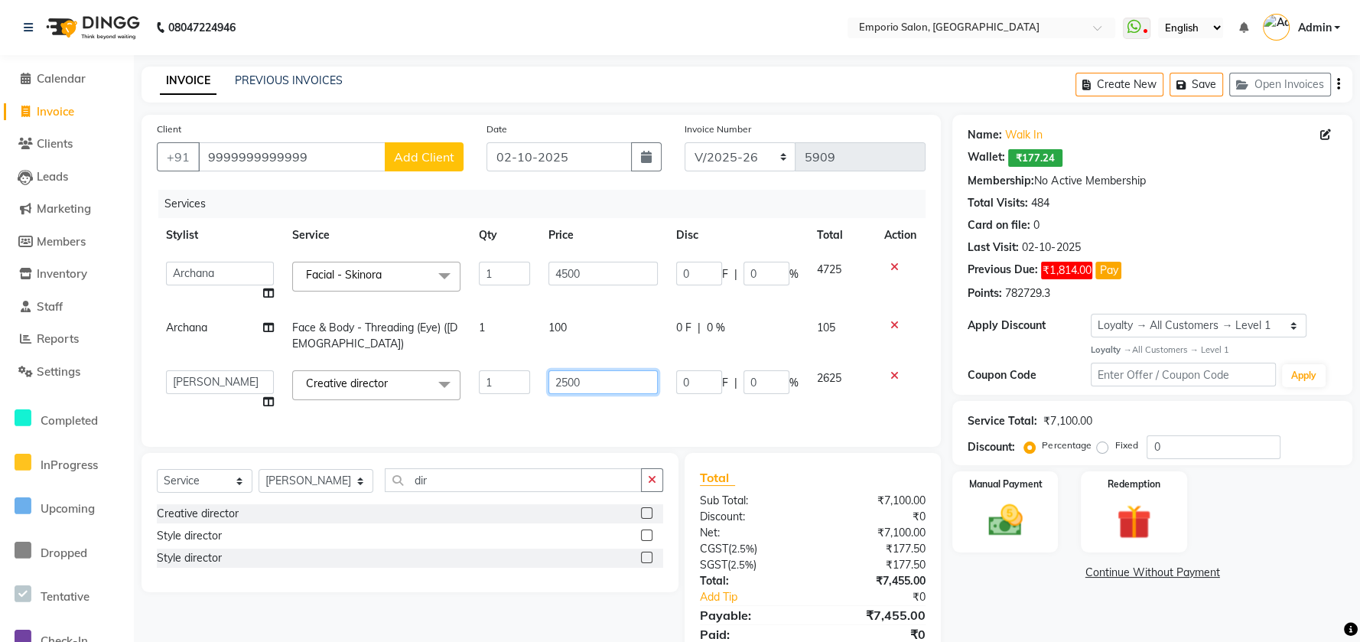
click at [649, 373] on input "2500" at bounding box center [603, 382] width 109 height 24
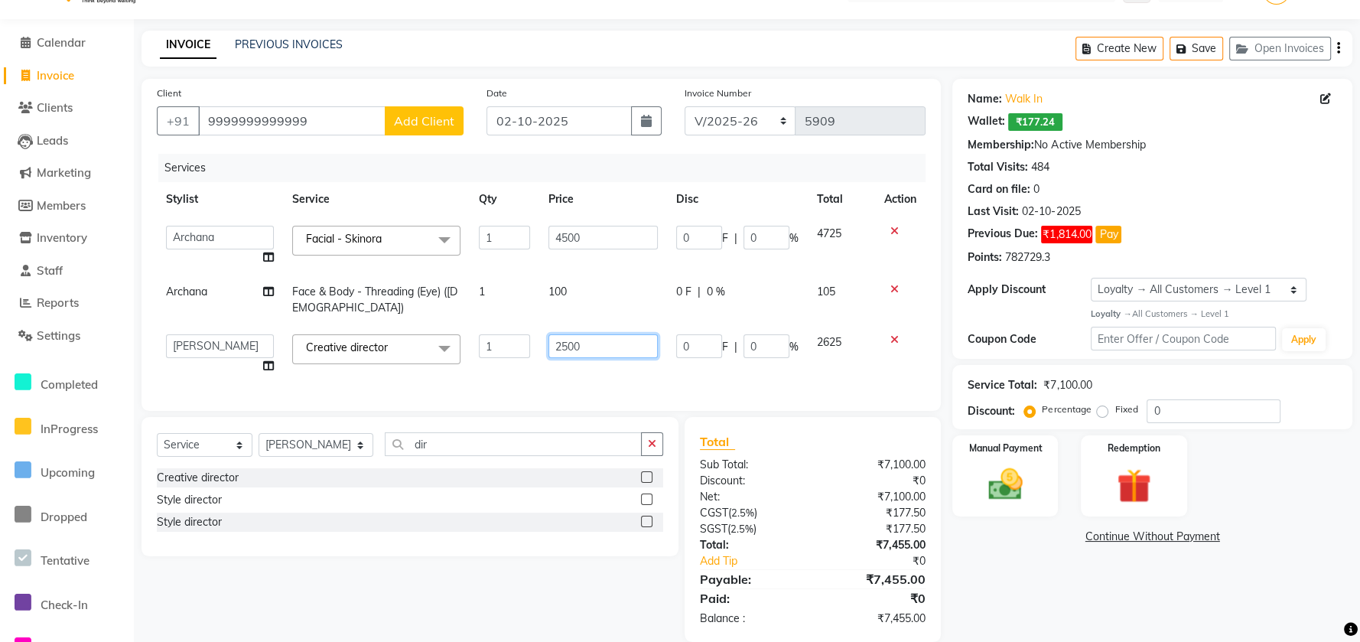
scroll to position [73, 0]
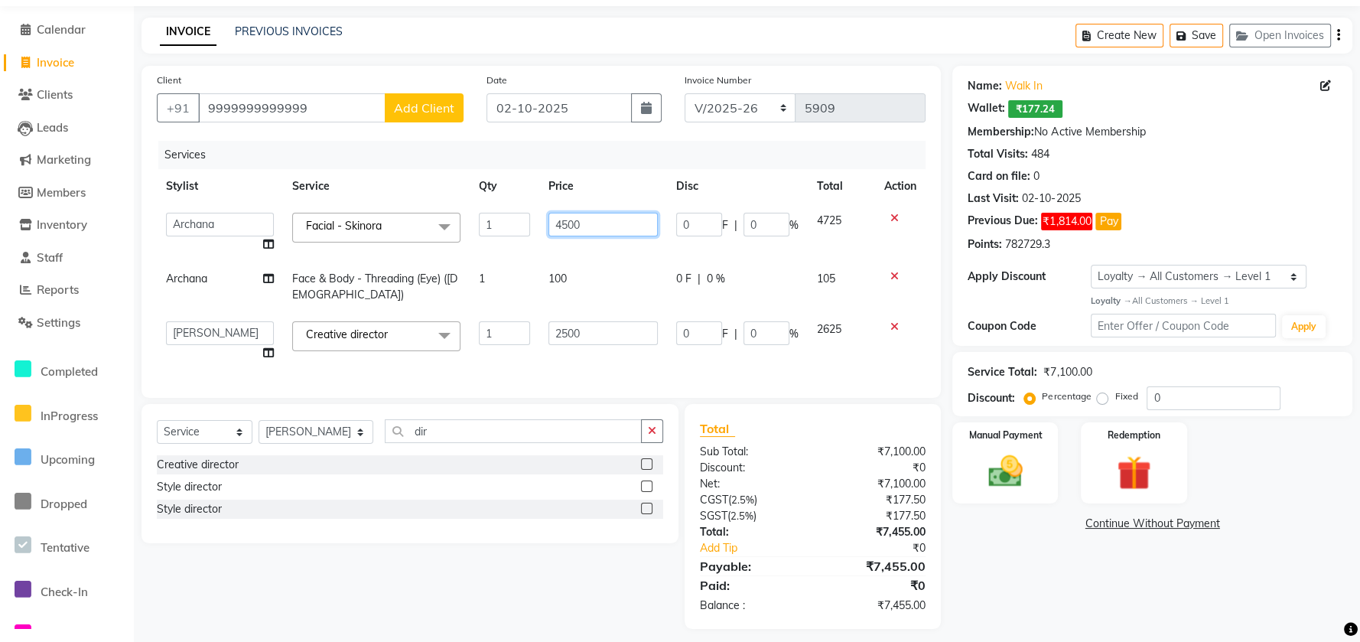
click at [646, 259] on tbody "Anees Anjali beauty Archana Asad ashish AYUSH chunmun Imtiaz Ishu Kanika Manage…" at bounding box center [541, 287] width 769 height 167
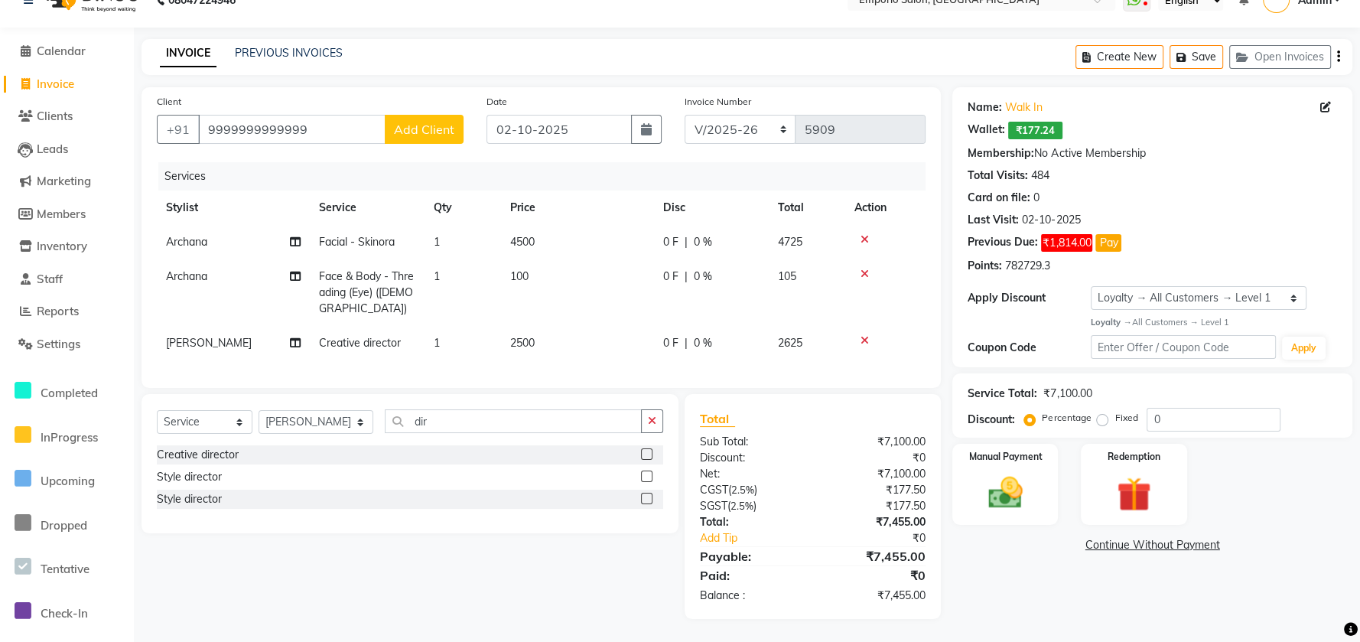
click at [633, 326] on td "2500" at bounding box center [577, 343] width 153 height 34
select select "53535"
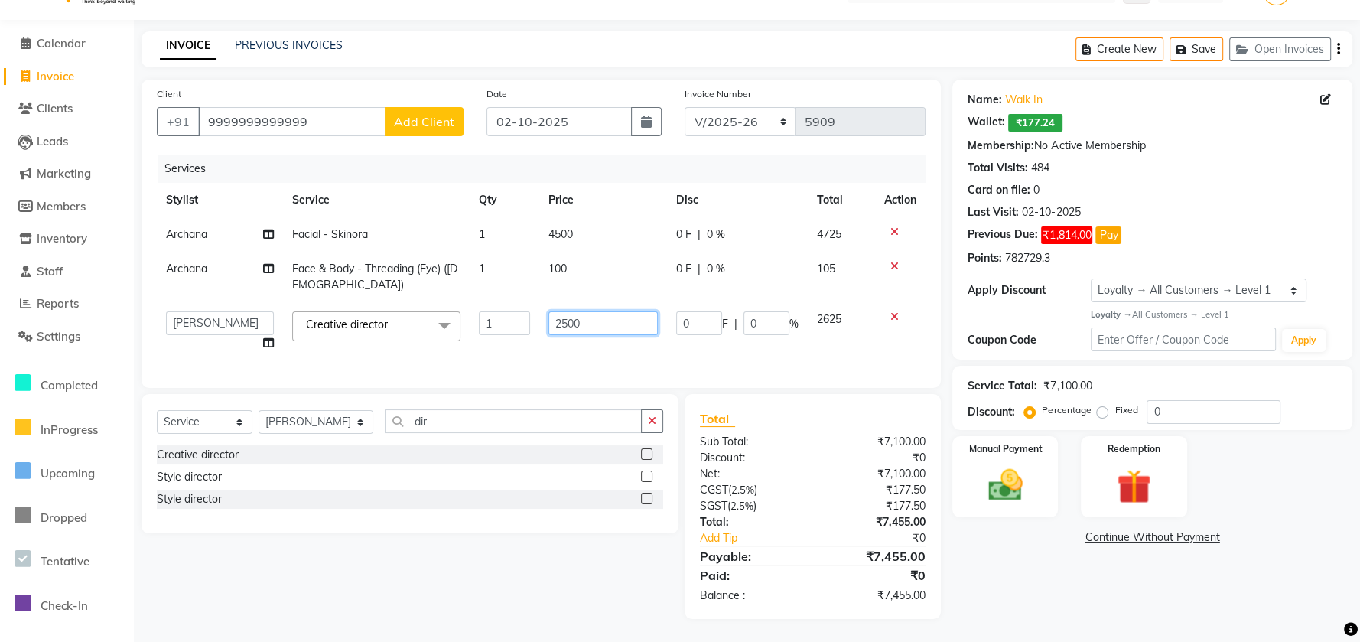
drag, startPoint x: 650, startPoint y: 305, endPoint x: 529, endPoint y: 372, distance: 138.7
click at [645, 311] on input "2500" at bounding box center [603, 323] width 109 height 24
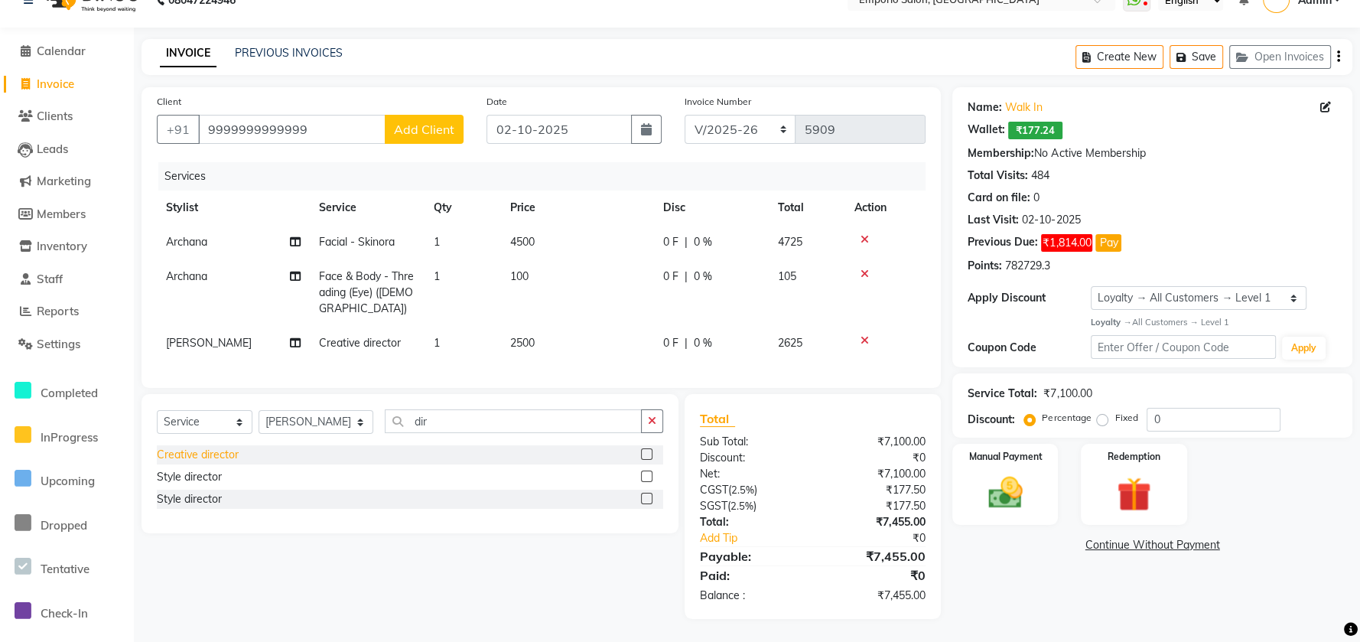
click at [183, 449] on div "Creative director" at bounding box center [198, 455] width 82 height 16
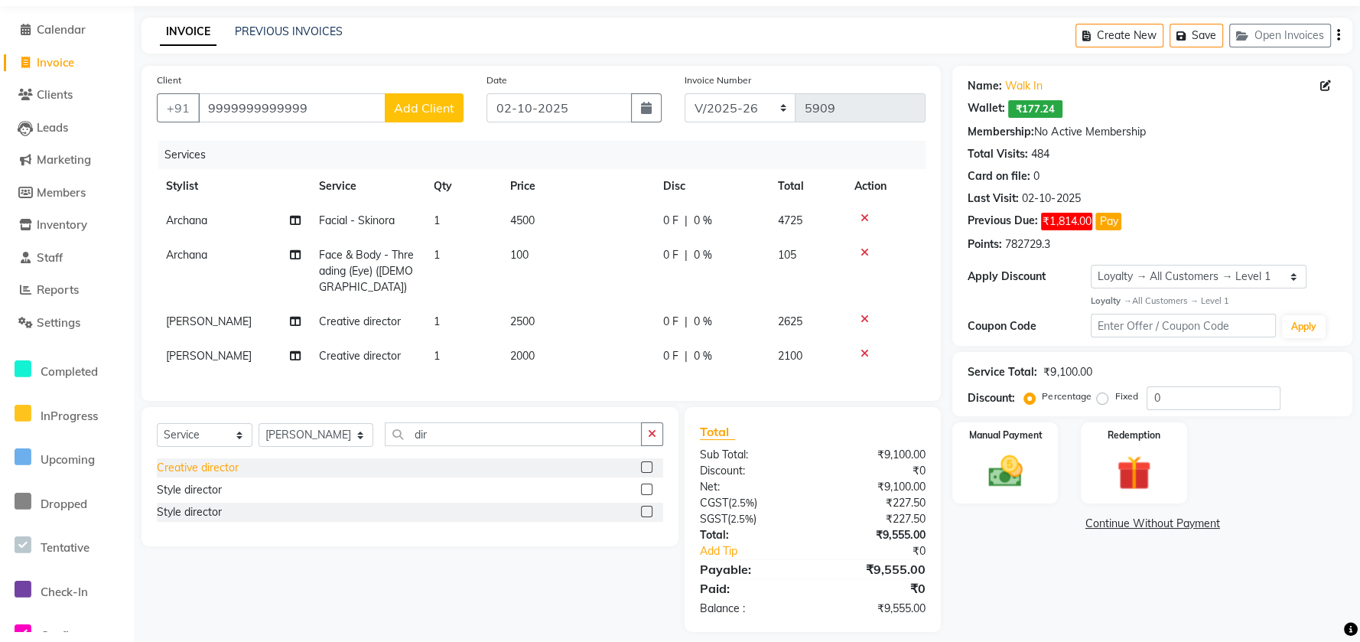
checkbox input "false"
click at [181, 520] on div "Style director" at bounding box center [189, 512] width 65 height 16
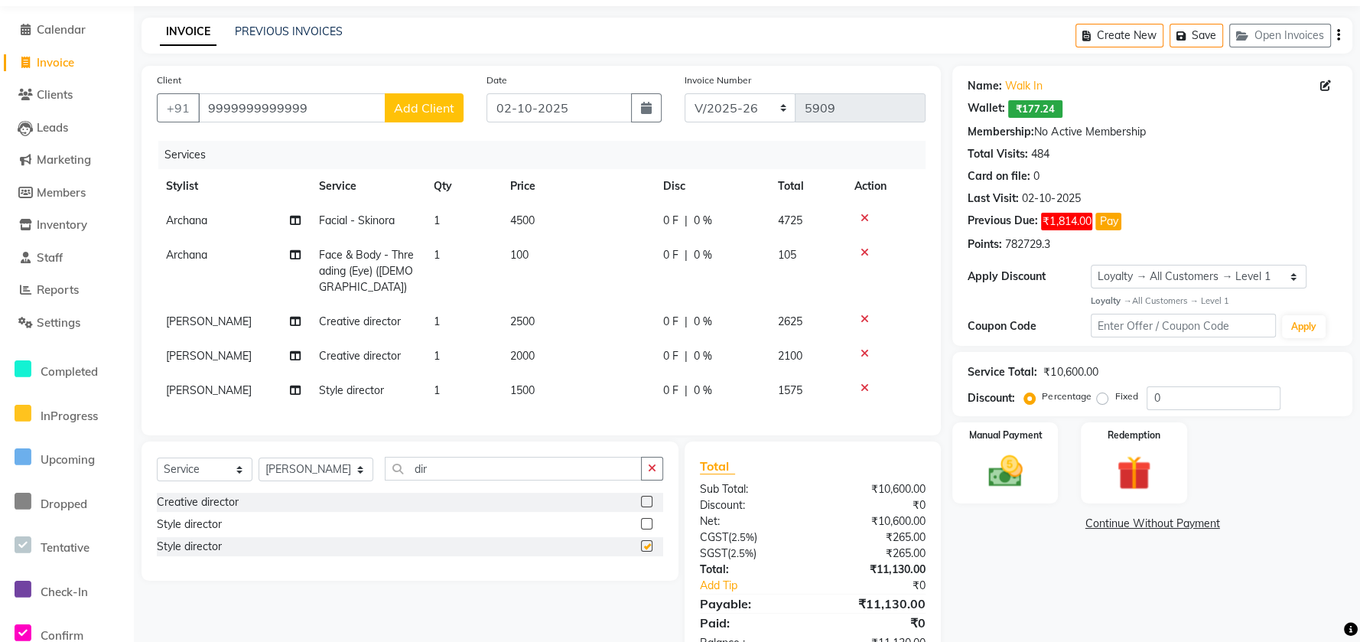
checkbox input "false"
click at [865, 353] on icon at bounding box center [865, 353] width 8 height 11
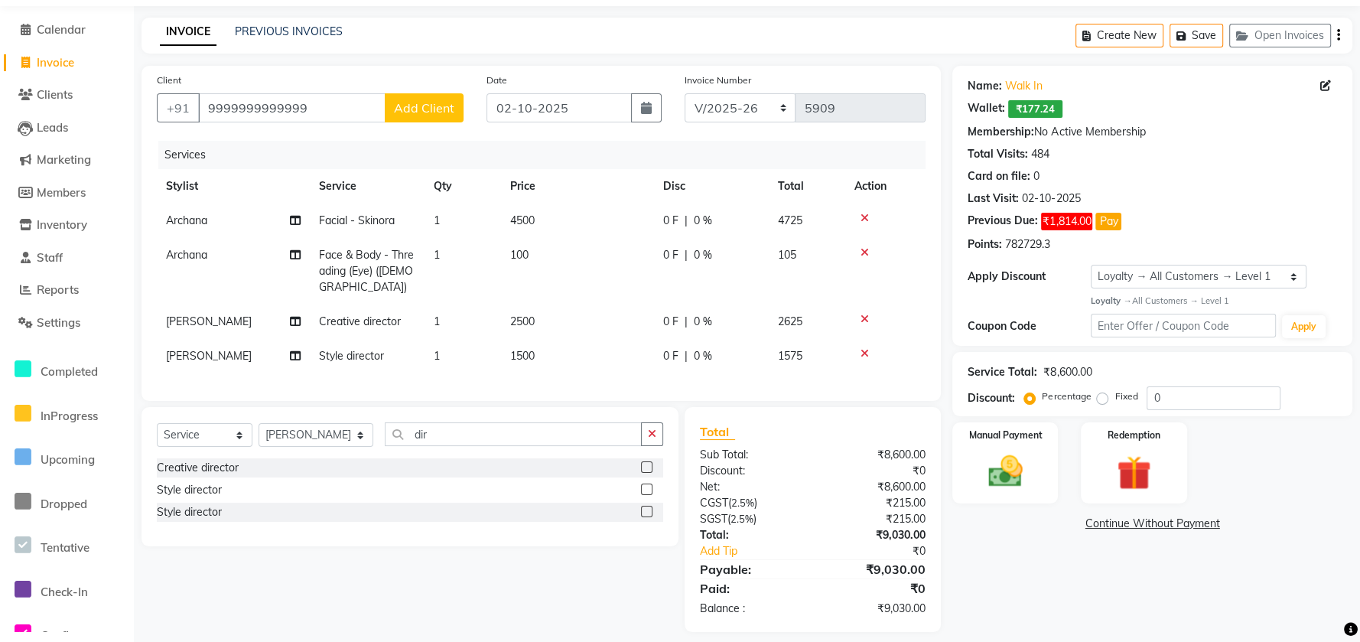
click at [865, 321] on icon at bounding box center [865, 319] width 8 height 11
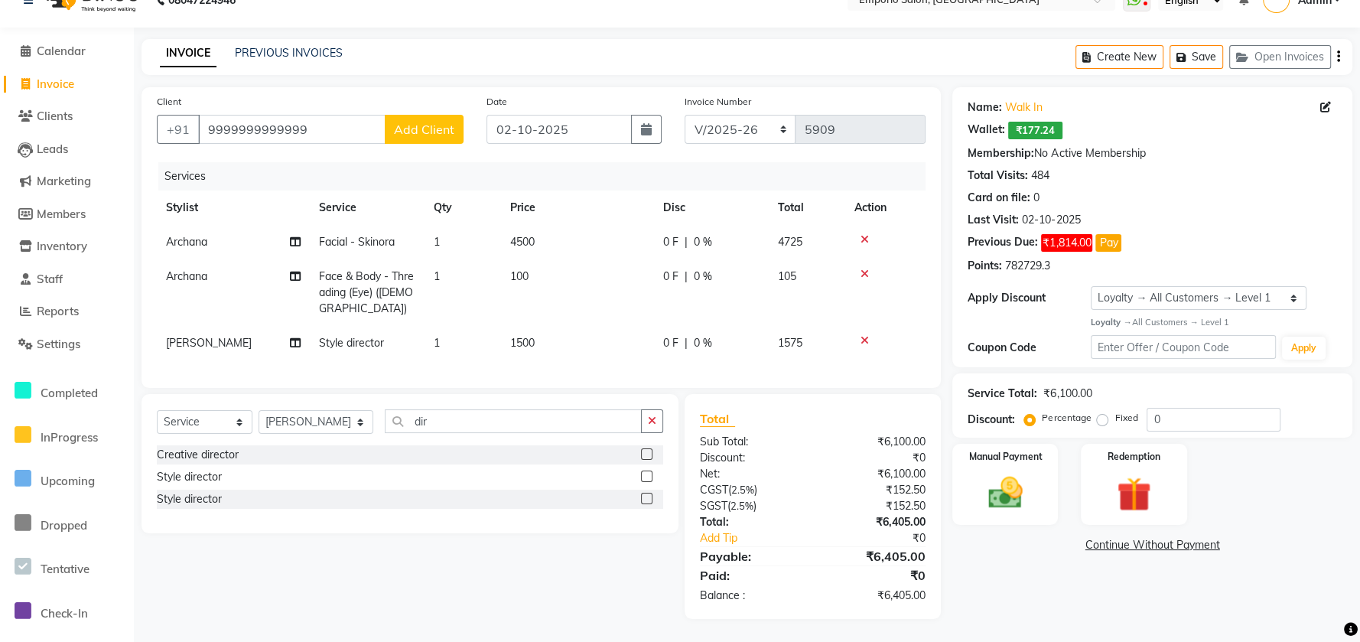
click at [510, 191] on th "Price" at bounding box center [577, 208] width 153 height 34
click at [612, 269] on td "100" at bounding box center [577, 292] width 153 height 67
select select "47510"
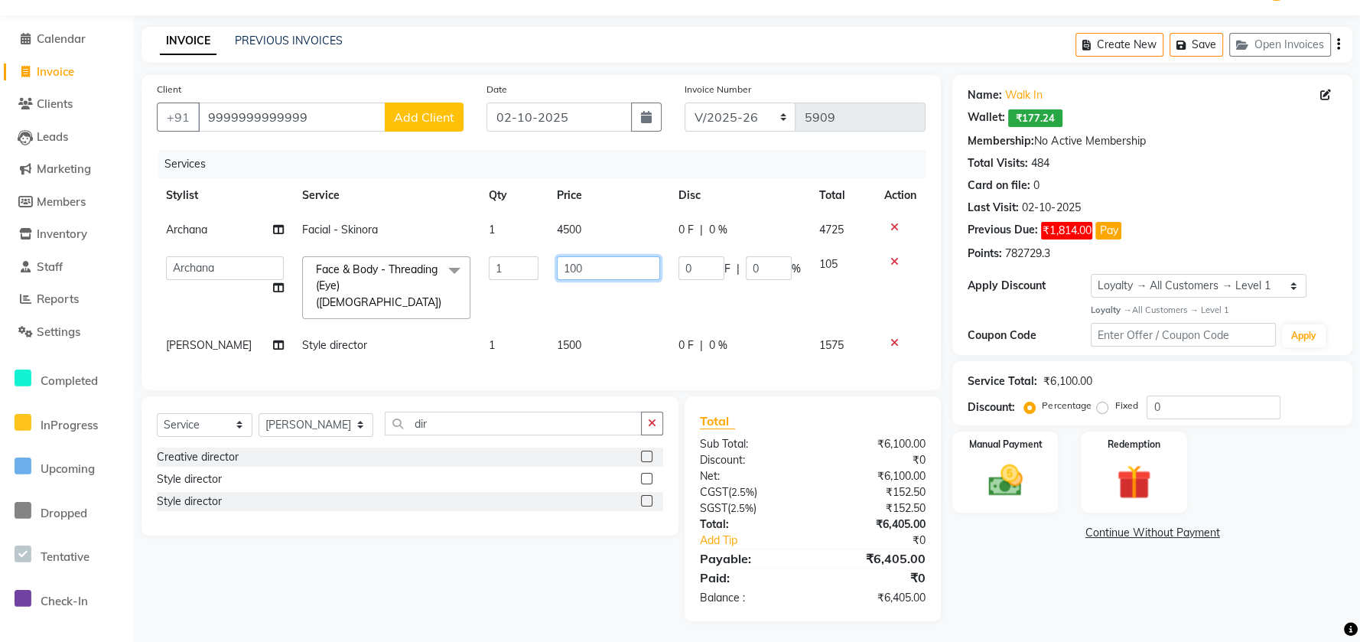
click at [613, 269] on input "100" at bounding box center [608, 268] width 103 height 24
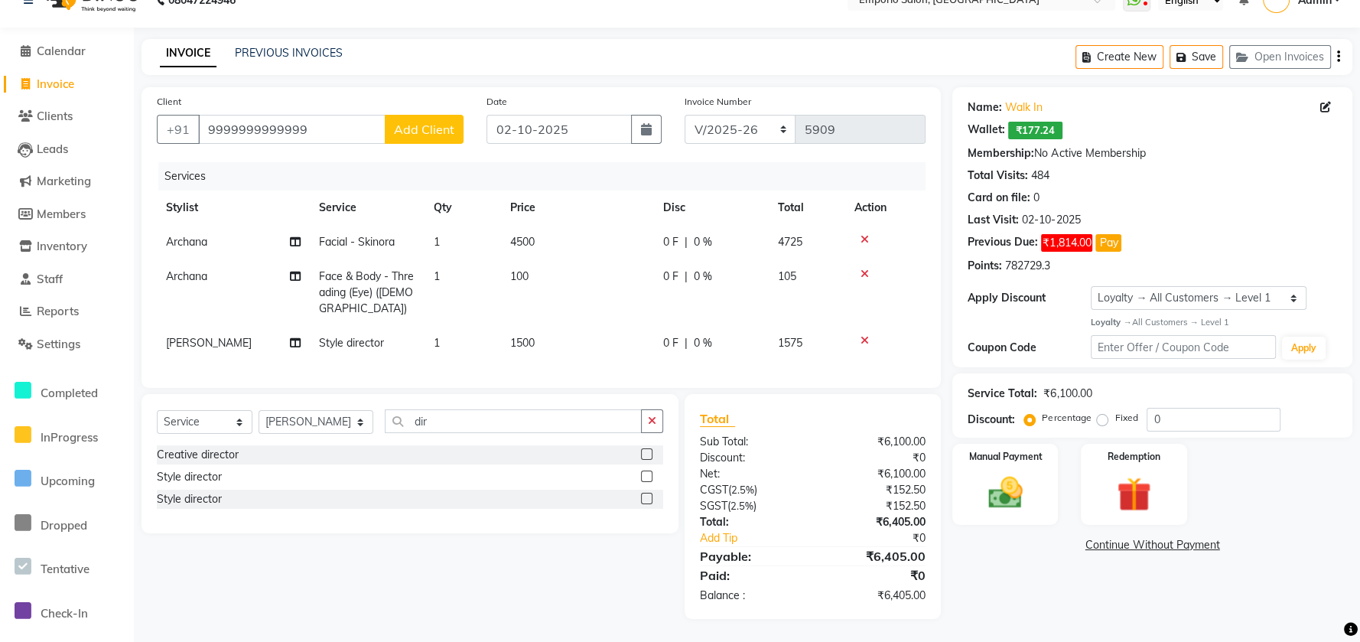
click at [891, 269] on div at bounding box center [886, 274] width 62 height 11
click at [864, 269] on icon at bounding box center [865, 274] width 8 height 11
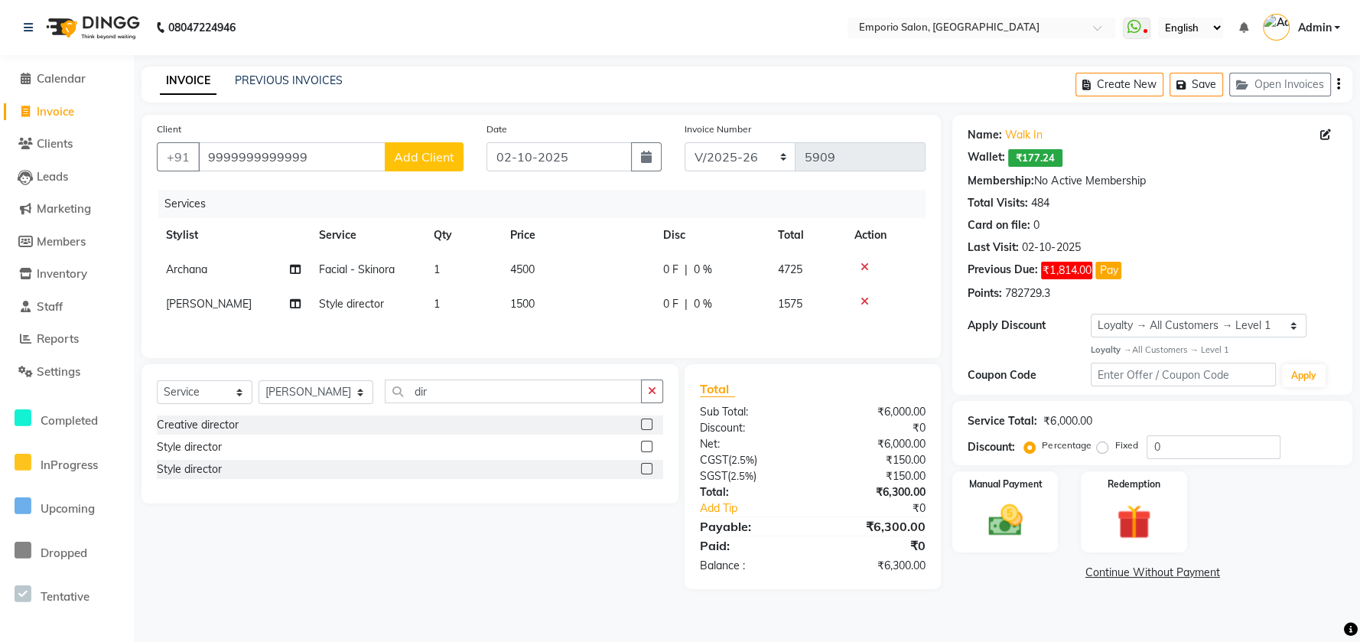
scroll to position [0, 0]
click at [1045, 531] on img at bounding box center [1016, 521] width 60 height 42
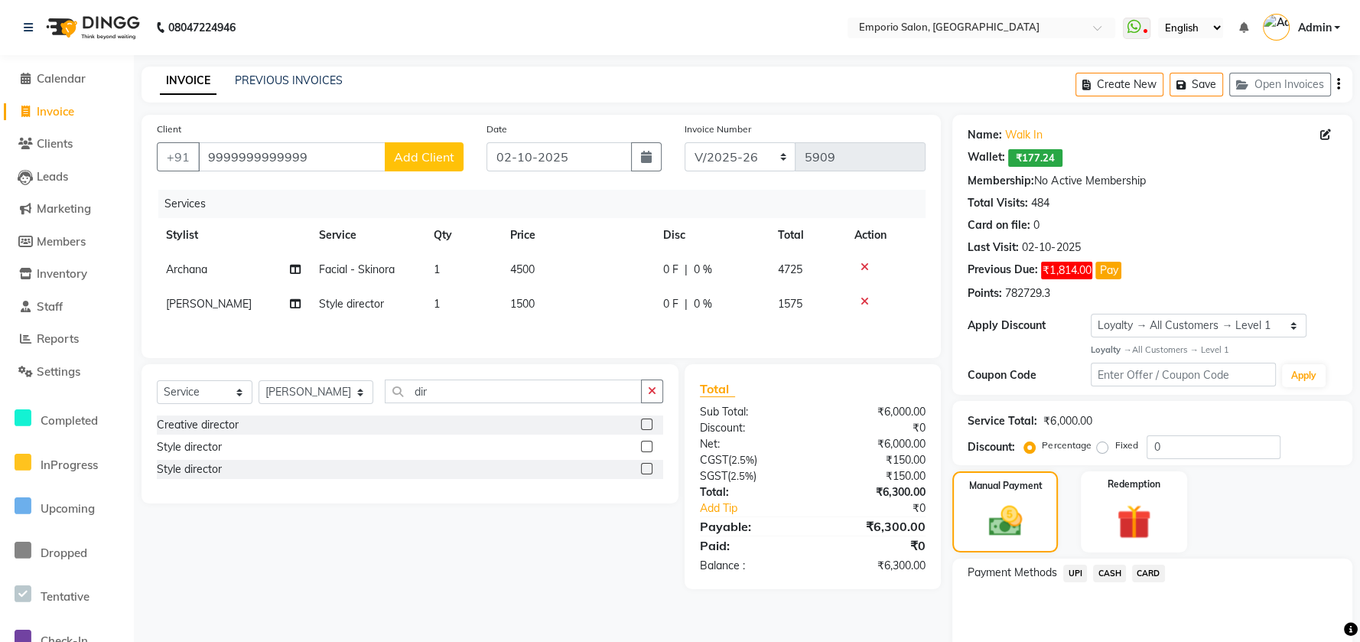
click at [1141, 572] on span "CARD" at bounding box center [1148, 574] width 33 height 18
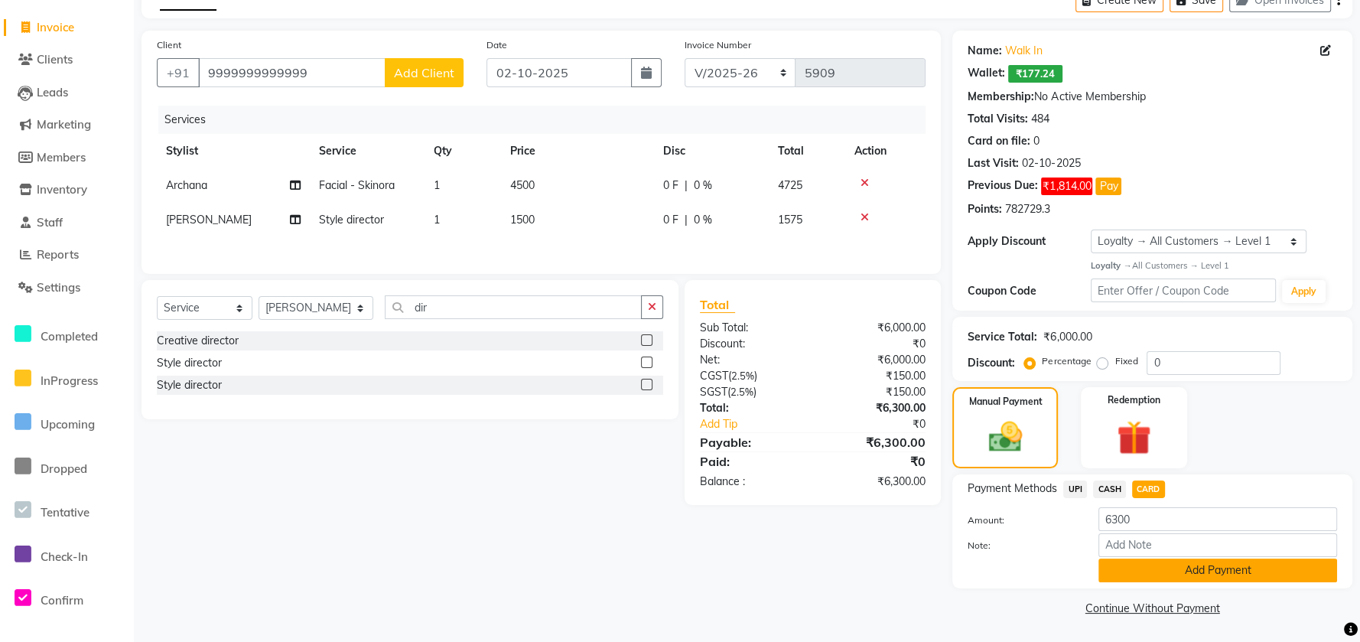
click at [1140, 578] on button "Add Payment" at bounding box center [1218, 571] width 239 height 24
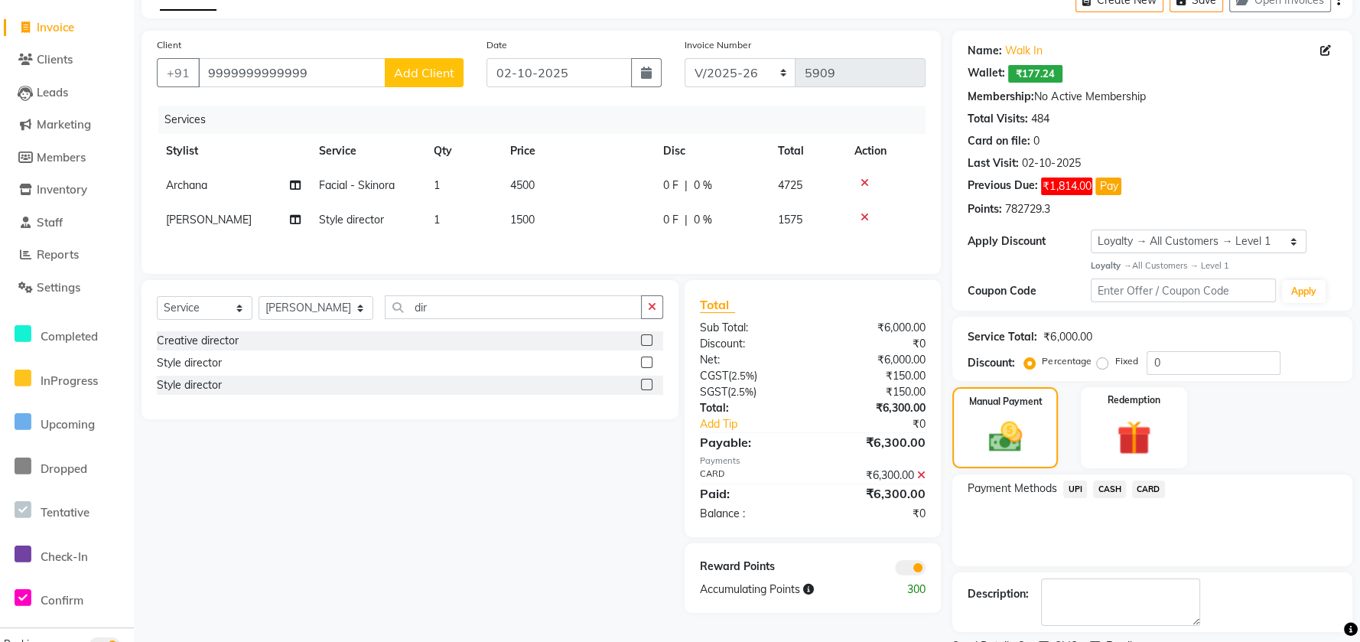
scroll to position [148, 0]
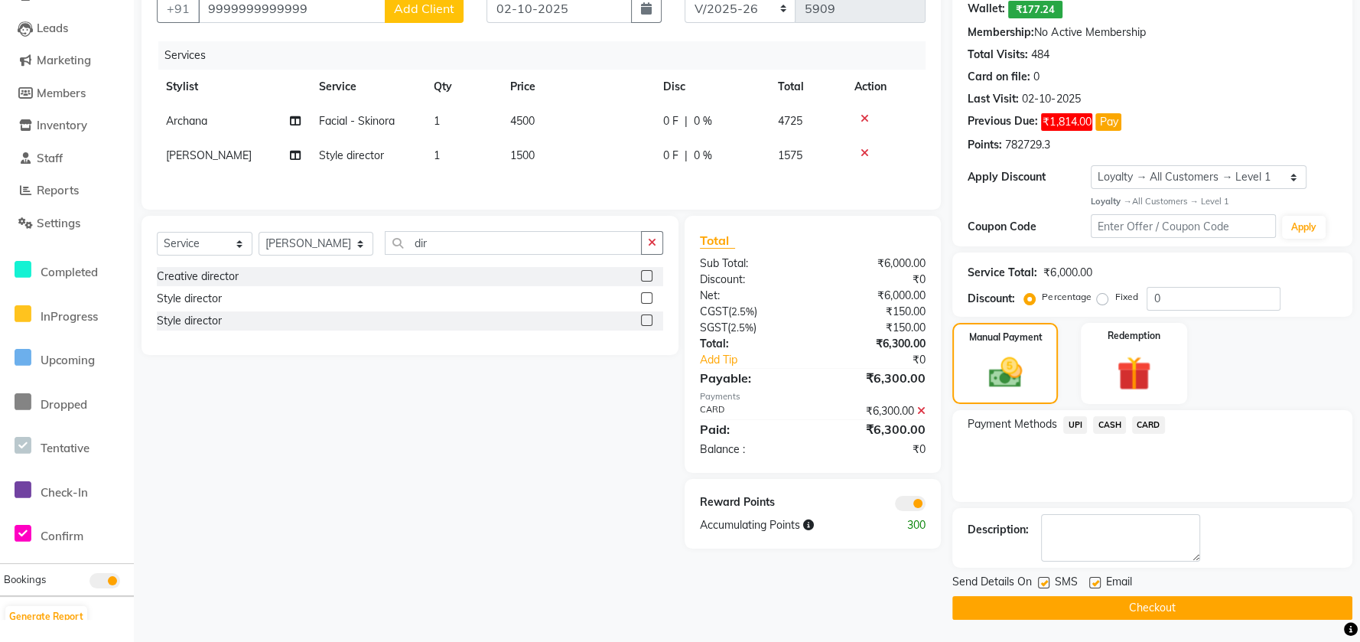
click at [1126, 614] on button "Checkout" at bounding box center [1153, 608] width 400 height 24
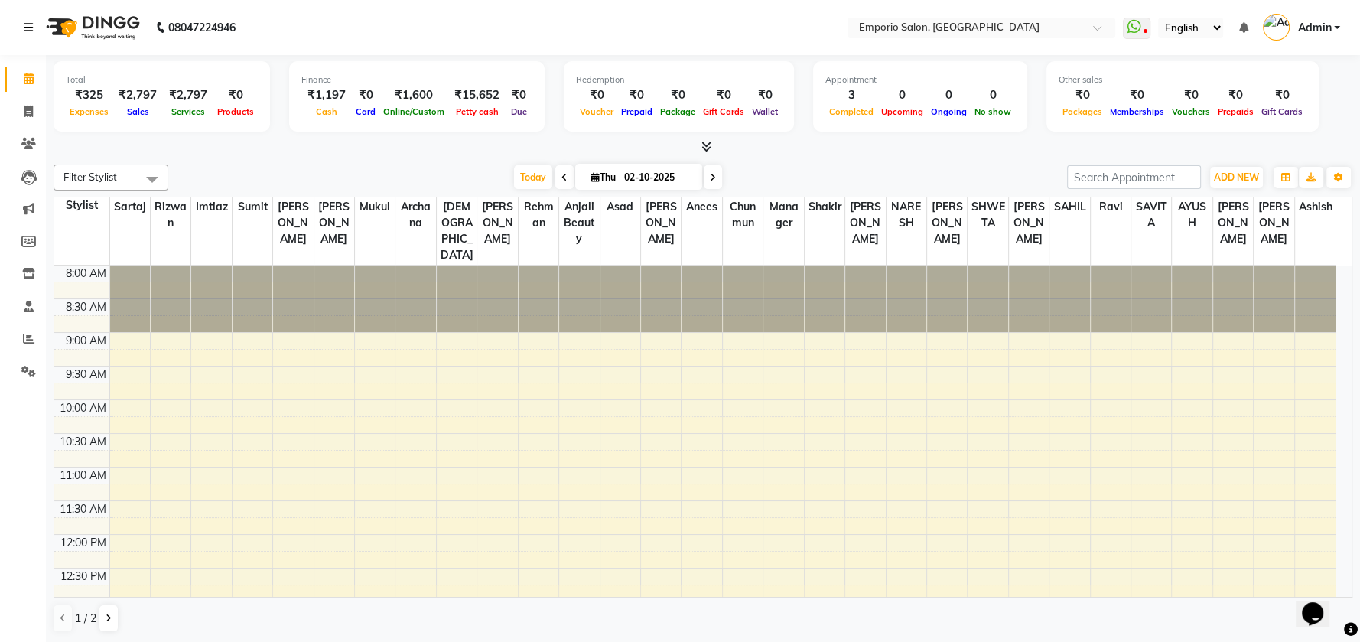
click at [33, 24] on link at bounding box center [31, 27] width 15 height 43
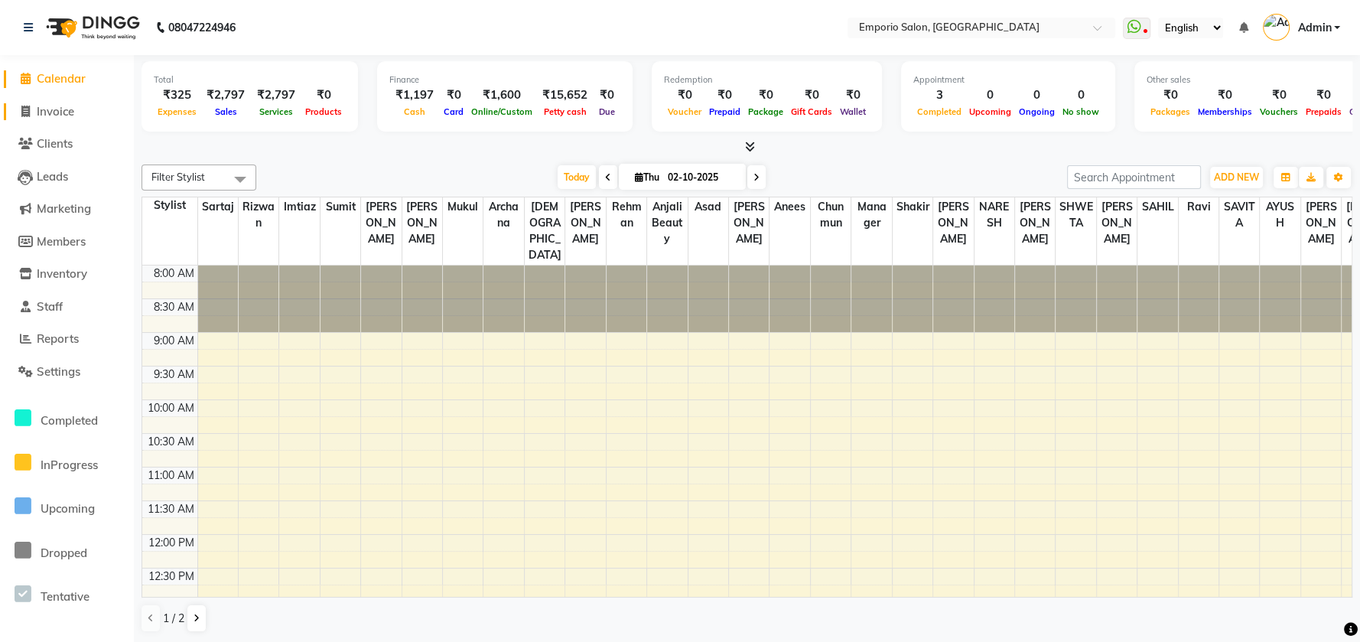
click at [59, 119] on link "Invoice" at bounding box center [67, 112] width 126 height 18
select select "service"
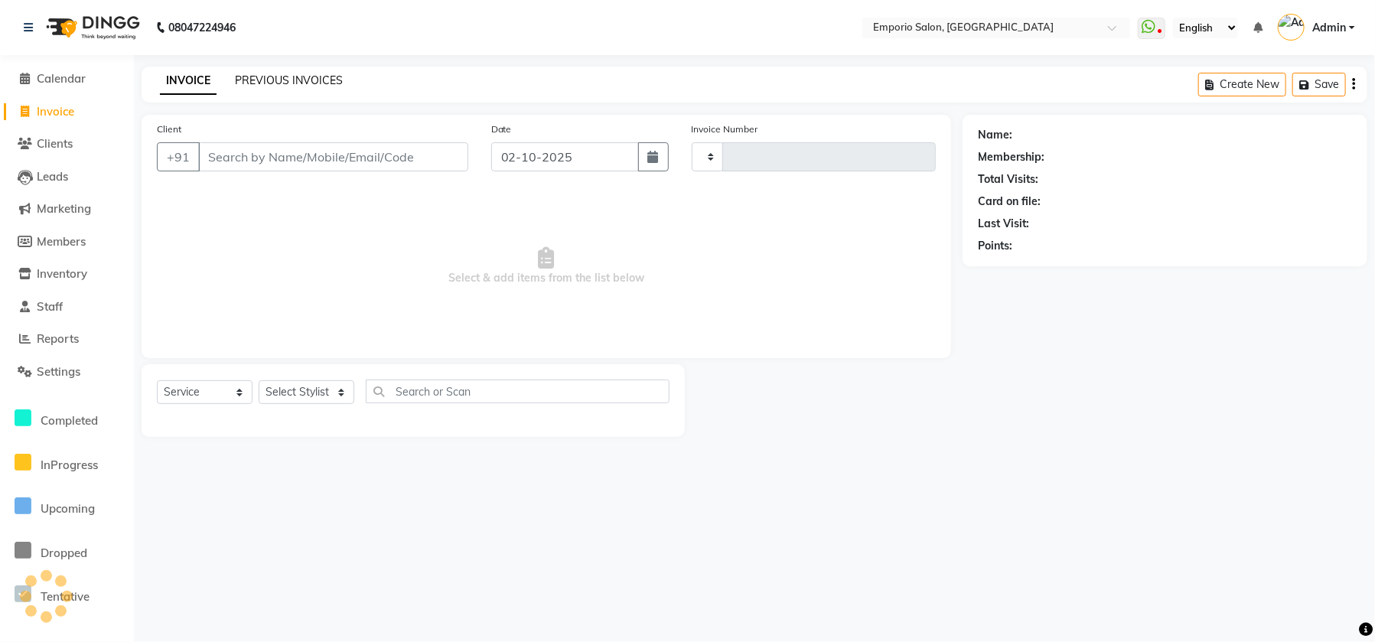
click at [292, 83] on link "PREVIOUS INVOICES" at bounding box center [289, 80] width 108 height 14
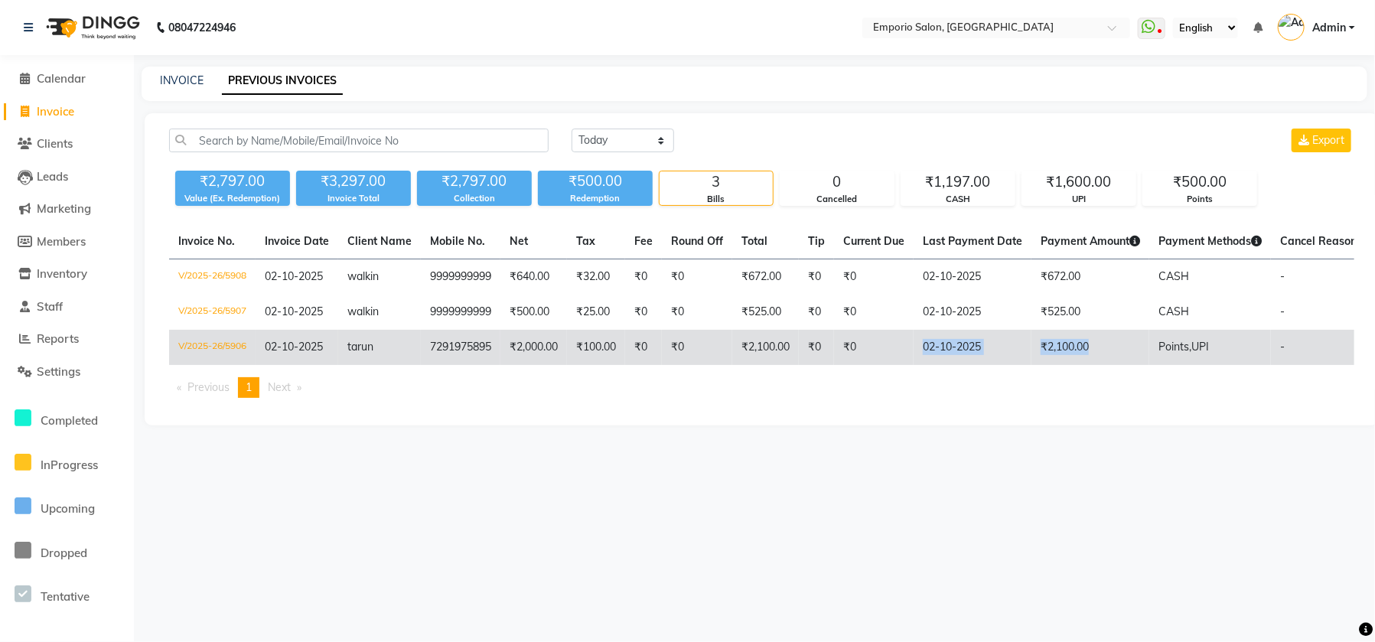
drag, startPoint x: 1117, startPoint y: 350, endPoint x: 840, endPoint y: 353, distance: 277.0
click at [840, 353] on tr "V/2025-26/5906 02-10-2025 tarun 7291975895 ₹2,000.00 ₹100.00 ₹0 ₹0 ₹2,100.00 ₹0…" at bounding box center [793, 347] width 1248 height 35
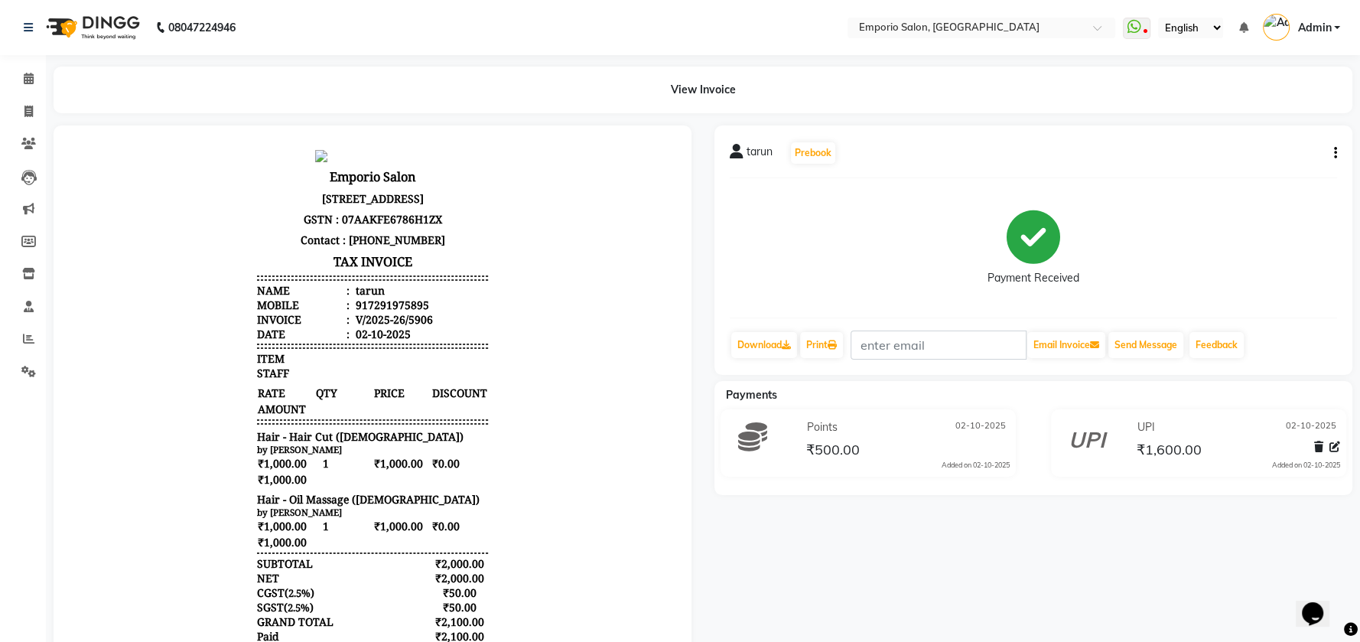
scroll to position [12, 0]
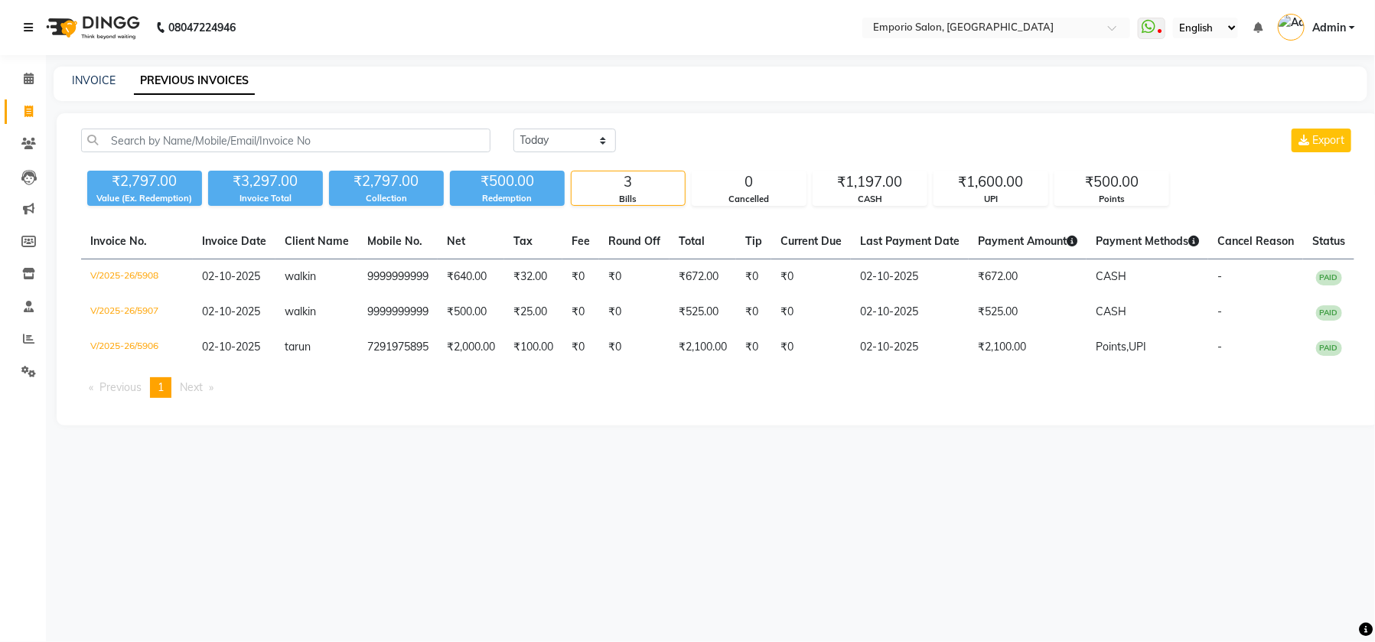
click at [34, 32] on link at bounding box center [31, 27] width 15 height 43
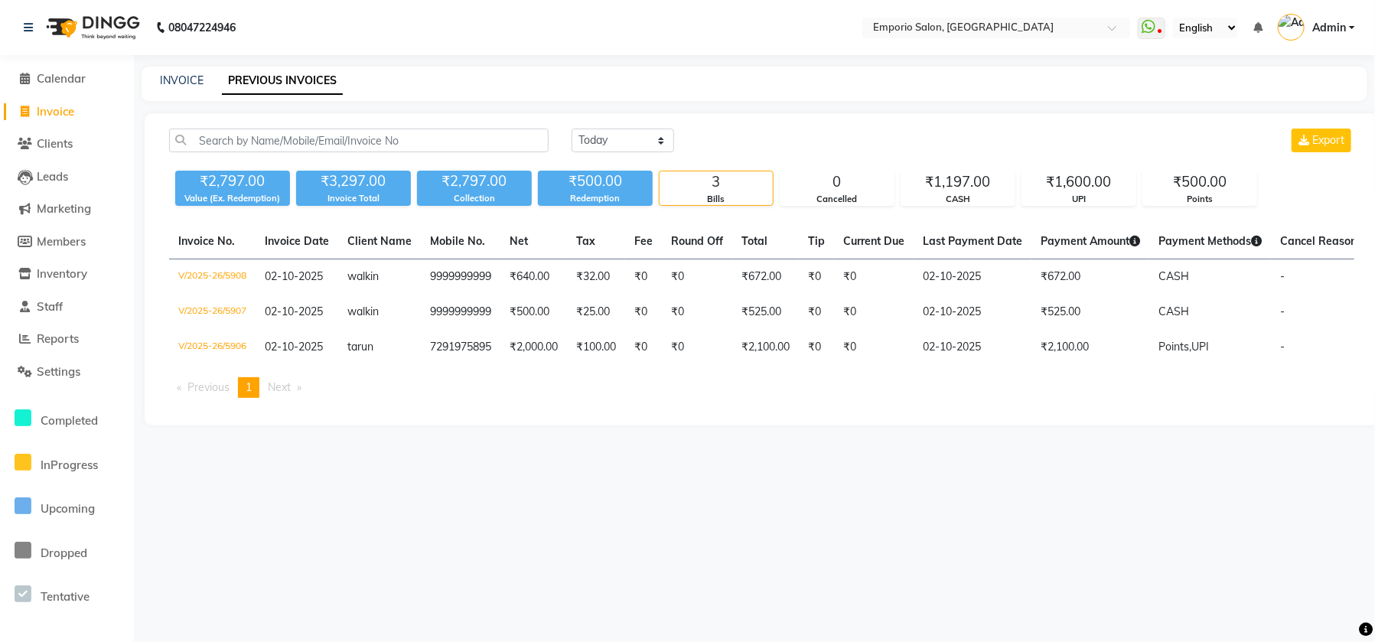
click at [39, 111] on span "Invoice" at bounding box center [55, 111] width 37 height 15
select select "service"
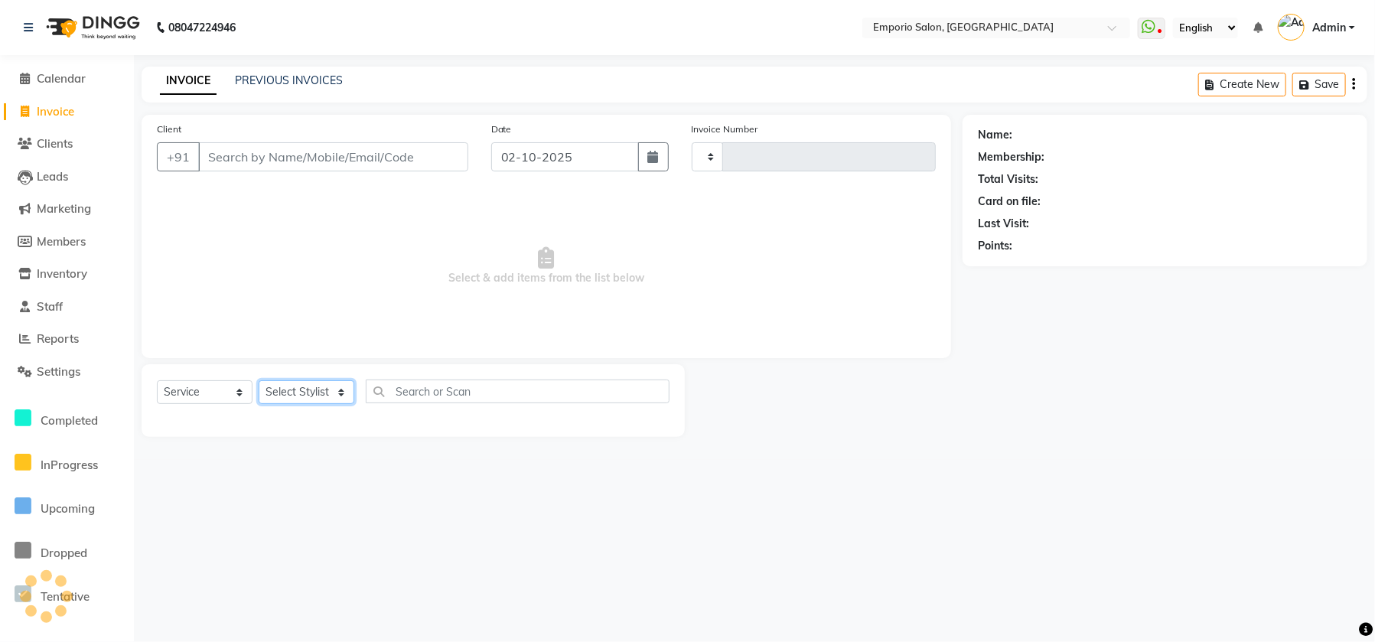
click at [302, 392] on select "Select Stylist" at bounding box center [307, 392] width 96 height 24
type input "5909"
select select "6332"
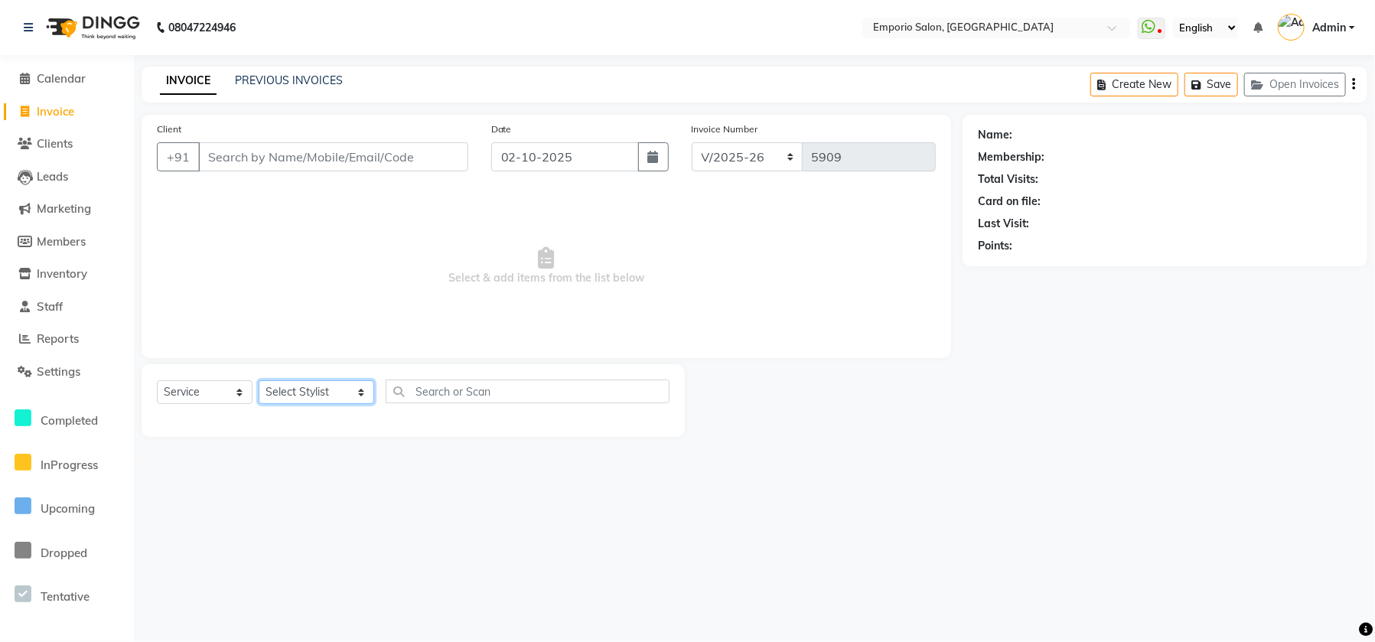
select select "47514"
click at [259, 380] on select "Select Stylist Anees Anjali beauty Archana Asad ashish AYUSH chunmun Imtiaz Ish…" at bounding box center [317, 392] width 116 height 24
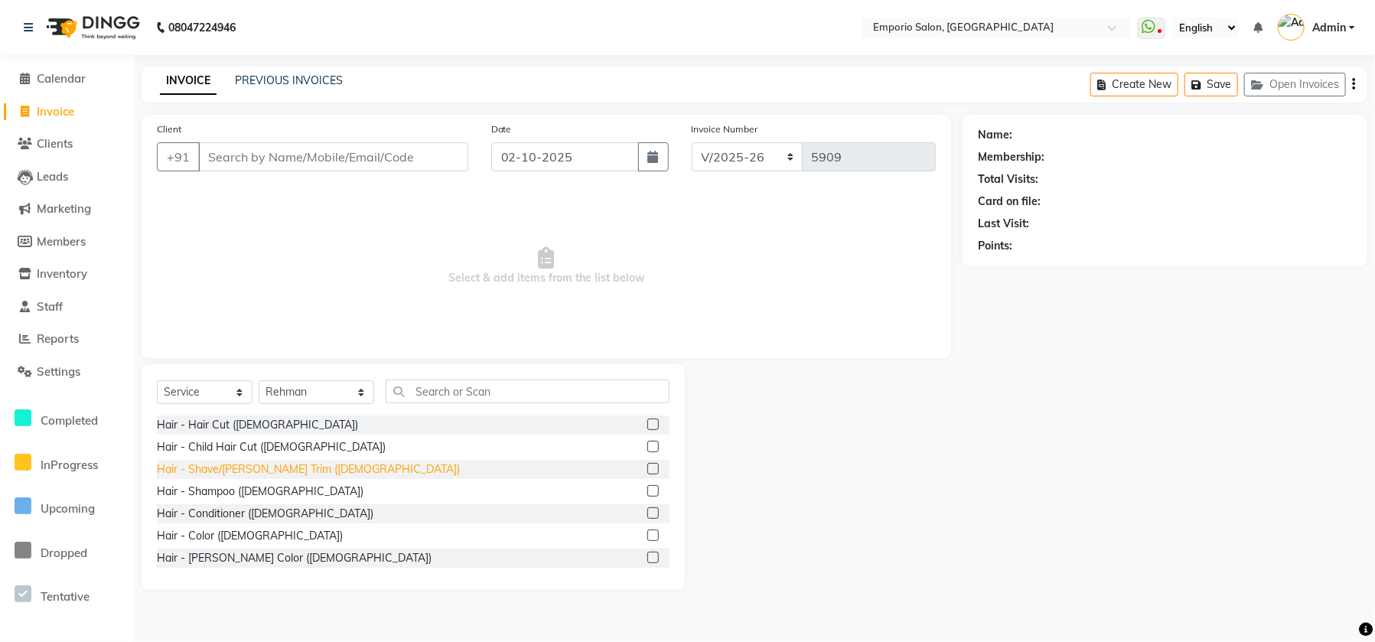
drag, startPoint x: 233, startPoint y: 416, endPoint x: 227, endPoint y: 467, distance: 50.9
click at [233, 417] on div "Hair - Hair Cut ([DEMOGRAPHIC_DATA])" at bounding box center [257, 425] width 201 height 16
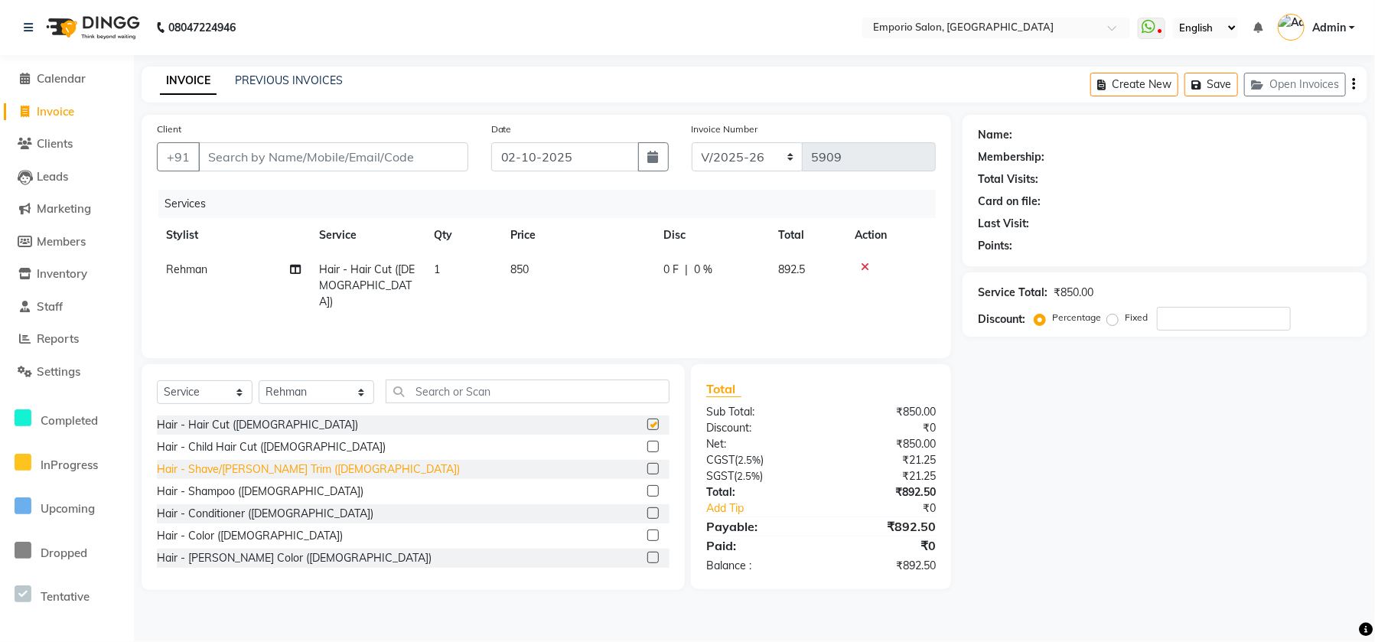
checkbox input "false"
click at [226, 467] on div "Hair - Shave/Beard Trim (Male)" at bounding box center [308, 469] width 303 height 16
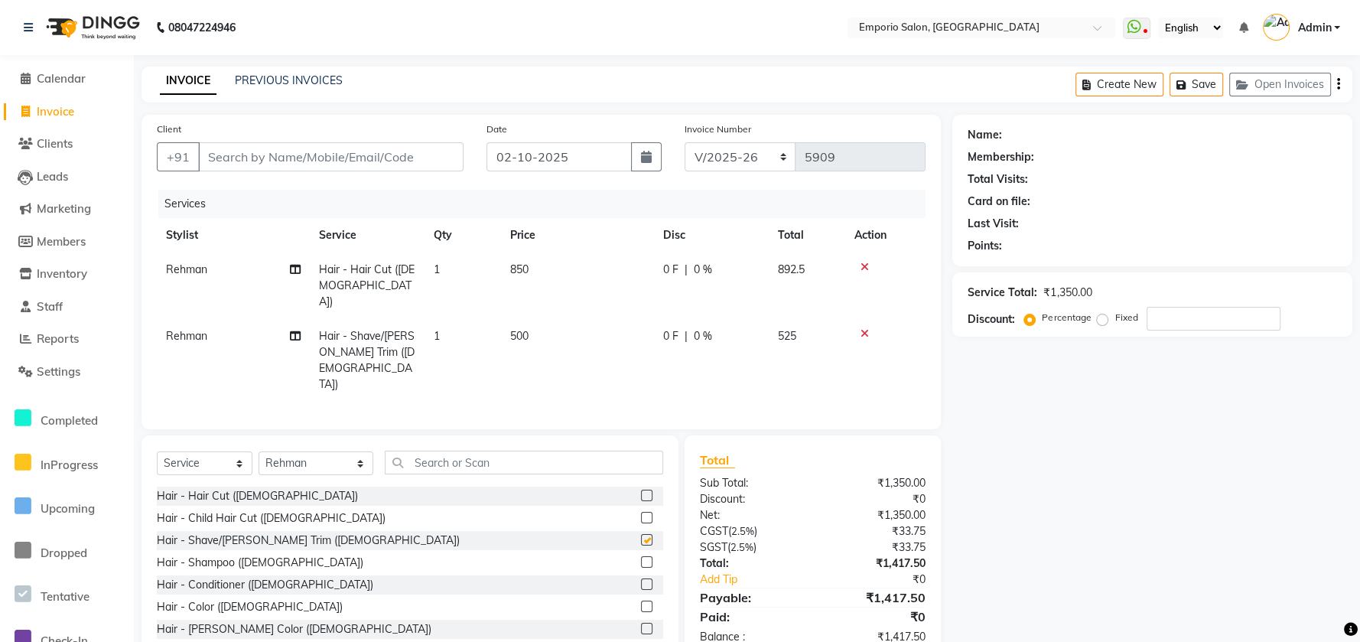
checkbox input "false"
click at [571, 290] on td "850" at bounding box center [577, 285] width 153 height 67
select select "47514"
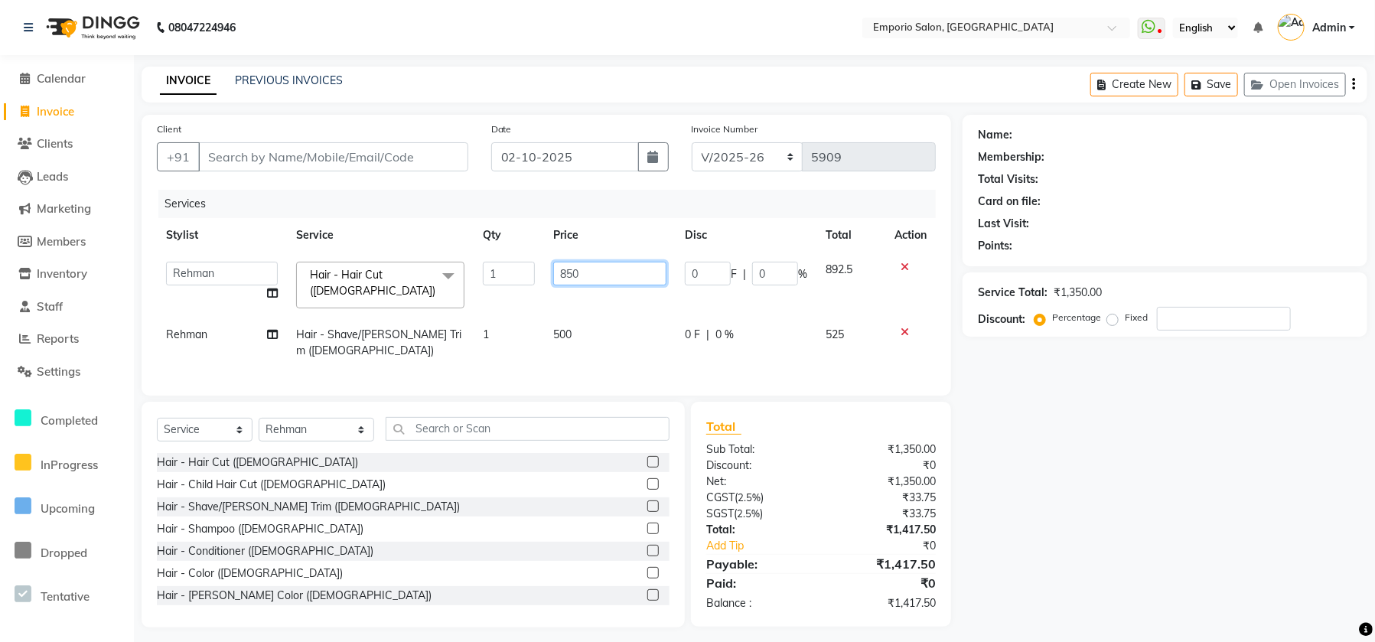
click at [612, 272] on input "850" at bounding box center [609, 274] width 113 height 24
type input "800"
click at [447, 219] on tr "Stylist Service Qty Price Disc Total Action" at bounding box center [541, 235] width 769 height 34
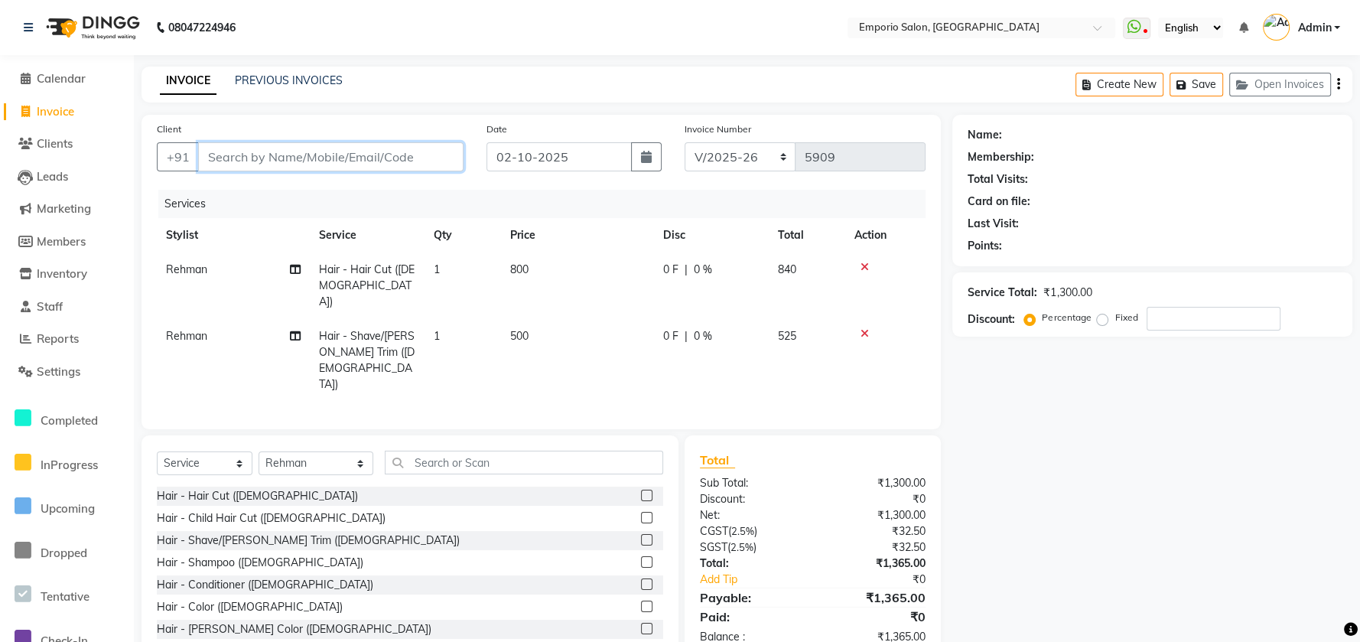
click at [394, 153] on input "Client" at bounding box center [330, 156] width 265 height 29
click at [861, 328] on icon at bounding box center [865, 333] width 8 height 11
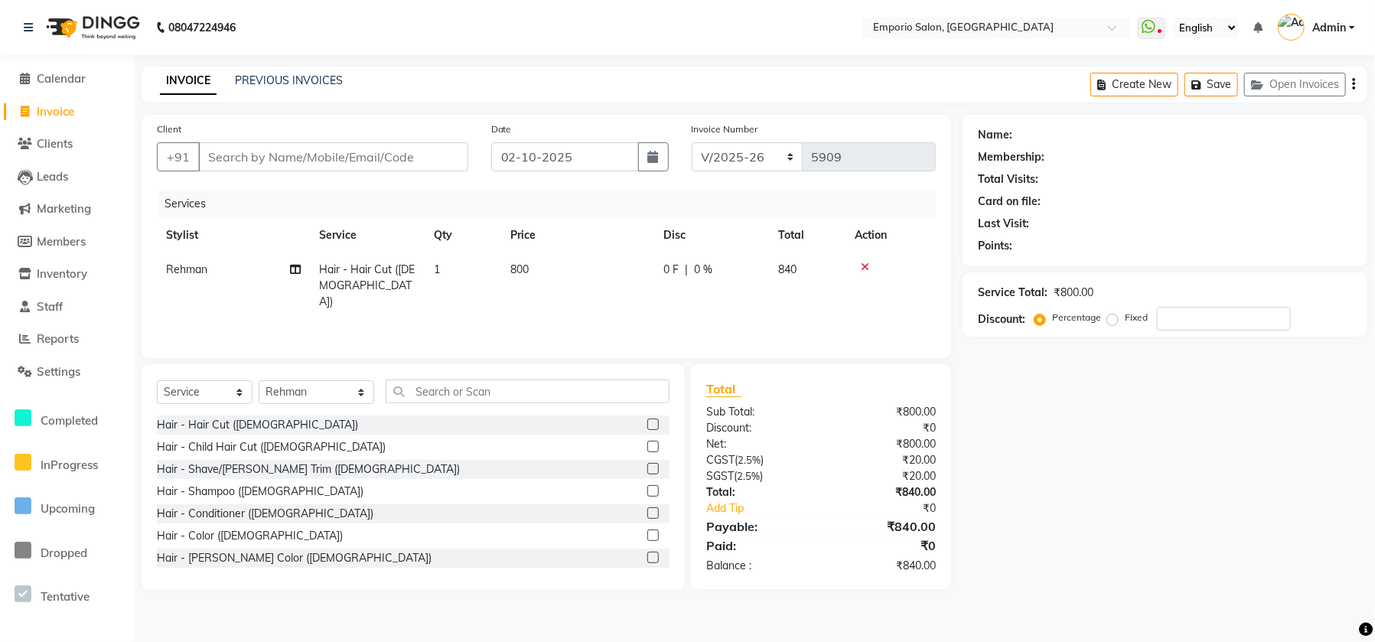
click at [861, 319] on div "Services Stylist Service Qty Price Disc Total Action Rehman Hair - Hair Cut (Ma…" at bounding box center [546, 266] width 779 height 153
click at [268, 468] on div "Hair - Shave/Beard Trim (Male)" at bounding box center [308, 469] width 303 height 16
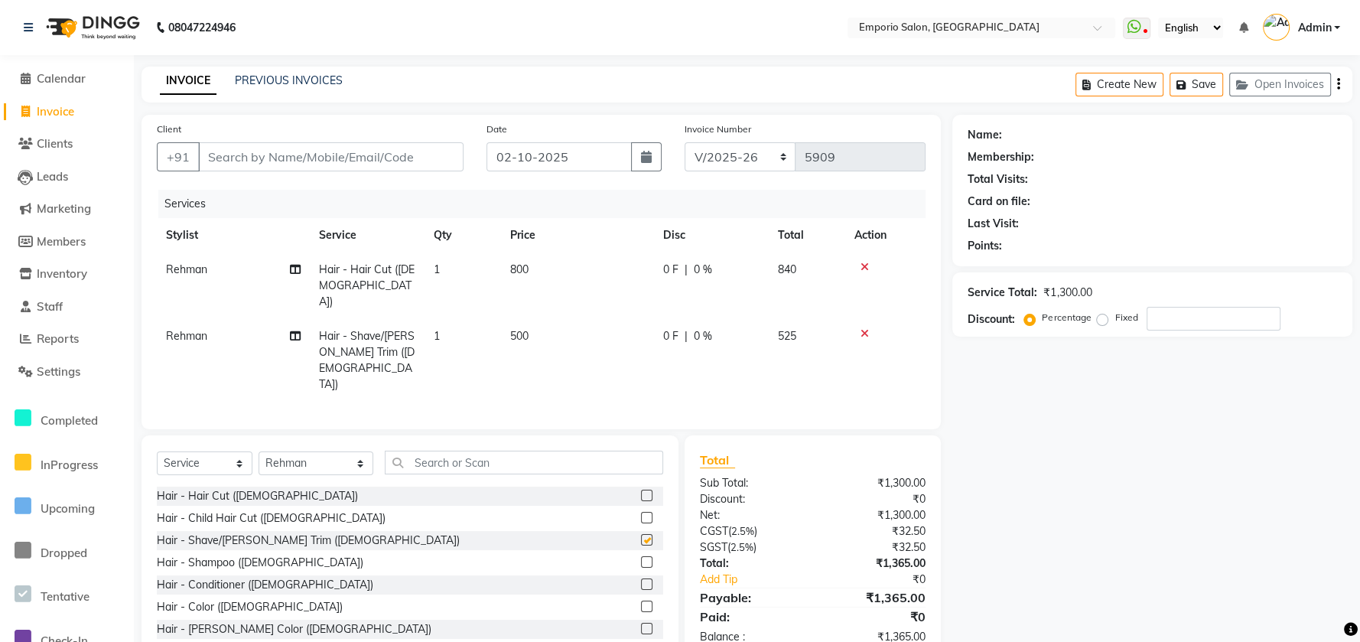
checkbox input "false"
click at [582, 319] on td "500" at bounding box center [577, 360] width 153 height 83
select select "47514"
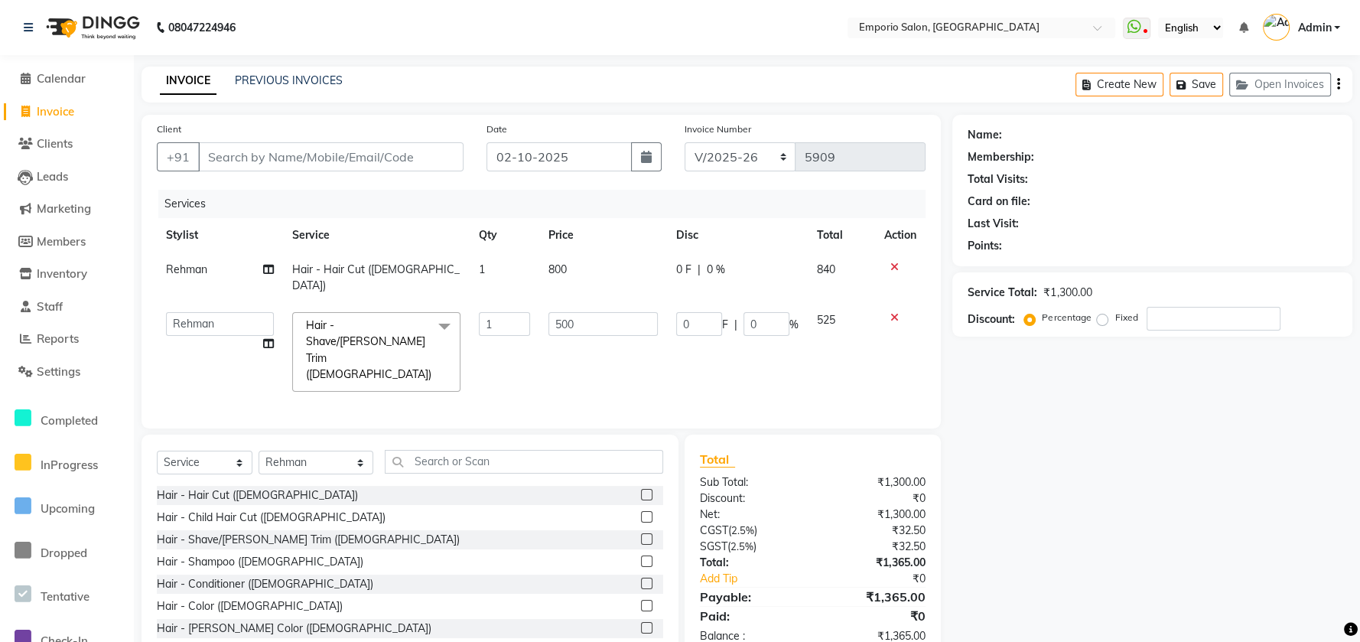
scroll to position [6, 0]
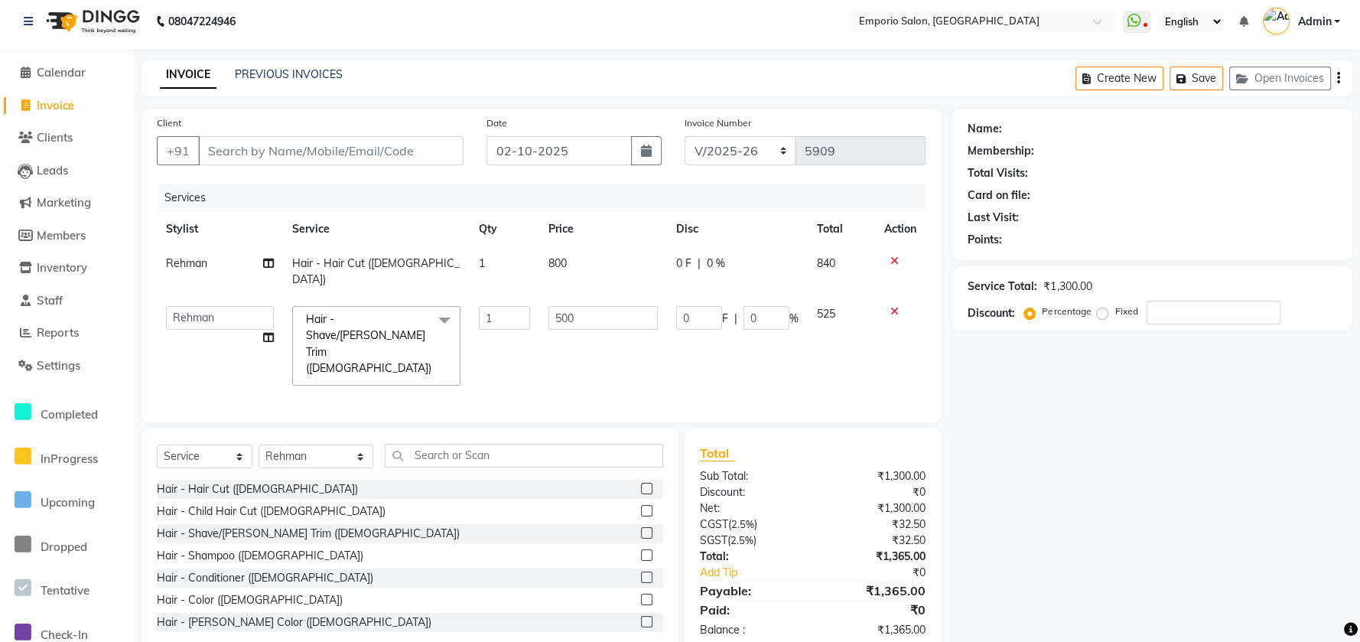
drag, startPoint x: 630, startPoint y: 233, endPoint x: 625, endPoint y: 248, distance: 15.2
click at [628, 238] on th "Price" at bounding box center [603, 229] width 128 height 34
click at [623, 251] on td "800" at bounding box center [603, 271] width 128 height 50
select select "47514"
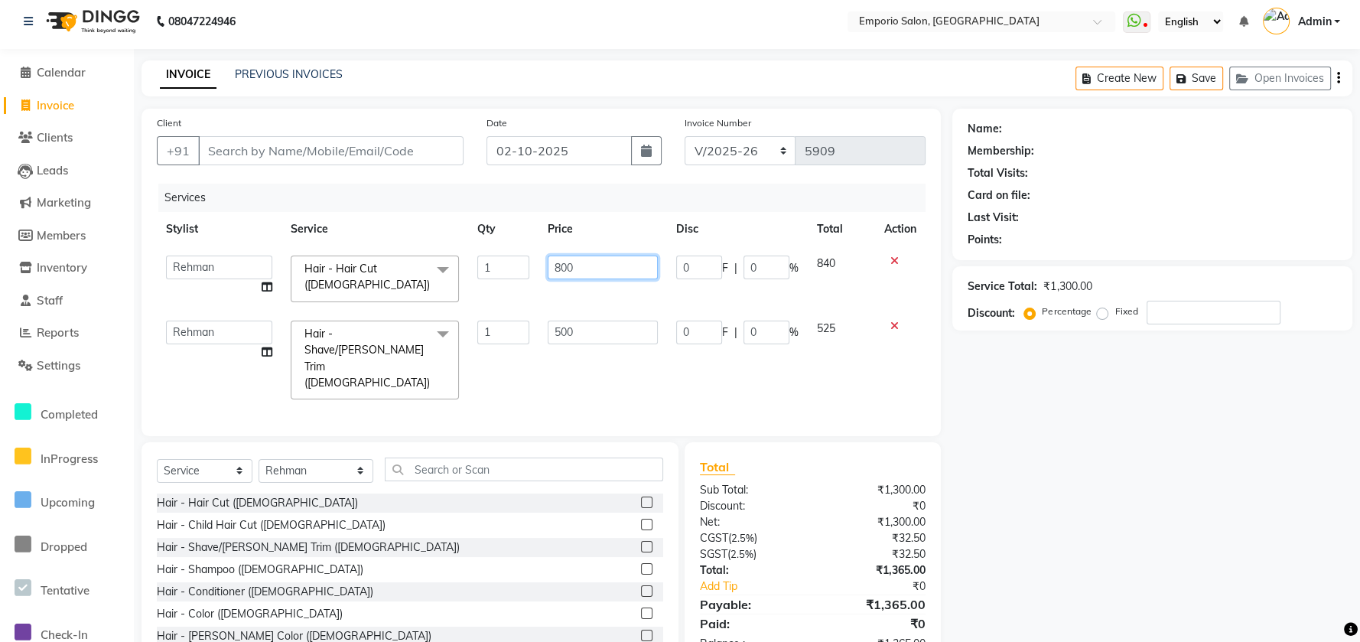
click at [616, 276] on input "800" at bounding box center [603, 268] width 110 height 24
type input "8"
type input "1000"
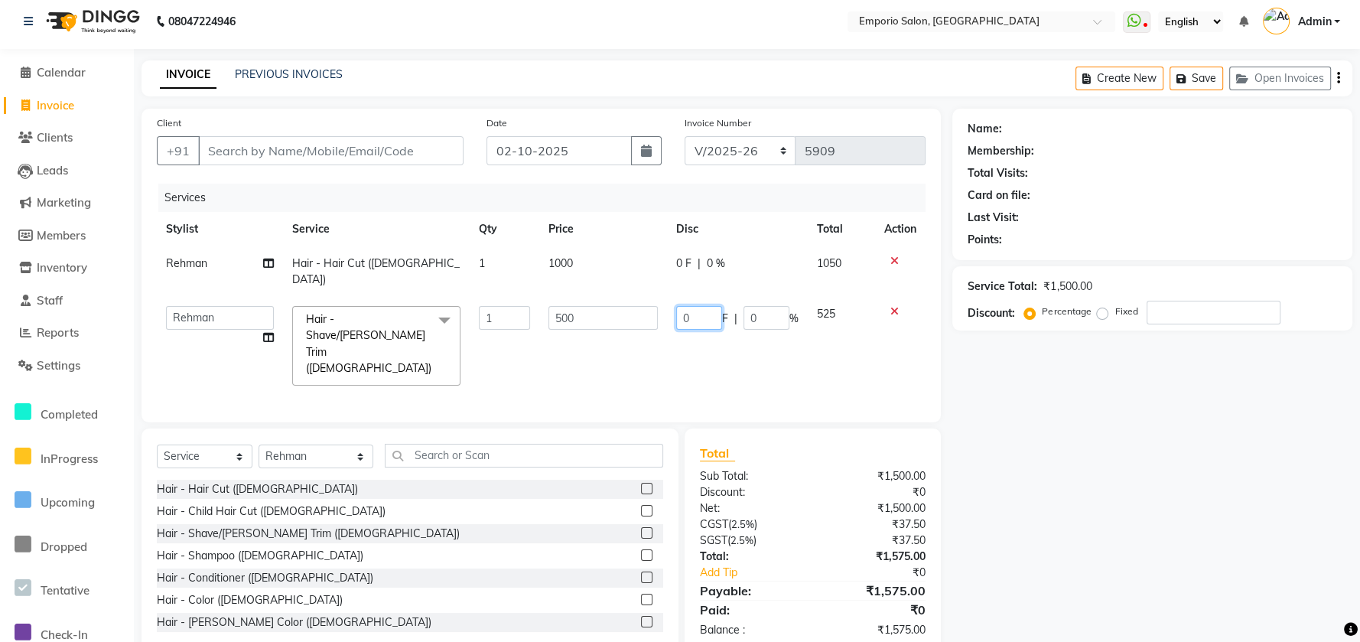
click at [683, 324] on td "0 F | 0 %" at bounding box center [737, 346] width 141 height 98
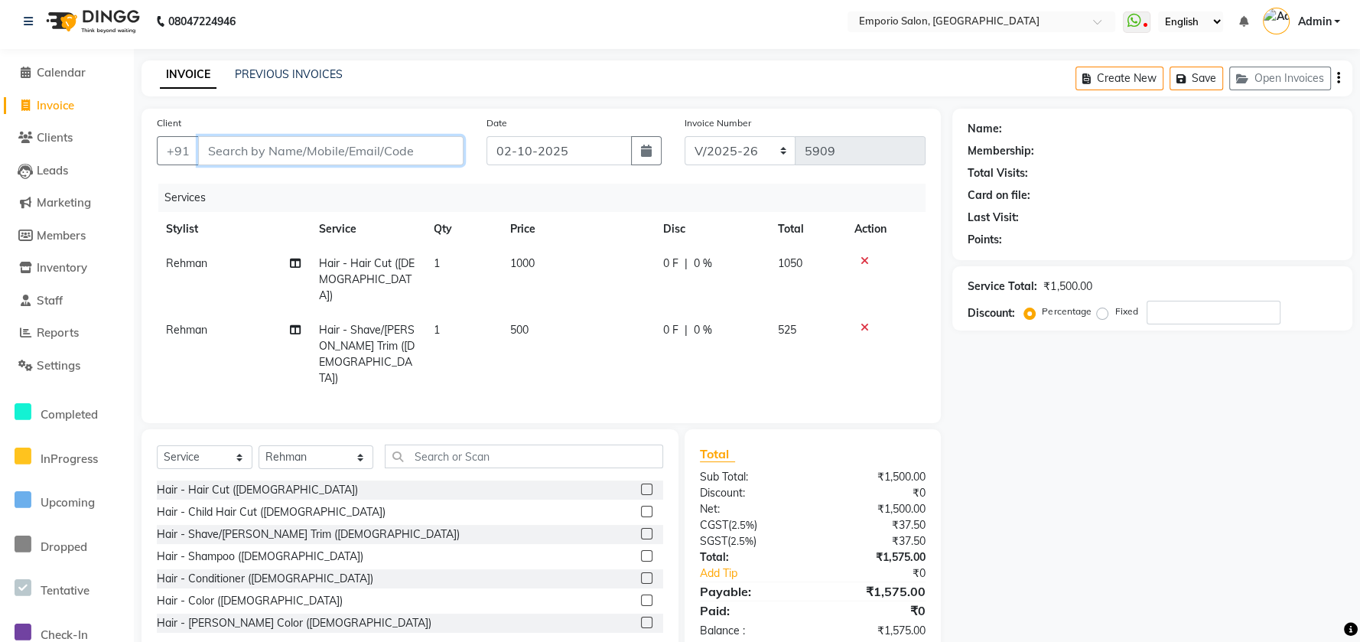
click at [426, 148] on input "Client" at bounding box center [330, 150] width 265 height 29
type input "9"
type input "0"
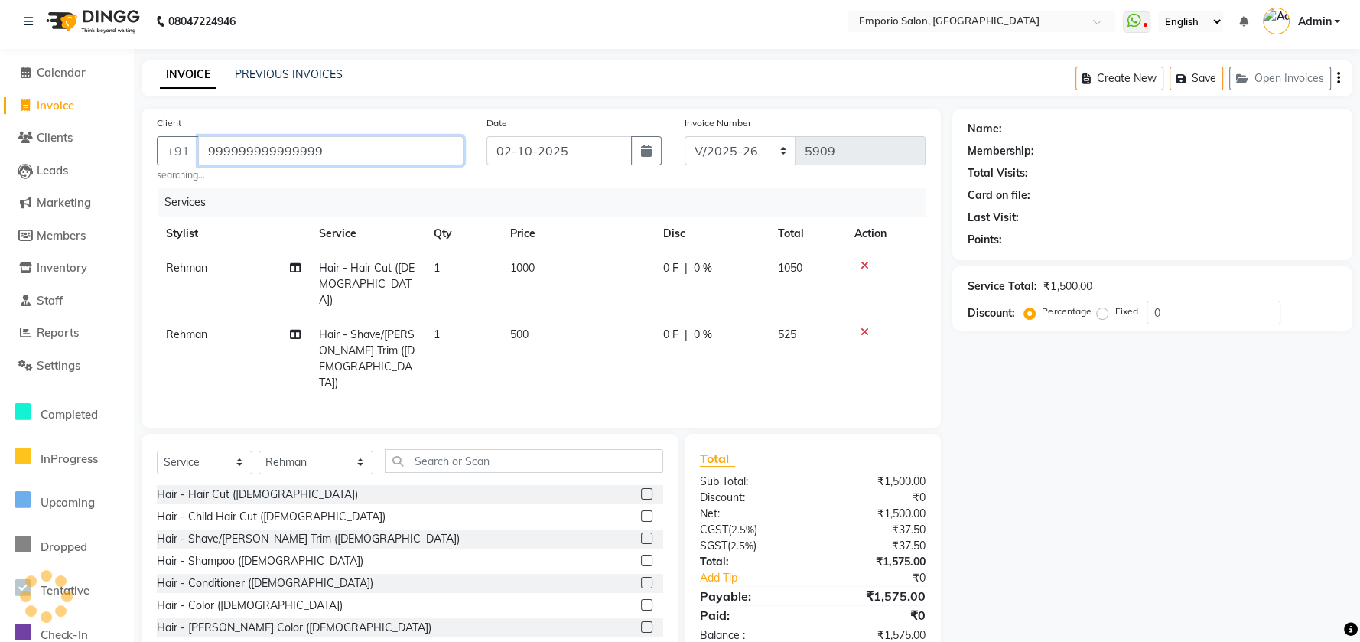
type input "999999999999999"
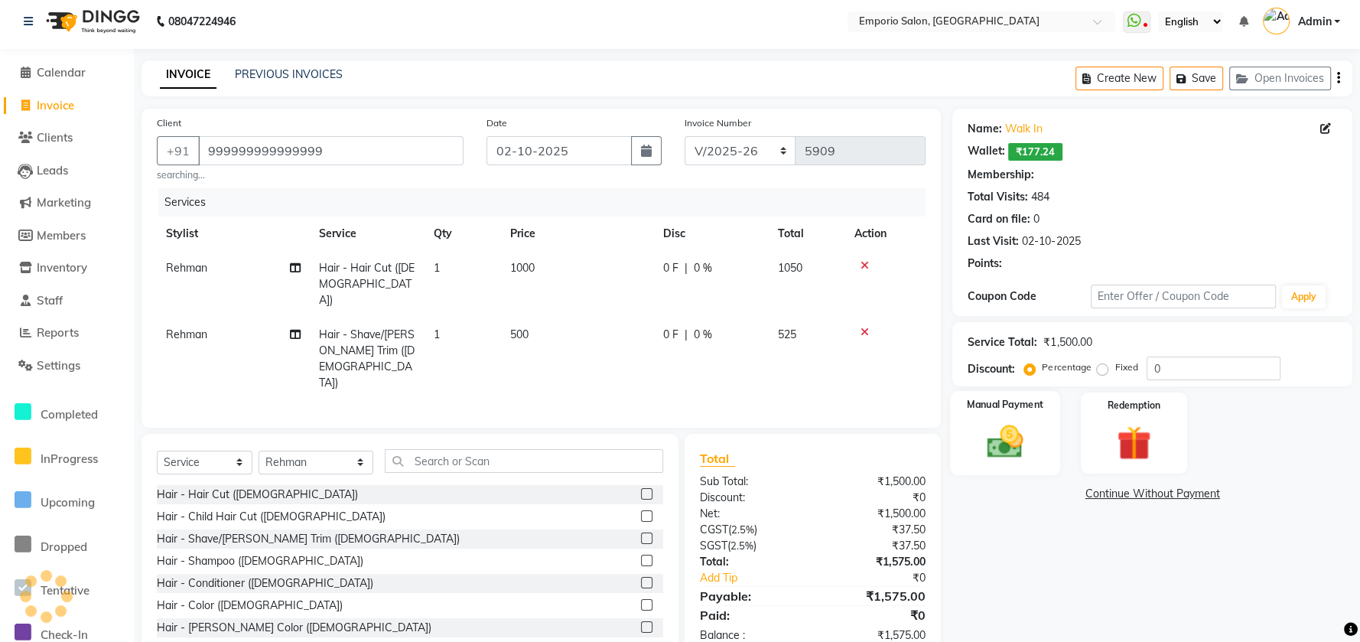
click at [988, 445] on div "Name: Walk In Wallet: ₹177.24 Membership: Total Visits: 484 Card on file: 0 Las…" at bounding box center [1159, 384] width 412 height 551
select select "1: Object"
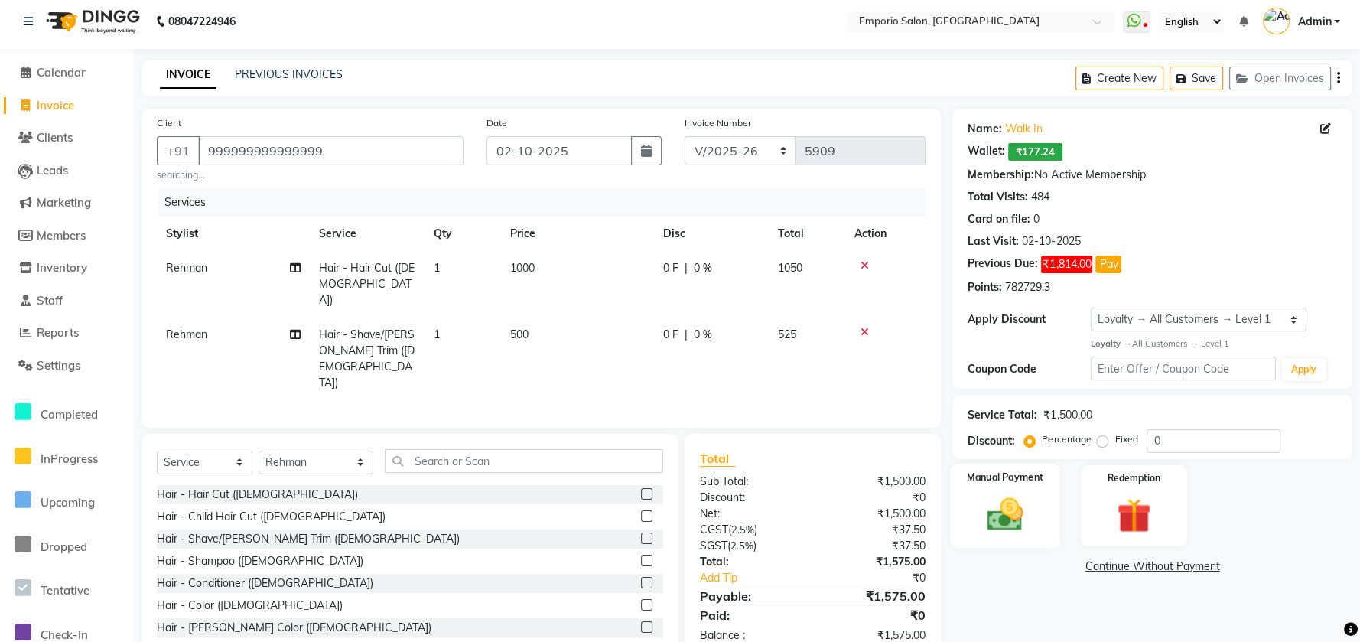
click at [1010, 523] on img at bounding box center [1005, 513] width 59 height 41
drag, startPoint x: 1135, startPoint y: 562, endPoint x: 1140, endPoint y: 581, distance: 19.9
click at [1135, 563] on span "CARD" at bounding box center [1148, 568] width 33 height 18
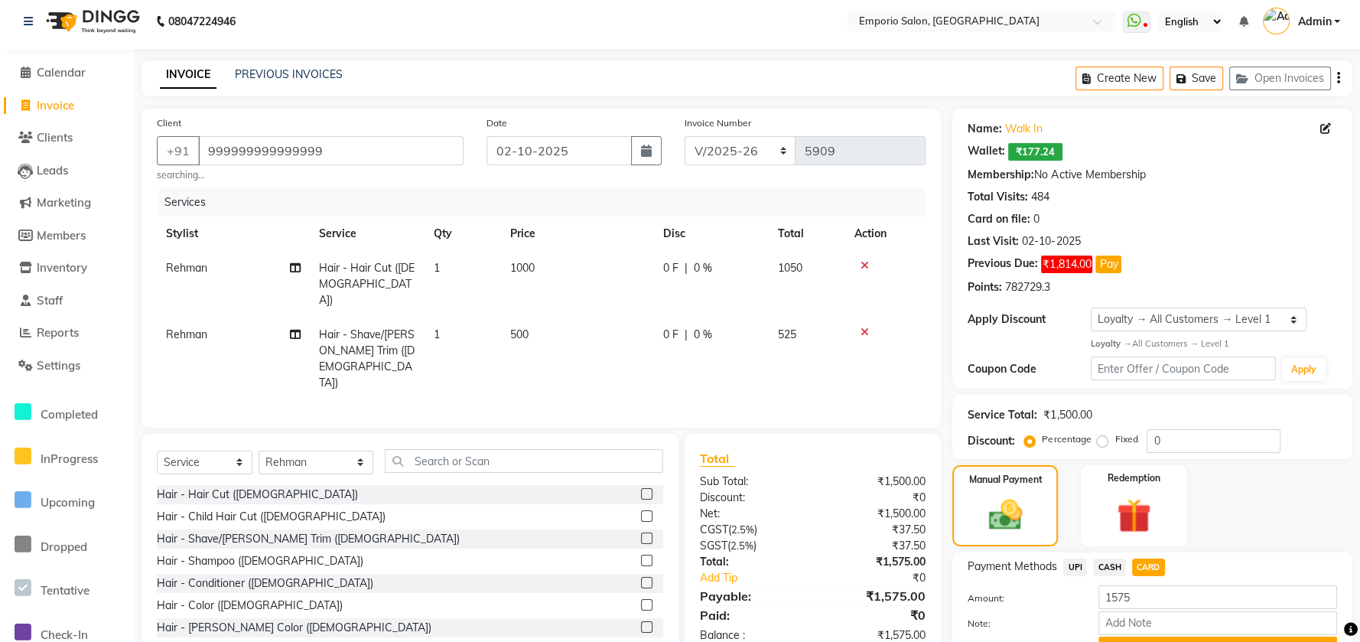
scroll to position [84, 0]
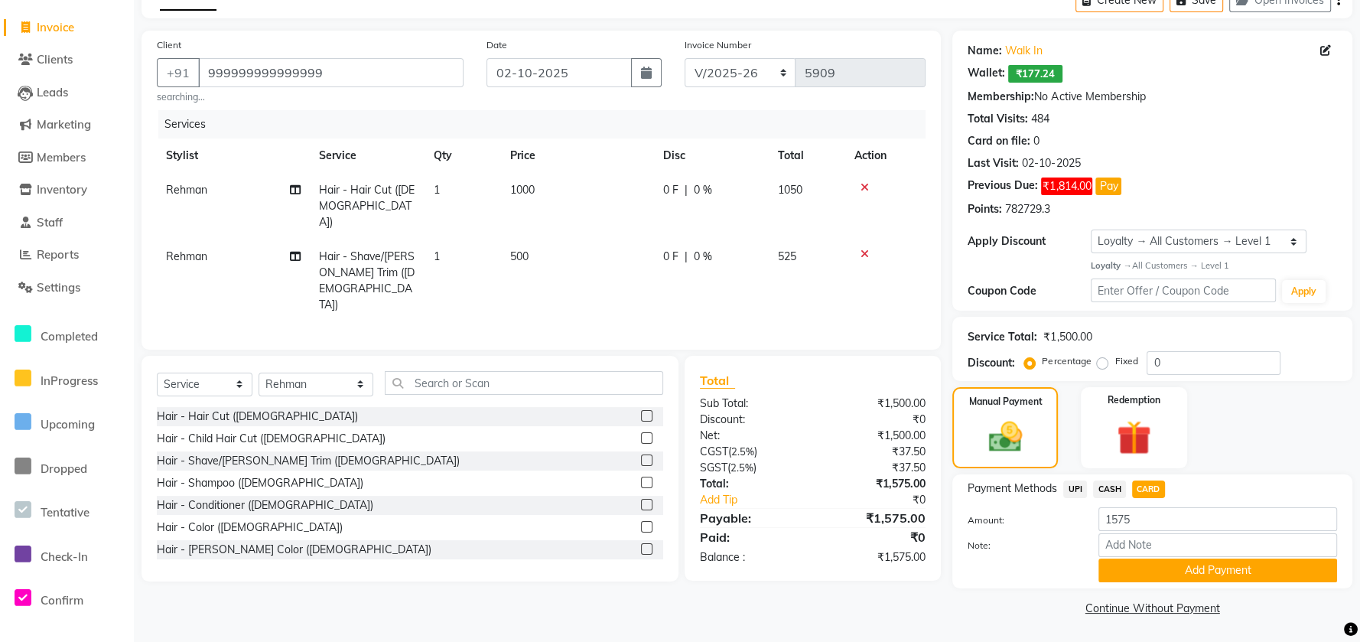
click at [1136, 580] on div "Payment Methods UPI CASH CARD Amount: 1575 Note: Add Payment" at bounding box center [1153, 531] width 400 height 114
click at [1132, 571] on button "Add Payment" at bounding box center [1218, 571] width 239 height 24
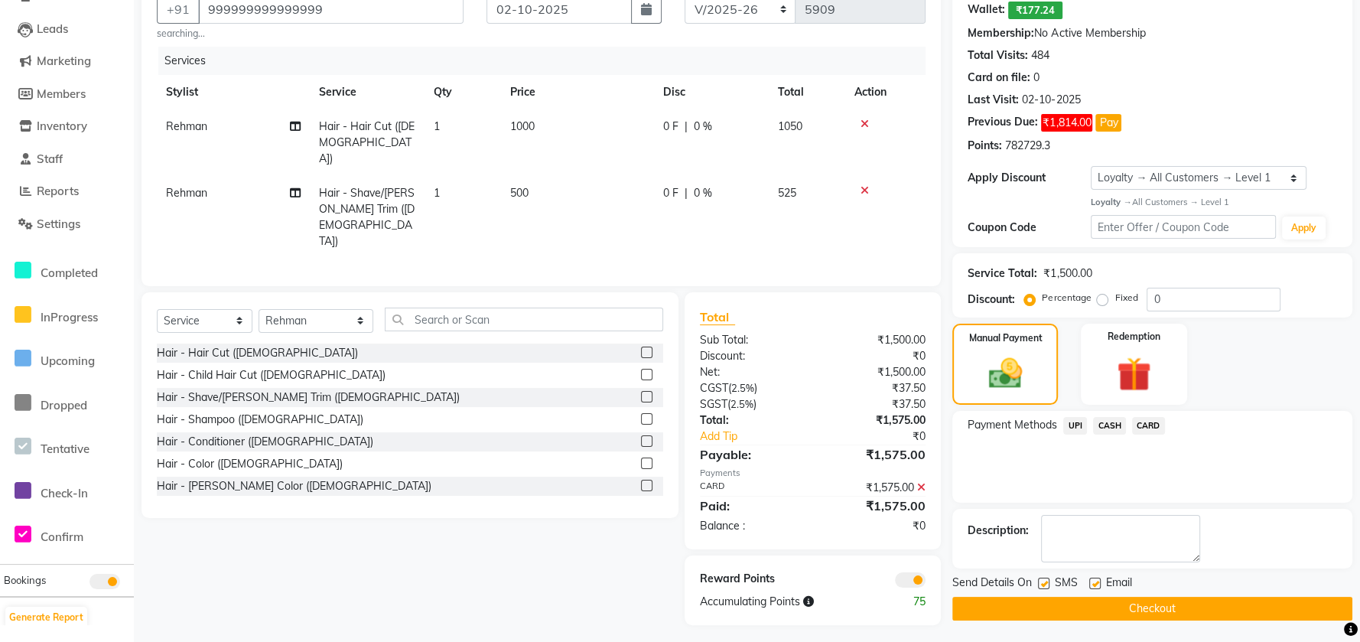
scroll to position [148, 0]
click at [1112, 599] on button "Checkout" at bounding box center [1153, 608] width 400 height 24
